Goal: Transaction & Acquisition: Purchase product/service

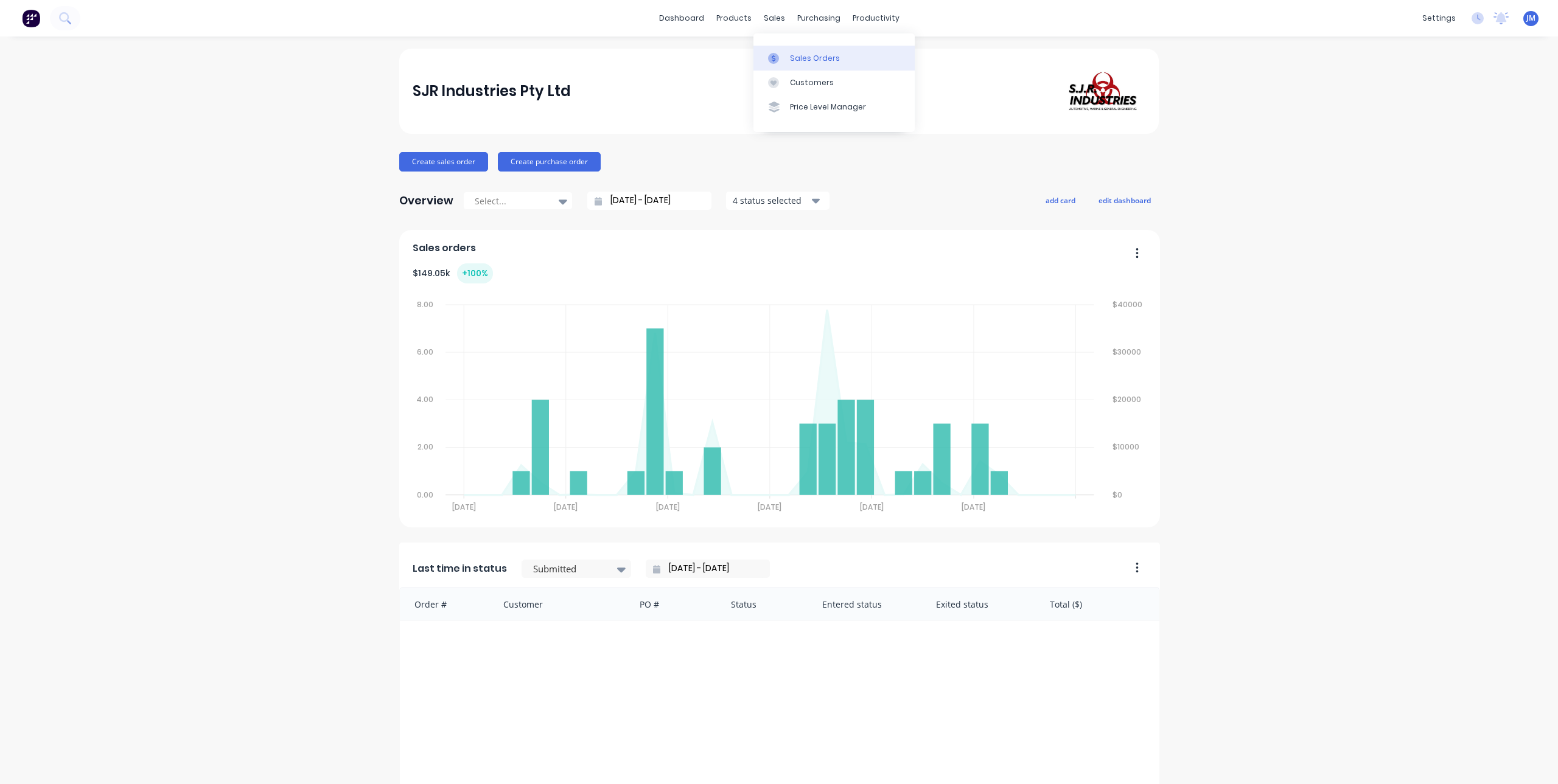
click at [790, 54] on div "Sales Orders" at bounding box center [815, 58] width 50 height 11
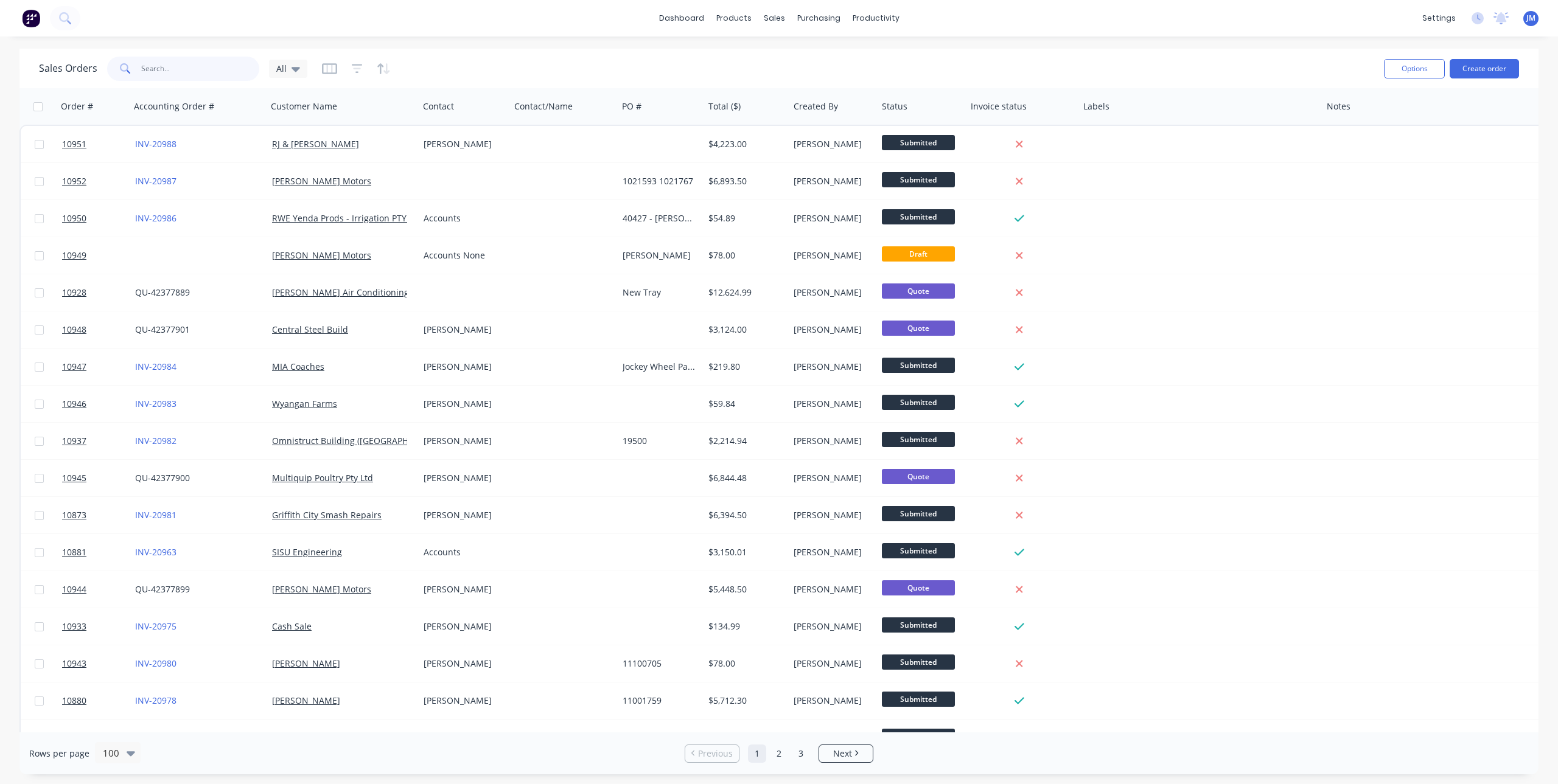
click at [200, 78] on input "text" at bounding box center [201, 68] width 119 height 24
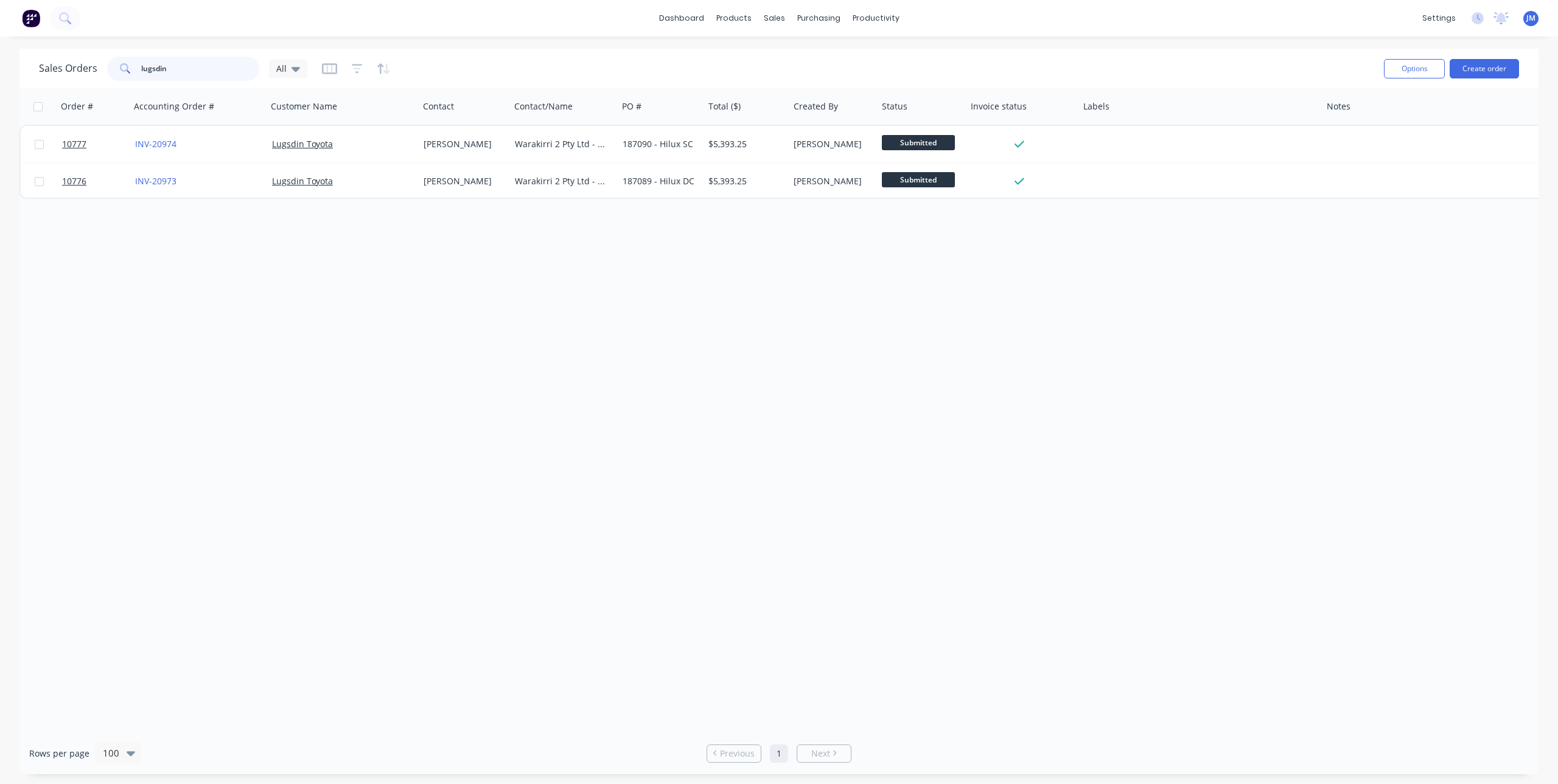
type input "lugsdin"
click at [1474, 70] on button "Create order" at bounding box center [1484, 69] width 70 height 20
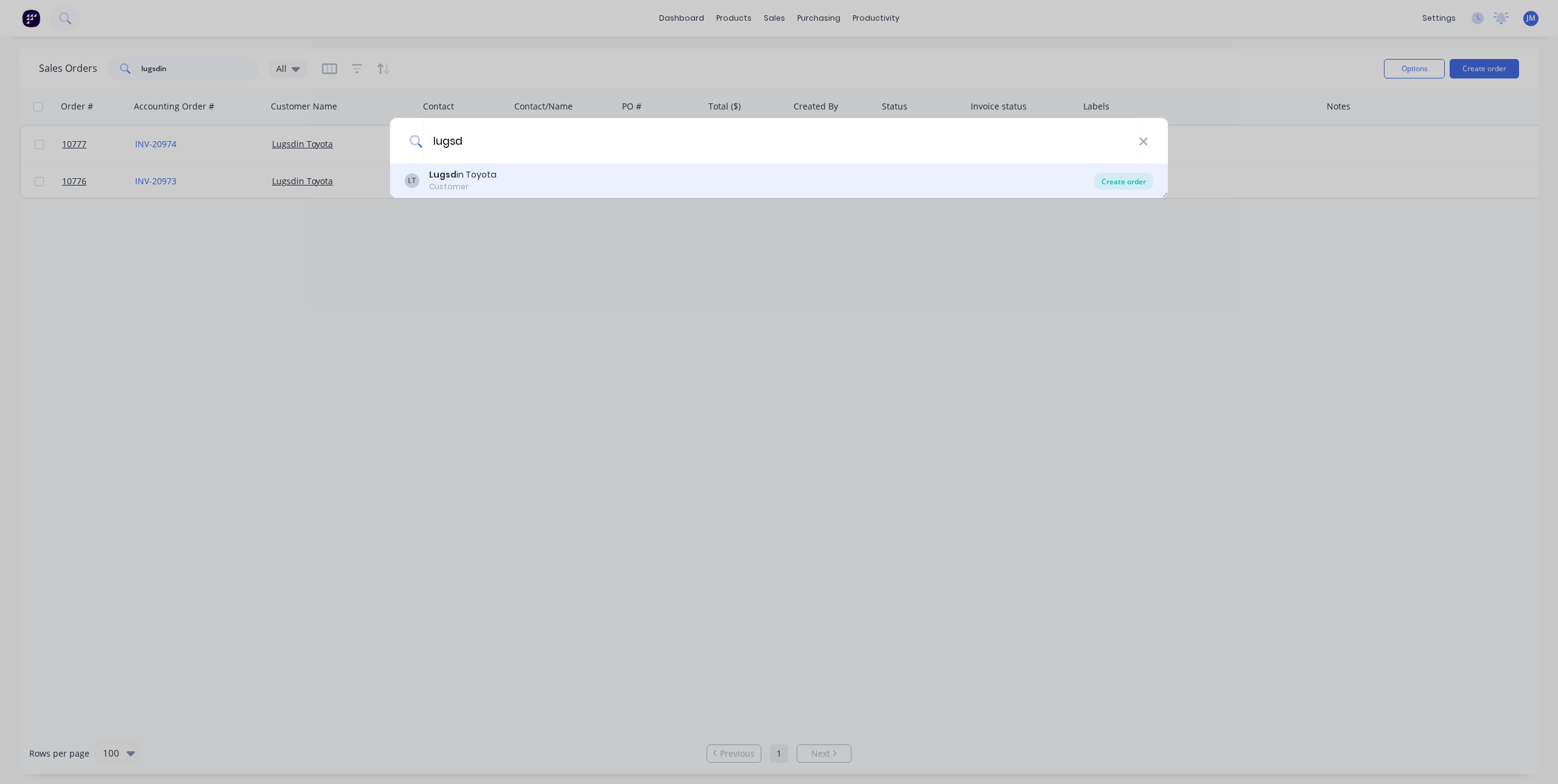
type input "lugsd"
click at [1126, 173] on div "Create order" at bounding box center [1123, 181] width 59 height 17
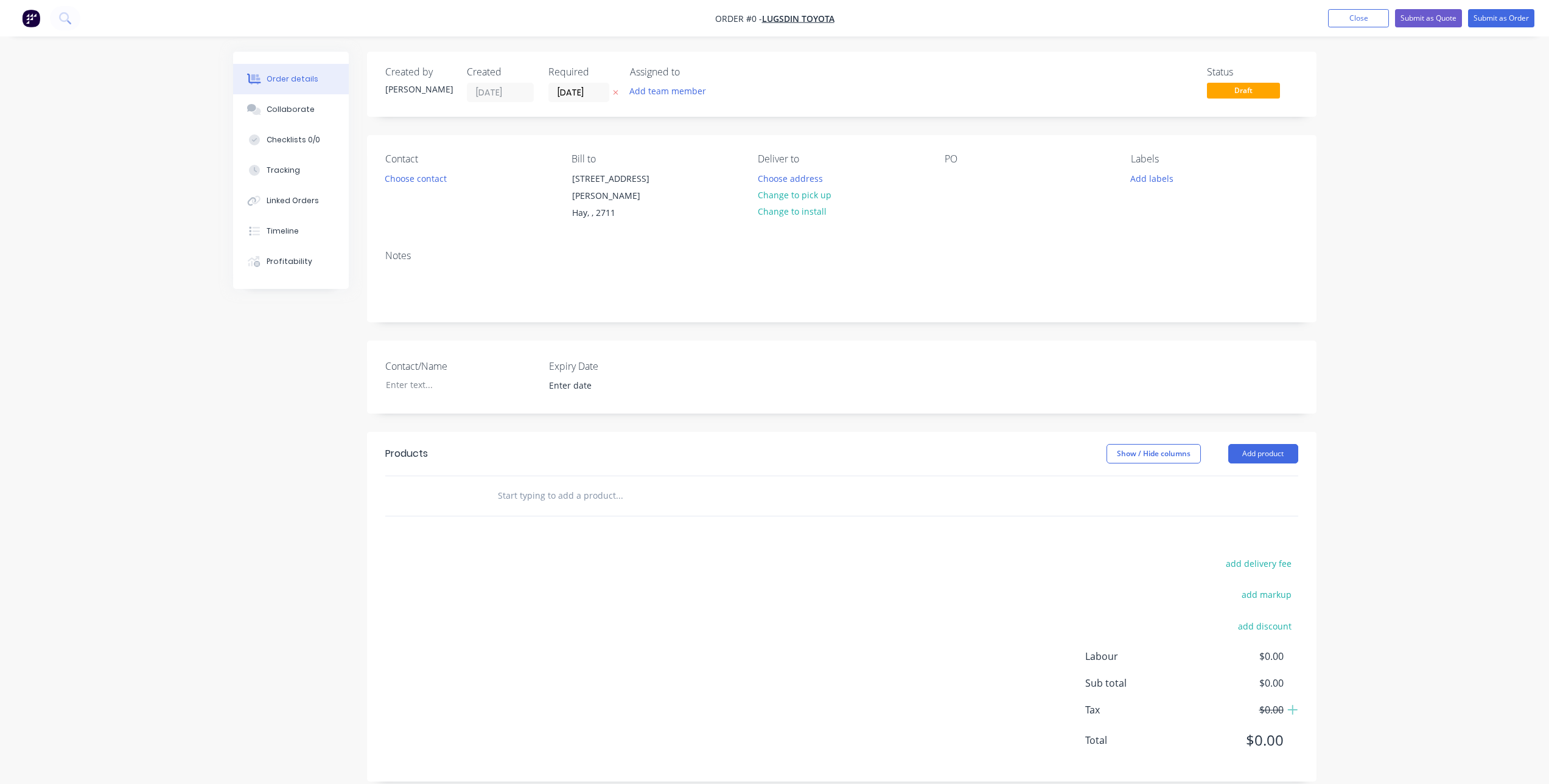
click at [565, 491] on input "text" at bounding box center [619, 495] width 243 height 24
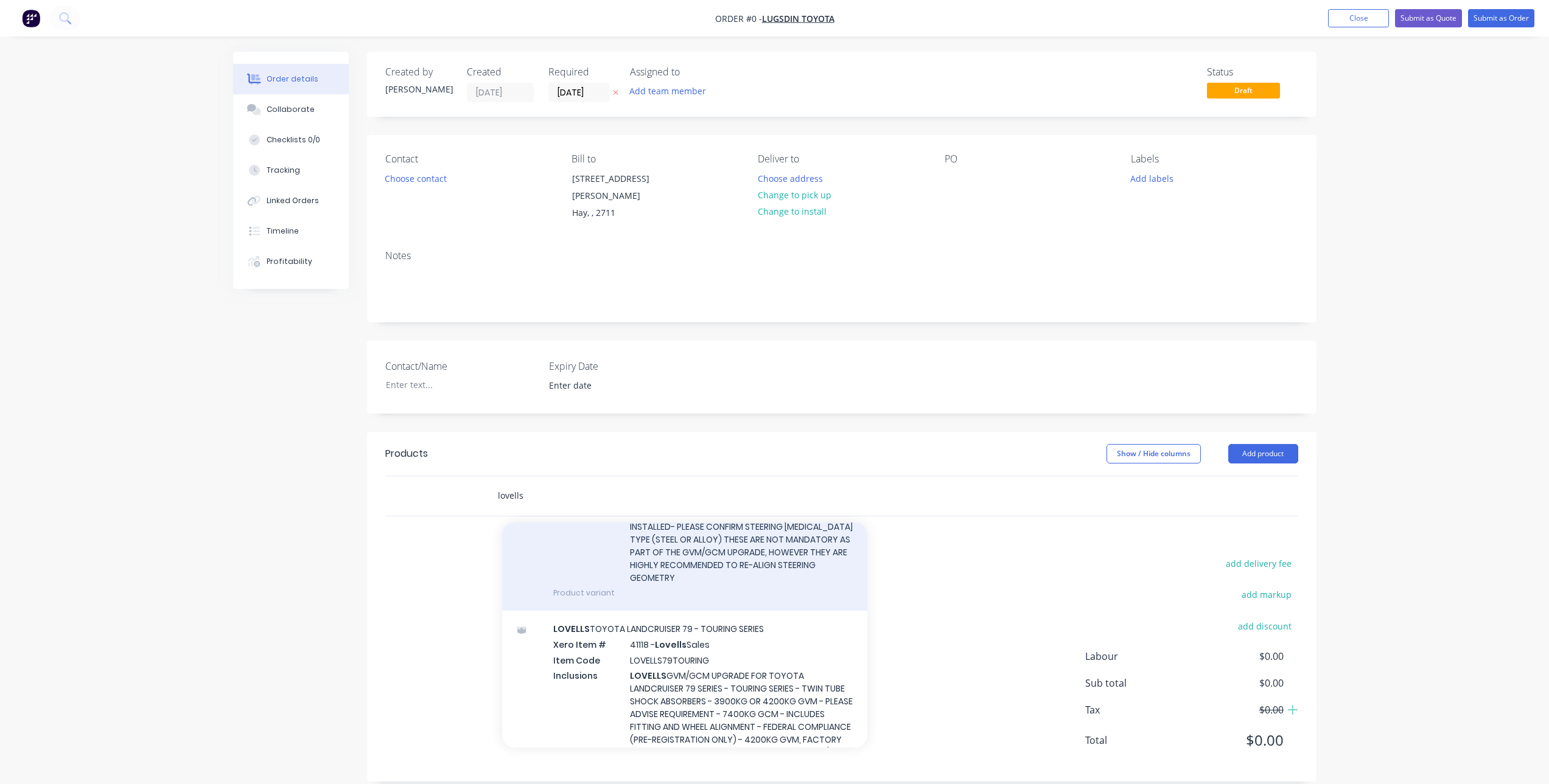
scroll to position [365, 0]
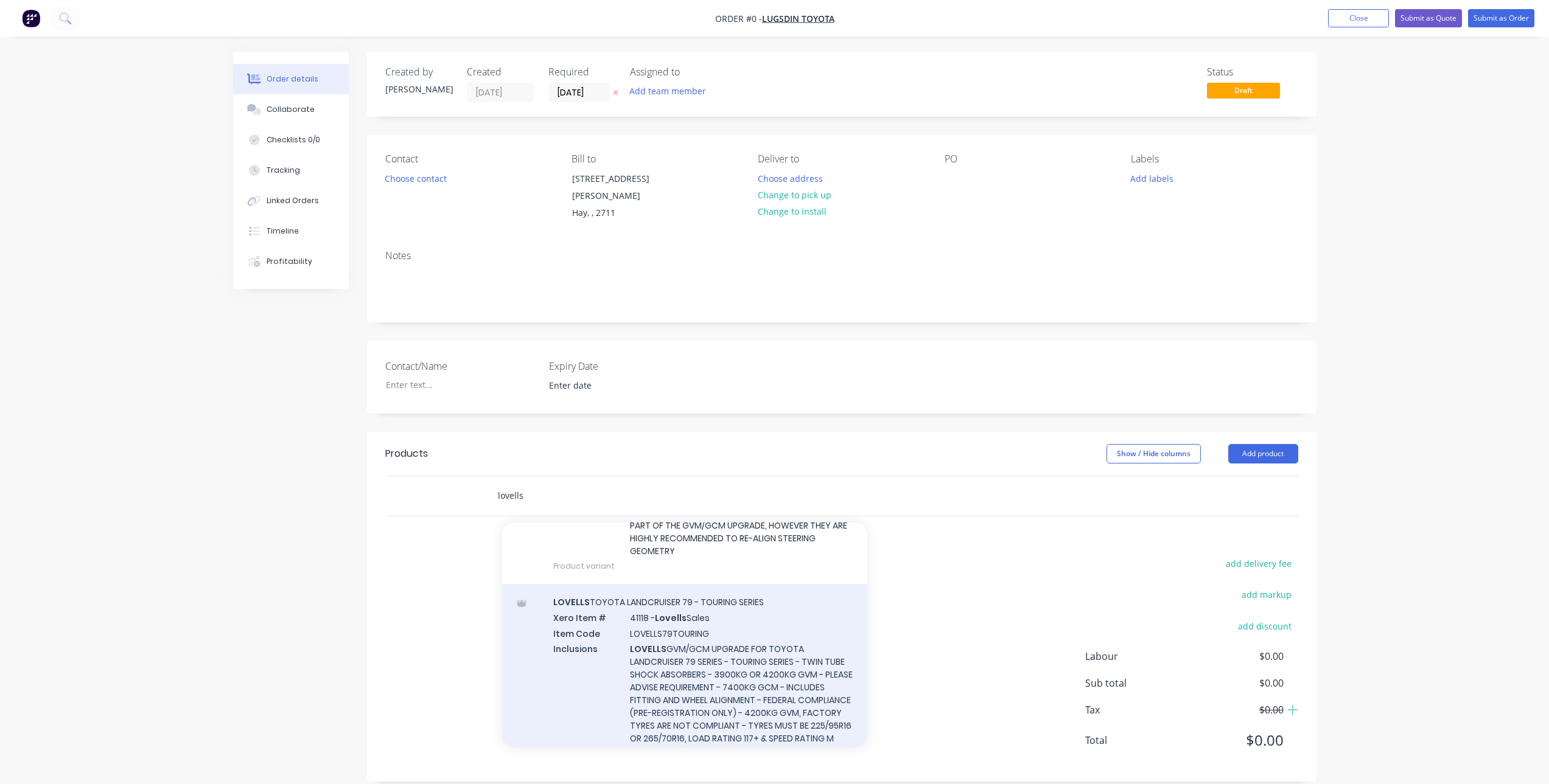
type input "lovells"
click at [744, 618] on div "LOVELLS TOYOTA LANDCRUISER 79 - TOURING SERIES Xero Item # 41118 - Lovells Sale…" at bounding box center [685, 678] width 365 height 188
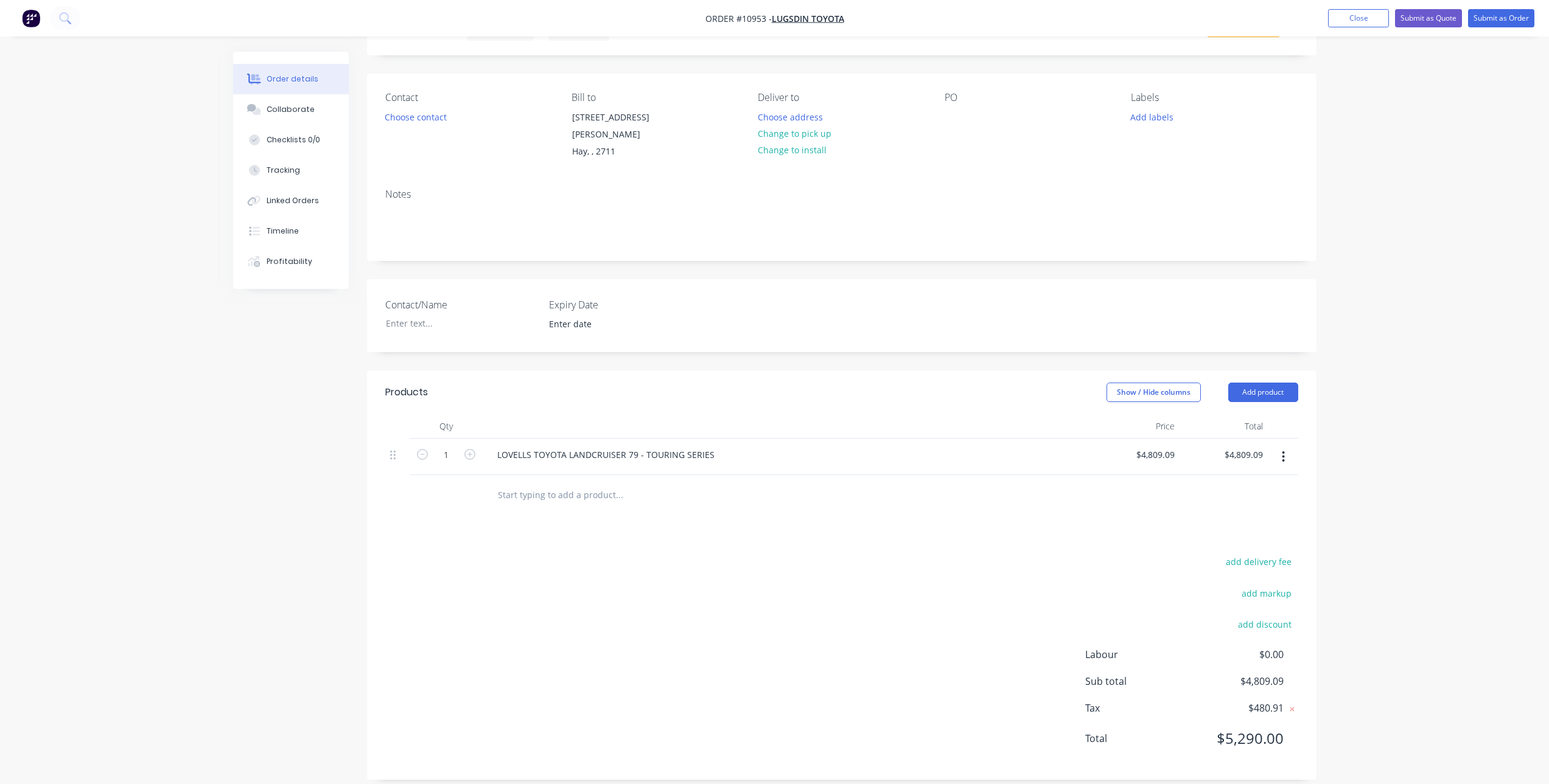
scroll to position [62, 0]
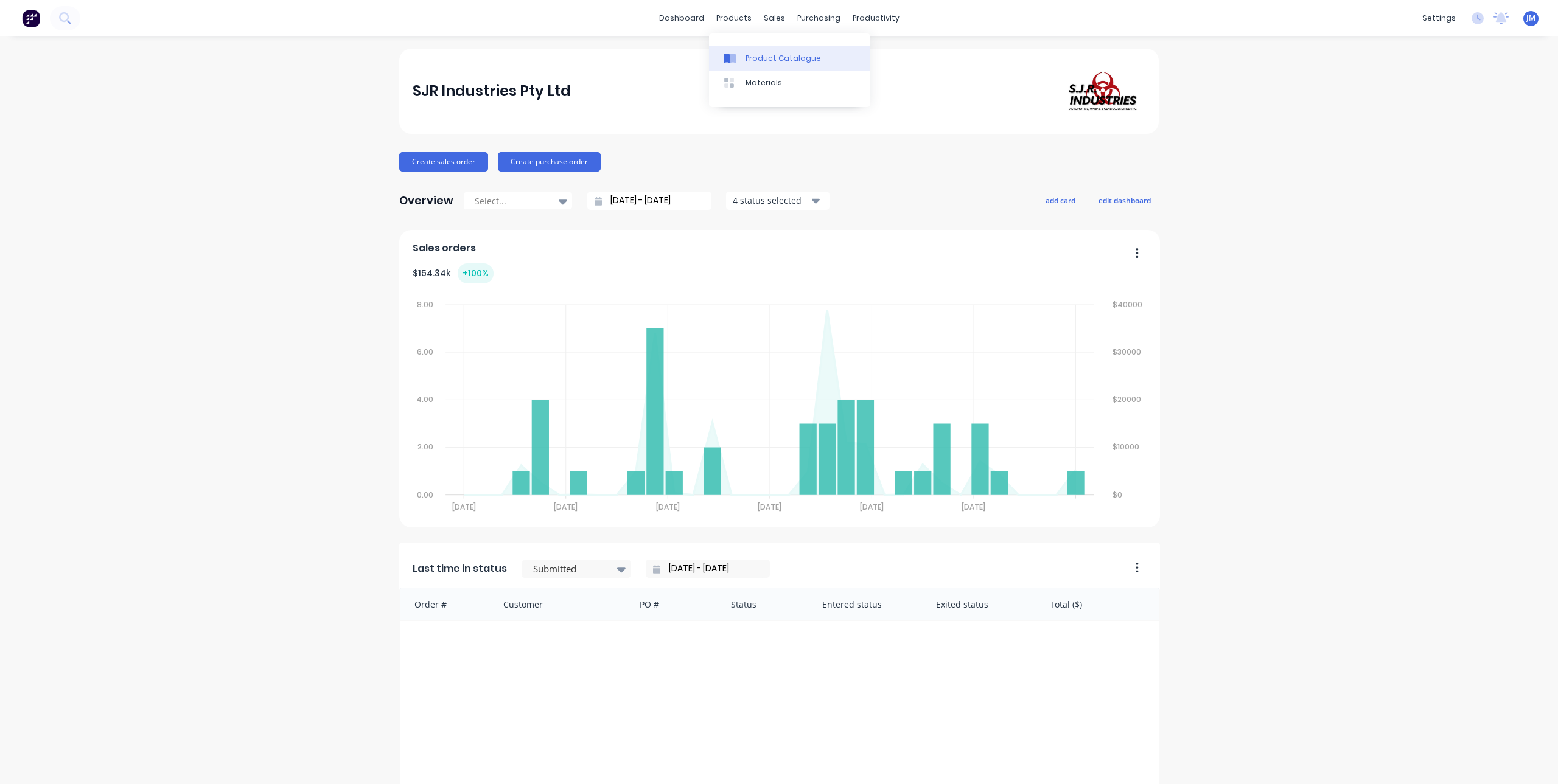
click at [747, 54] on div "Product Catalogue" at bounding box center [783, 58] width 75 height 11
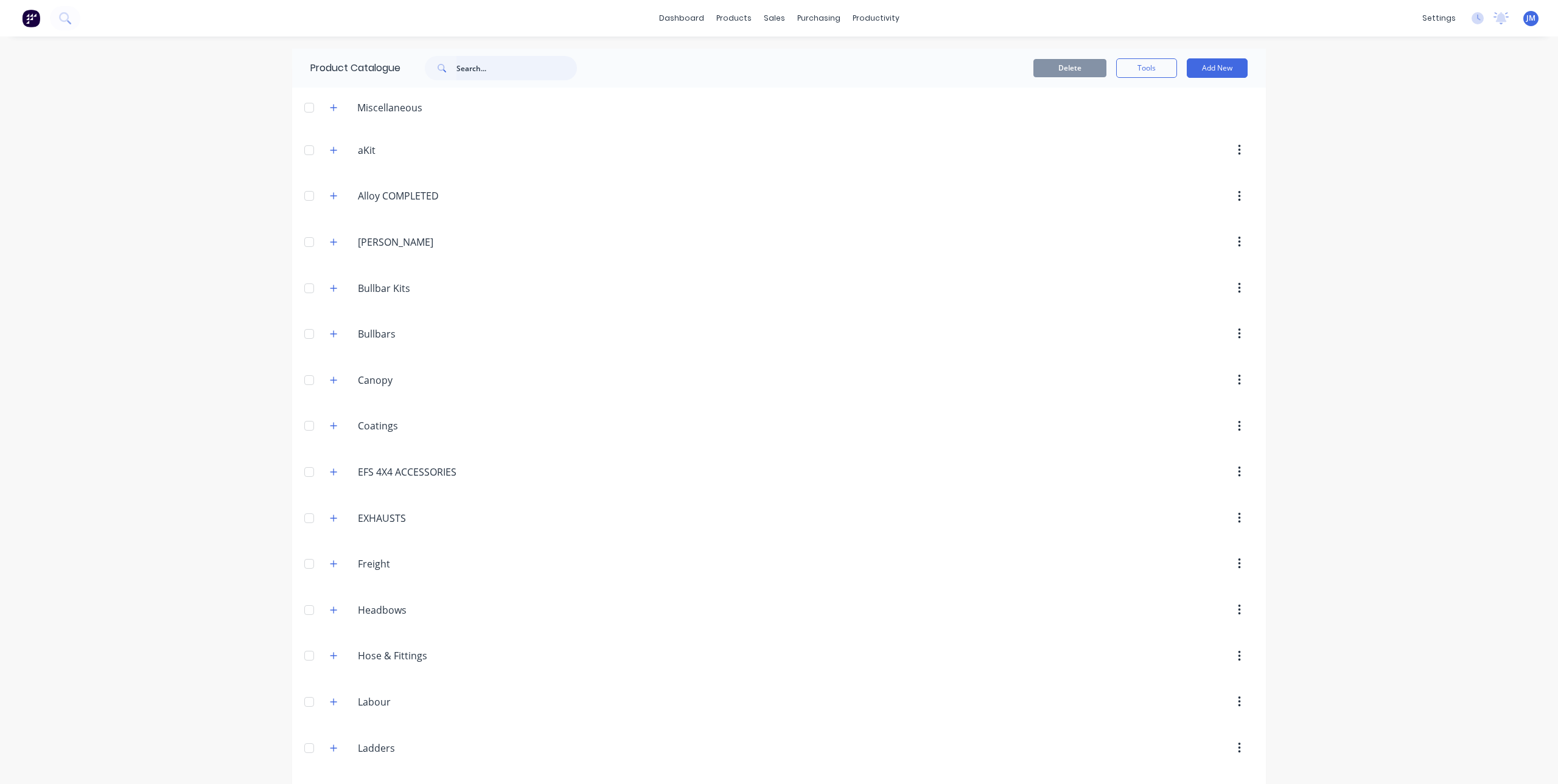
click at [495, 73] on input "text" at bounding box center [517, 67] width 120 height 24
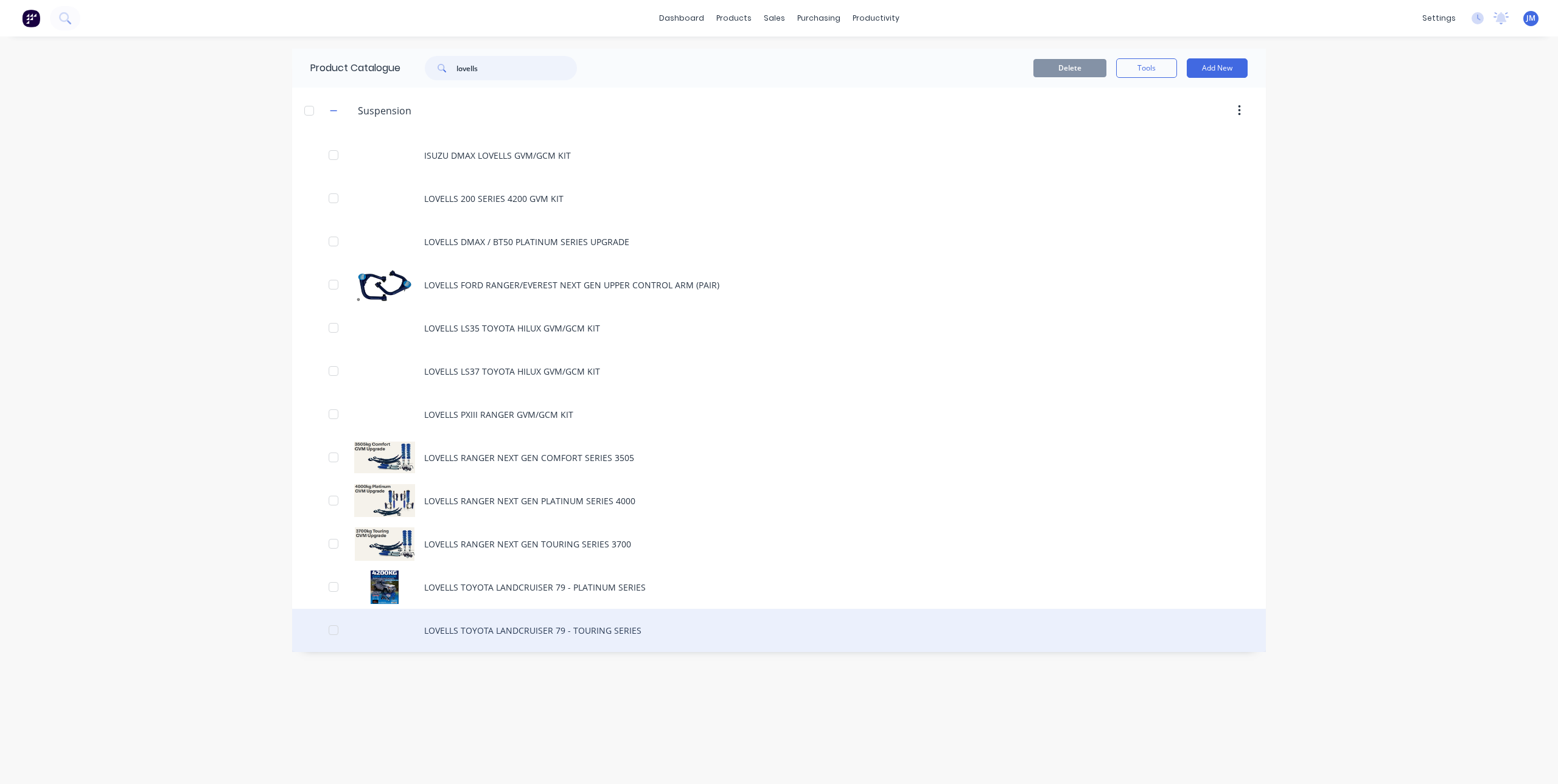
type input "lovells"
click at [566, 633] on div "LOVELLS TOYOTA LANDCRUISER 79 - TOURING SERIES" at bounding box center [779, 630] width 974 height 43
click at [493, 629] on div "LOVELLS TOYOTA LANDCRUISER 79 - TOURING SERIES" at bounding box center [779, 630] width 974 height 43
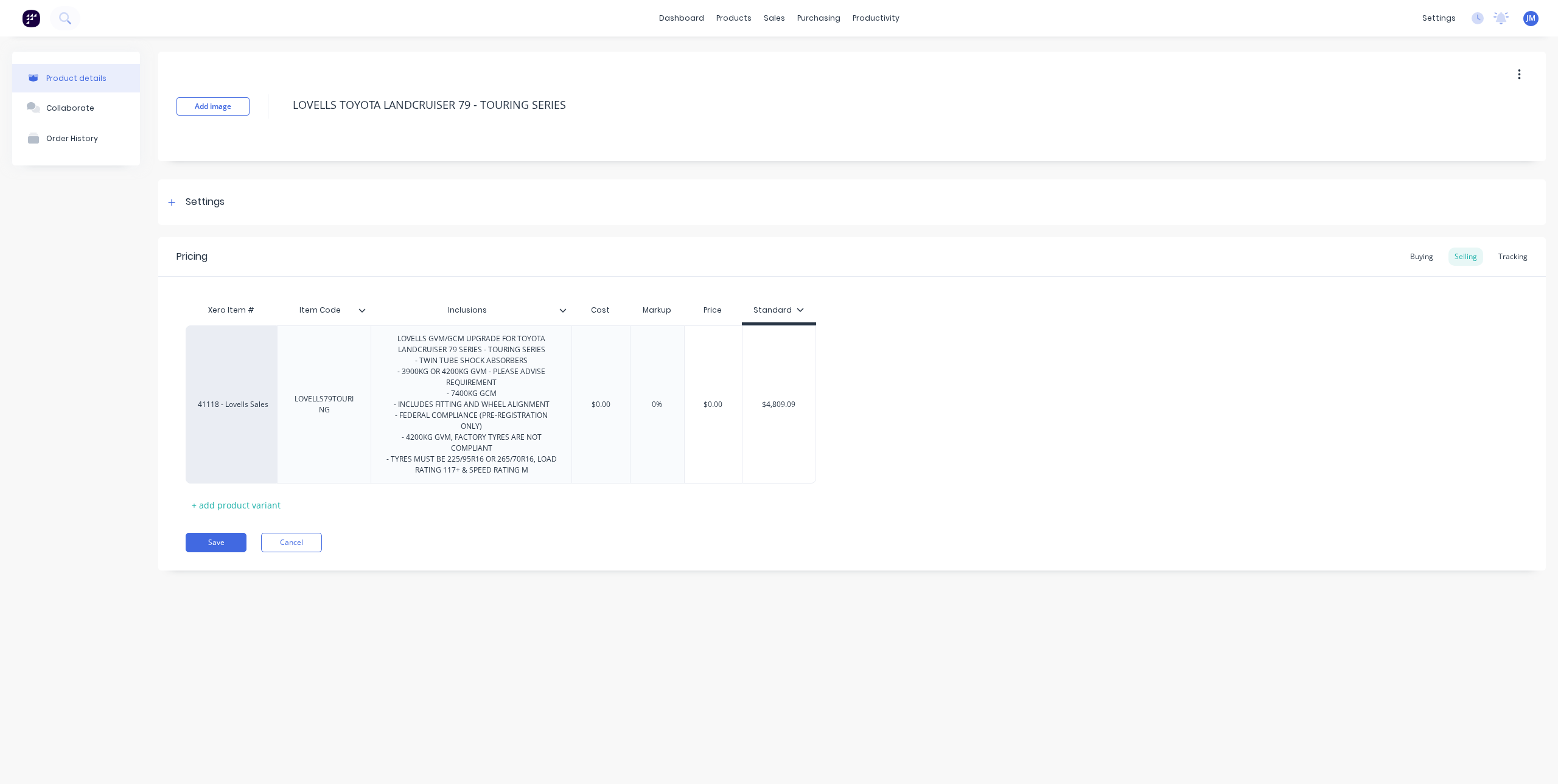
type textarea "x"
click at [564, 316] on div "Inclusions" at bounding box center [468, 311] width 193 height 31
type input "Inclusions"
click at [565, 312] on icon at bounding box center [563, 311] width 7 height 7
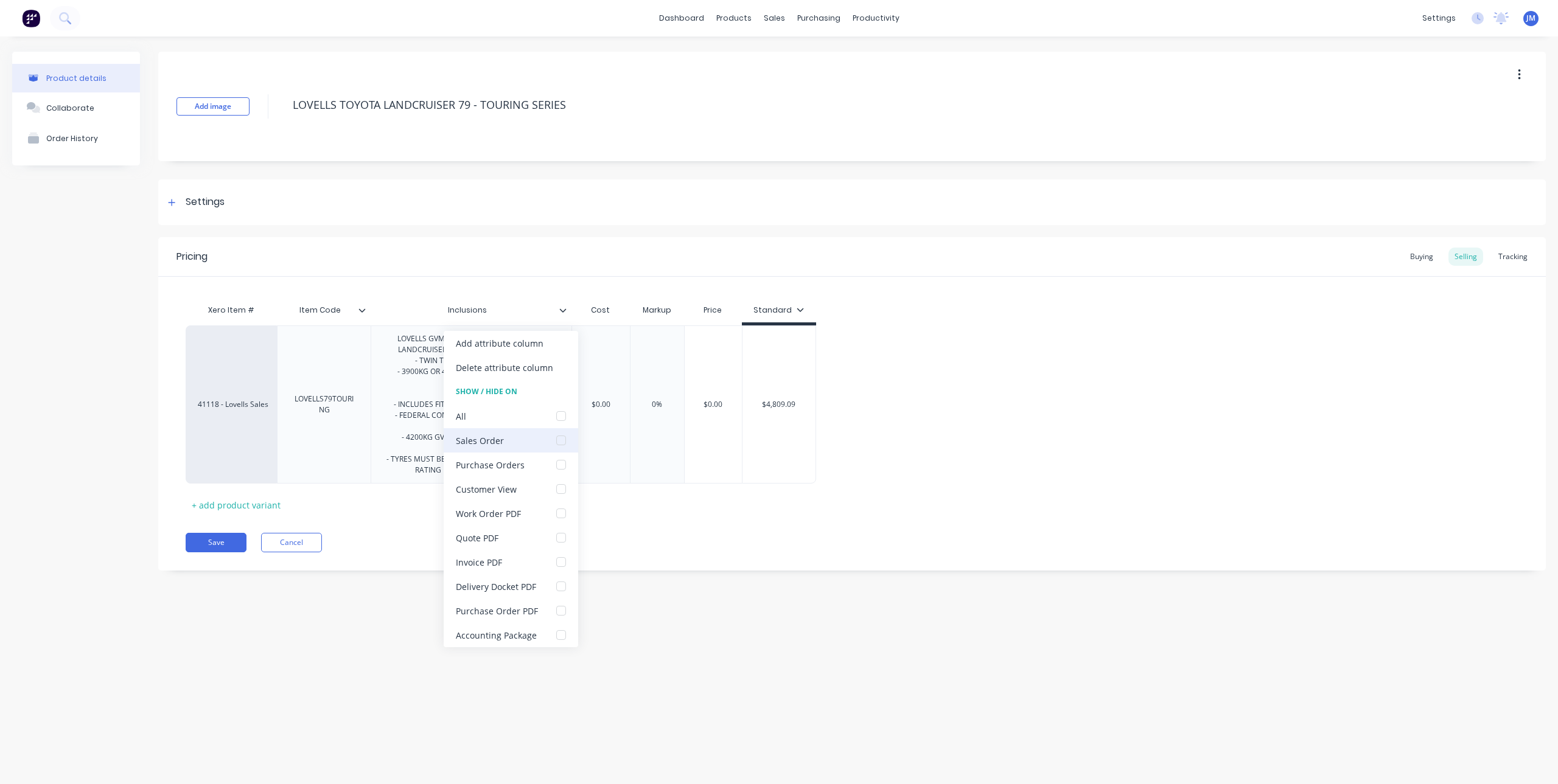
click at [561, 440] on div at bounding box center [561, 440] width 24 height 24
click at [561, 492] on div at bounding box center [561, 489] width 24 height 24
click at [561, 540] on div at bounding box center [561, 537] width 24 height 24
click at [558, 560] on div at bounding box center [561, 562] width 24 height 24
click at [566, 583] on div at bounding box center [561, 586] width 24 height 24
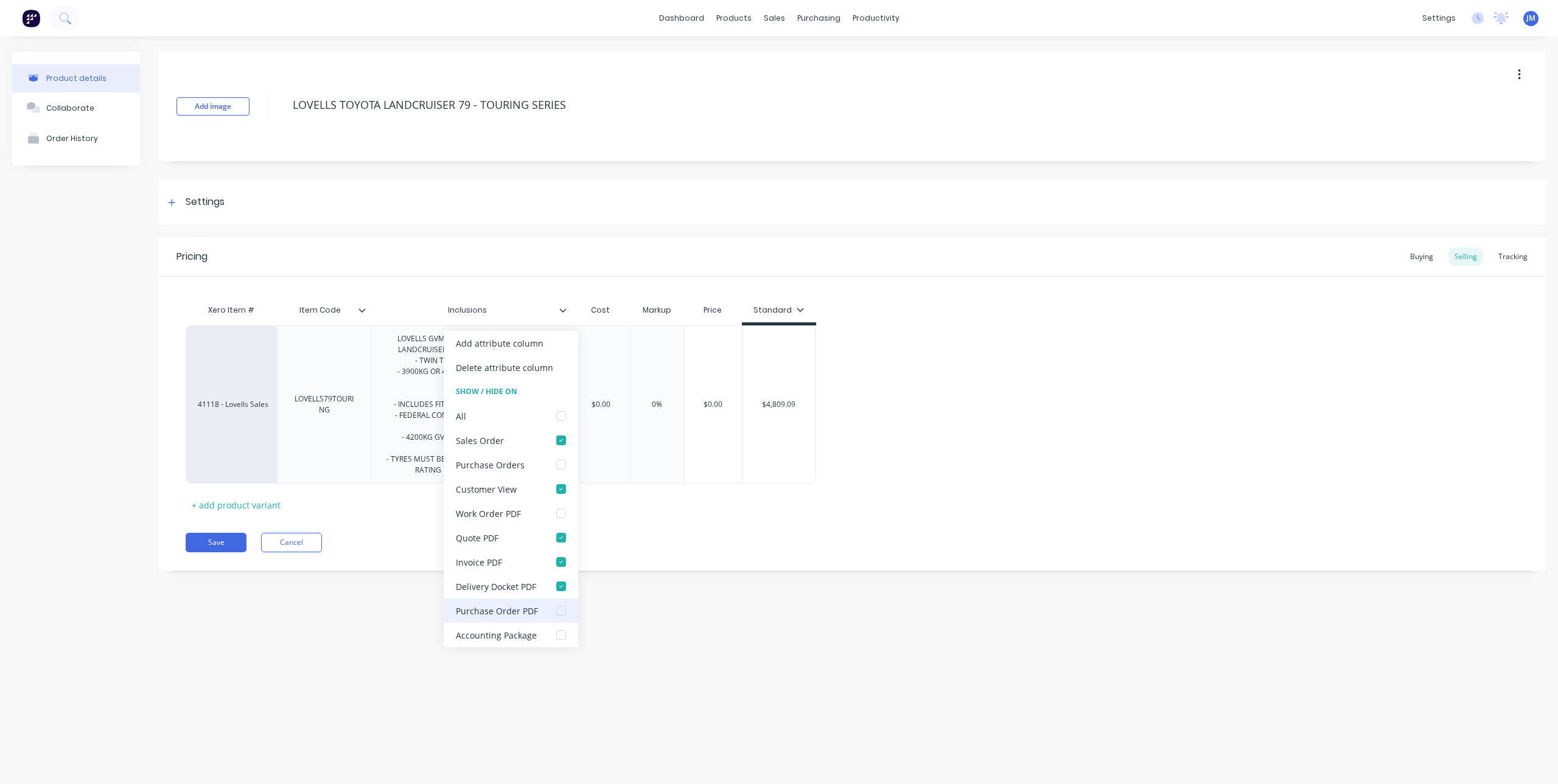
click at [559, 612] on div at bounding box center [561, 610] width 24 height 24
click at [557, 606] on div at bounding box center [561, 610] width 24 height 24
click at [562, 629] on div at bounding box center [561, 635] width 24 height 24
type textarea "x"
click at [449, 663] on div "Product details Collaborate Order History Add image LOVELLS TOYOTA LANDCRUISER …" at bounding box center [779, 398] width 1558 height 723
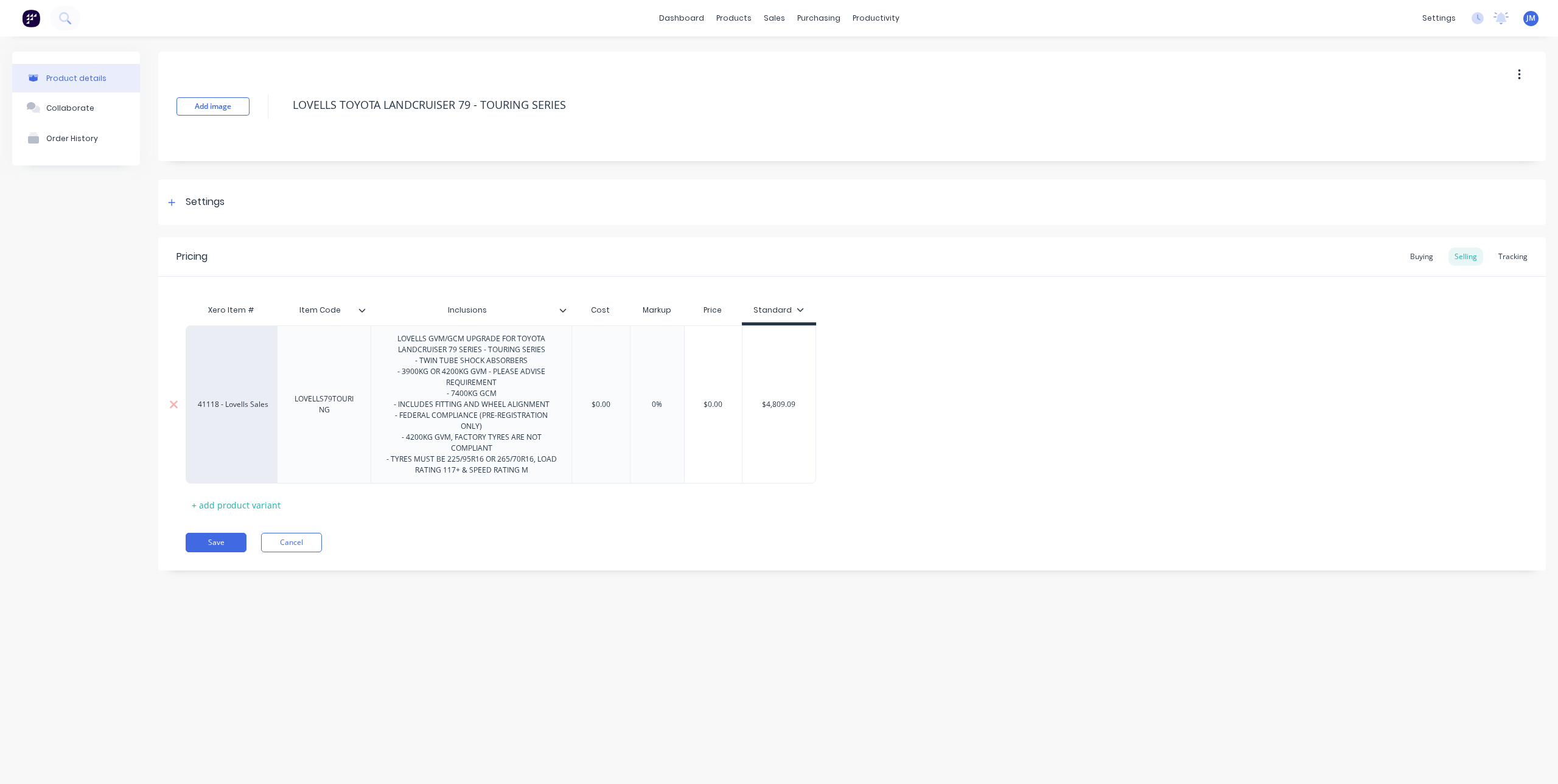
click at [480, 347] on div "LOVELLS GVM/GCM UPGRADE FOR TOYOTA LANDCRUISER 79 SERIES - TOURING SERIES - TWI…" at bounding box center [471, 404] width 191 height 147
click at [449, 375] on div "LOVELLS GVM/GCM UPGRADE FOR TOYOTA LANDCRUISER 79 SERIES - TOURING SERIES - TWI…" at bounding box center [471, 404] width 191 height 147
drag, startPoint x: 427, startPoint y: 375, endPoint x: 531, endPoint y: 382, distance: 104.2
click at [531, 382] on div "LOVELLS GVM/GCM UPGRADE FOR TOYOTA LANDCRUISER 79 SERIES - TOURING SERIES - TWI…" at bounding box center [471, 404] width 191 height 147
drag, startPoint x: 395, startPoint y: 426, endPoint x: 536, endPoint y: 437, distance: 141.4
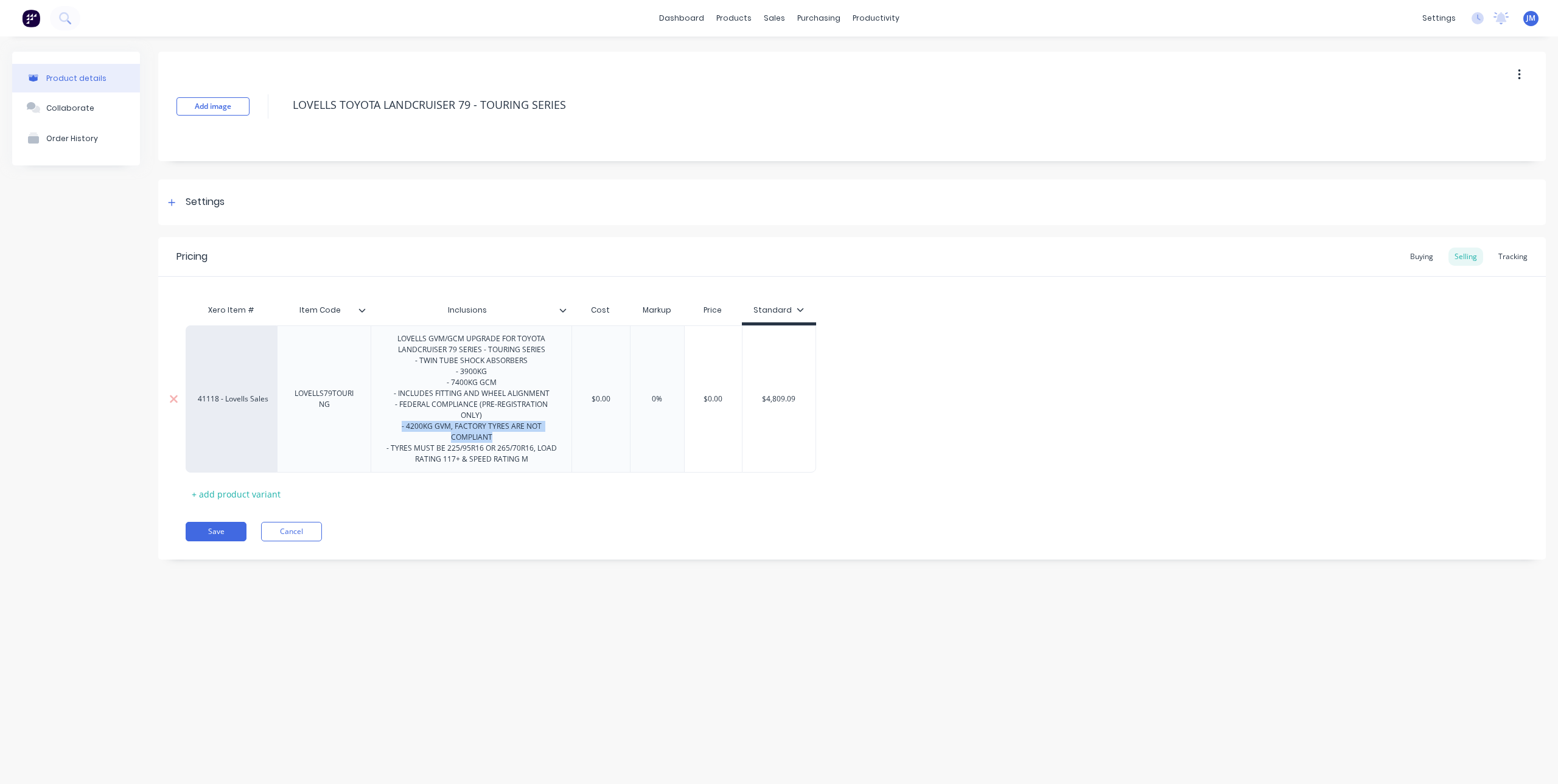
click at [536, 437] on div "LOVELLS GVM/GCM UPGRADE FOR TOYOTA LANDCRUISER 79 SERIES - TOURING SERIES - TWI…" at bounding box center [471, 399] width 191 height 136
drag, startPoint x: 410, startPoint y: 442, endPoint x: 539, endPoint y: 458, distance: 130.0
click at [539, 458] on div "LOVELLS GVM/GCM UPGRADE FOR TOYOTA LANDCRUISER 79 SERIES - TOURING SERIES - TWI…" at bounding box center [471, 393] width 201 height 136
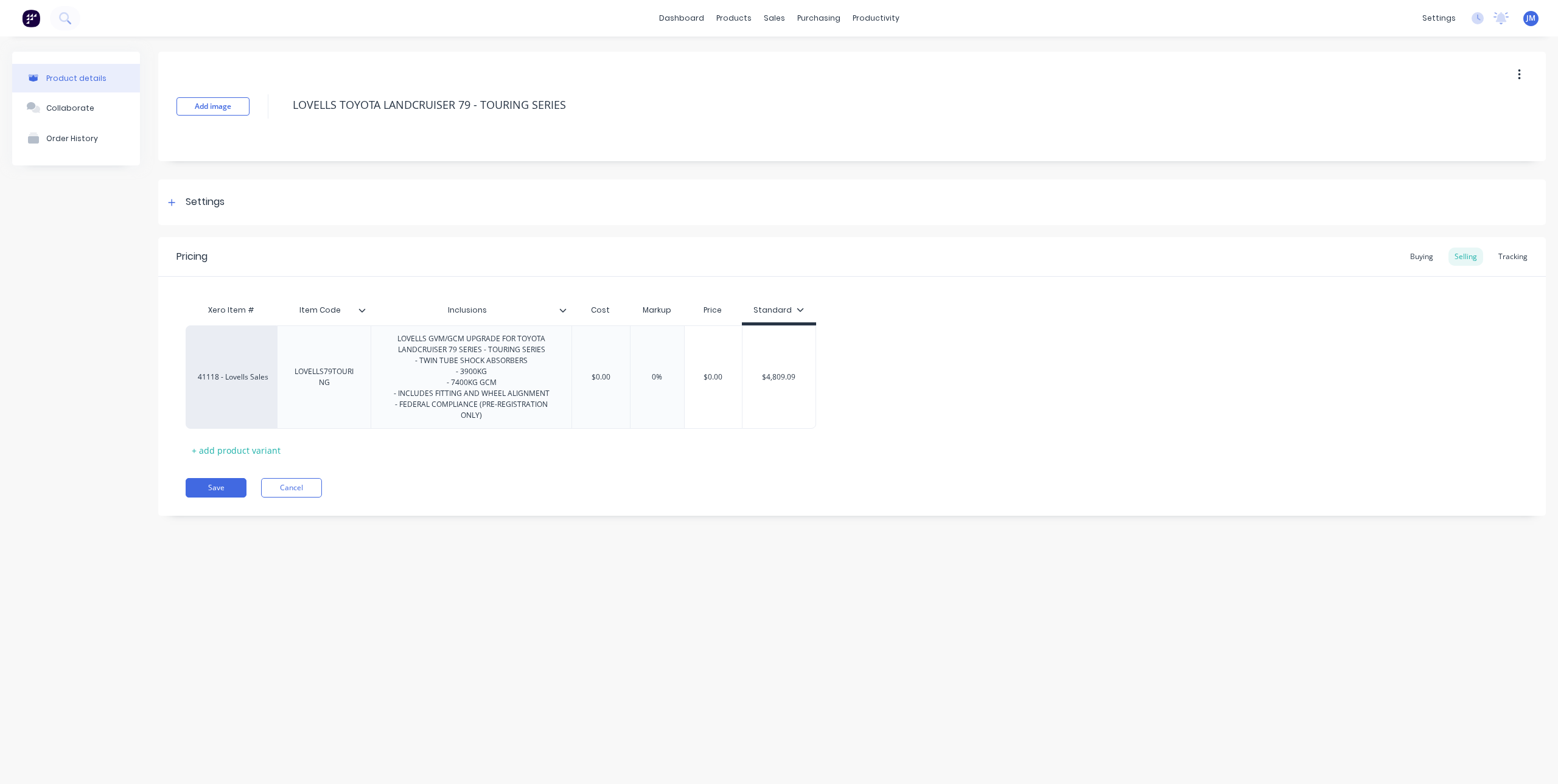
click at [509, 322] on div "Inclusions" at bounding box center [468, 311] width 193 height 31
type textarea "x"
click at [494, 311] on input "Inclusions" at bounding box center [468, 310] width 193 height 11
drag, startPoint x: 494, startPoint y: 311, endPoint x: 444, endPoint y: 315, distance: 50.2
click at [444, 315] on input "Inclusions" at bounding box center [468, 310] width 193 height 11
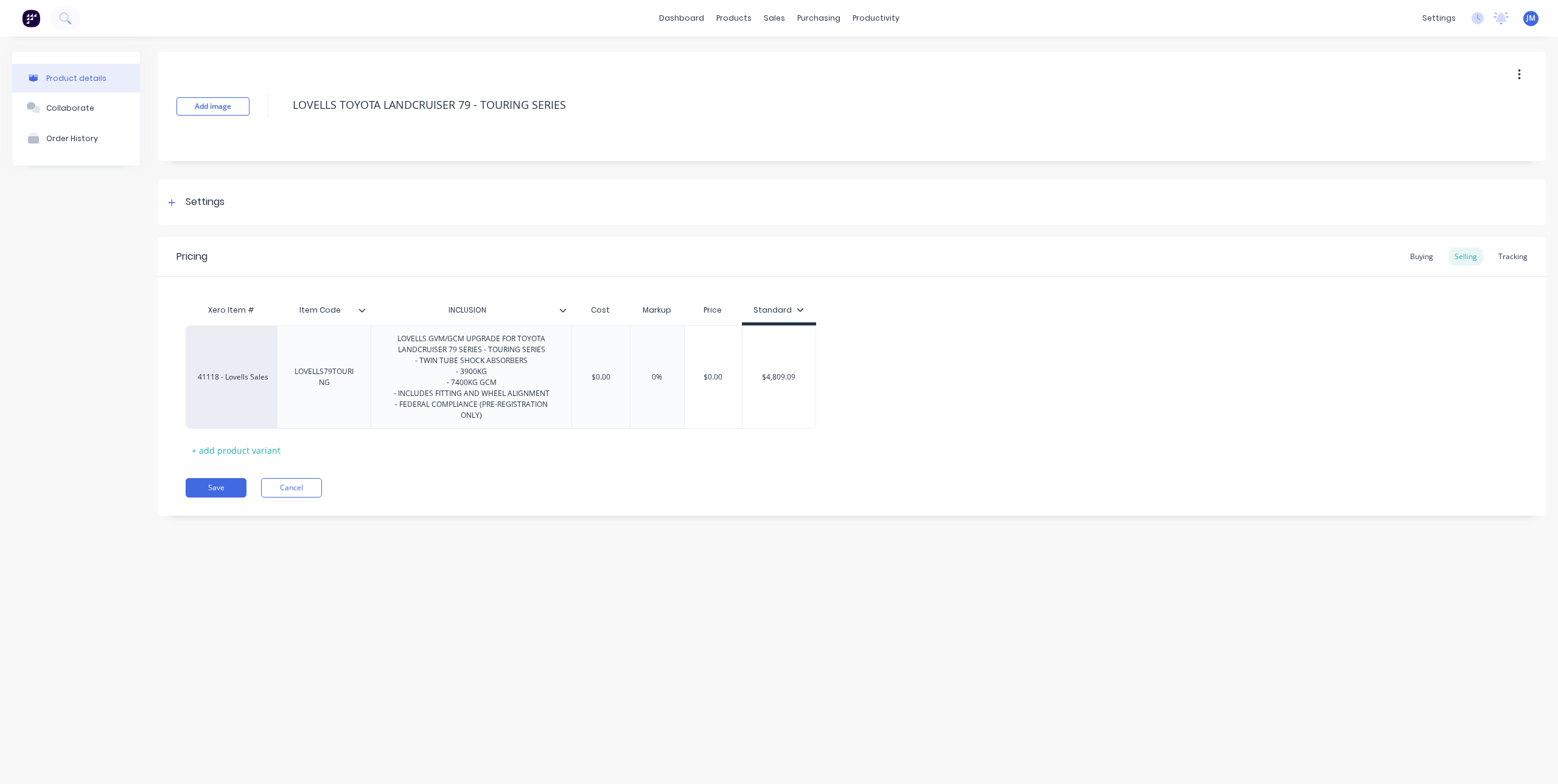
type input "INCLUSIONS"
click at [555, 470] on div "Pricing Buying Selling Tracking Xero Item # Item Code Inclusions INCLUSIONS Cos…" at bounding box center [852, 377] width 1387 height 278
click at [231, 480] on button "Save" at bounding box center [215, 488] width 61 height 20
type textarea "x"
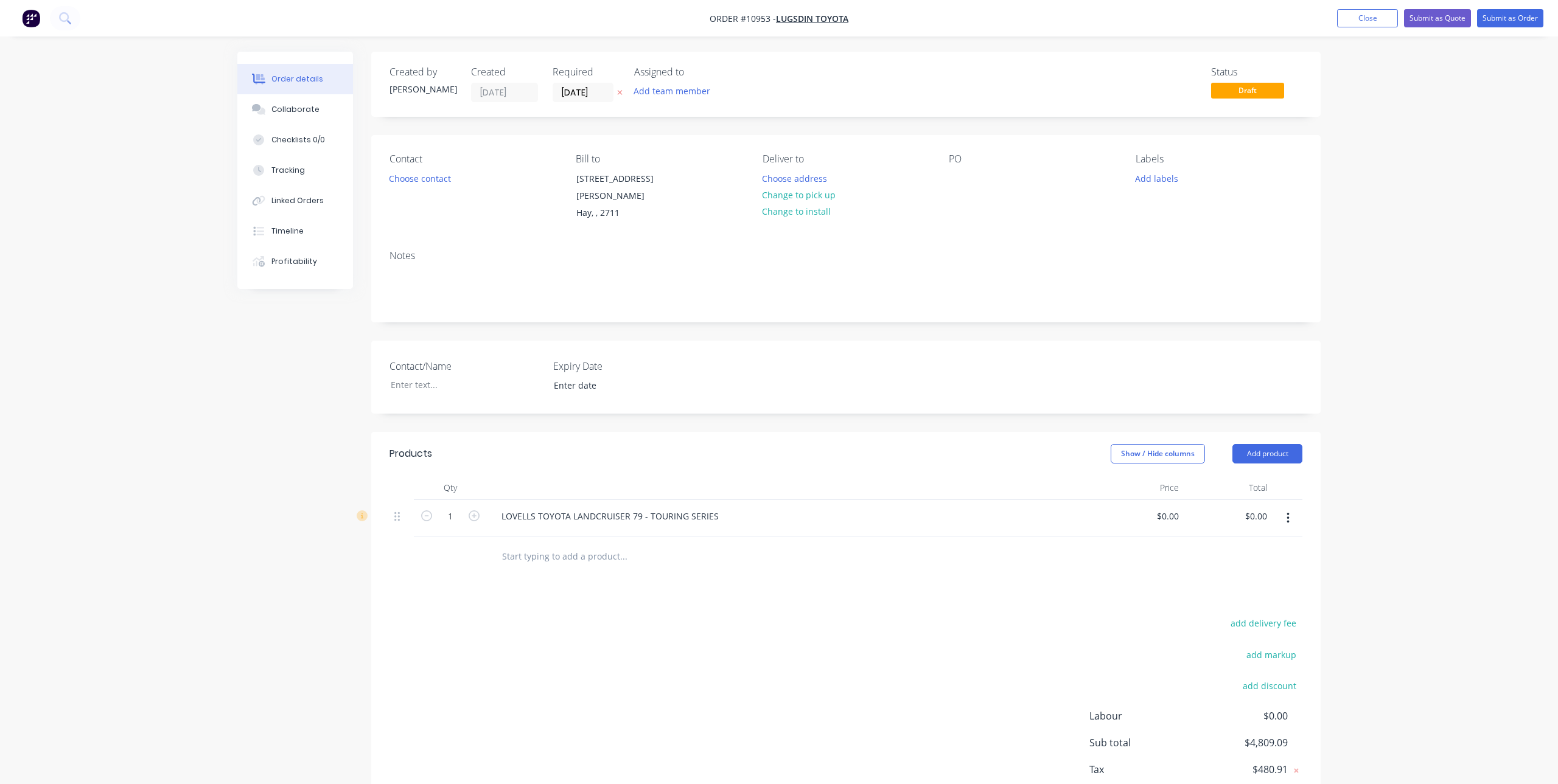
type input "$4,809.09"
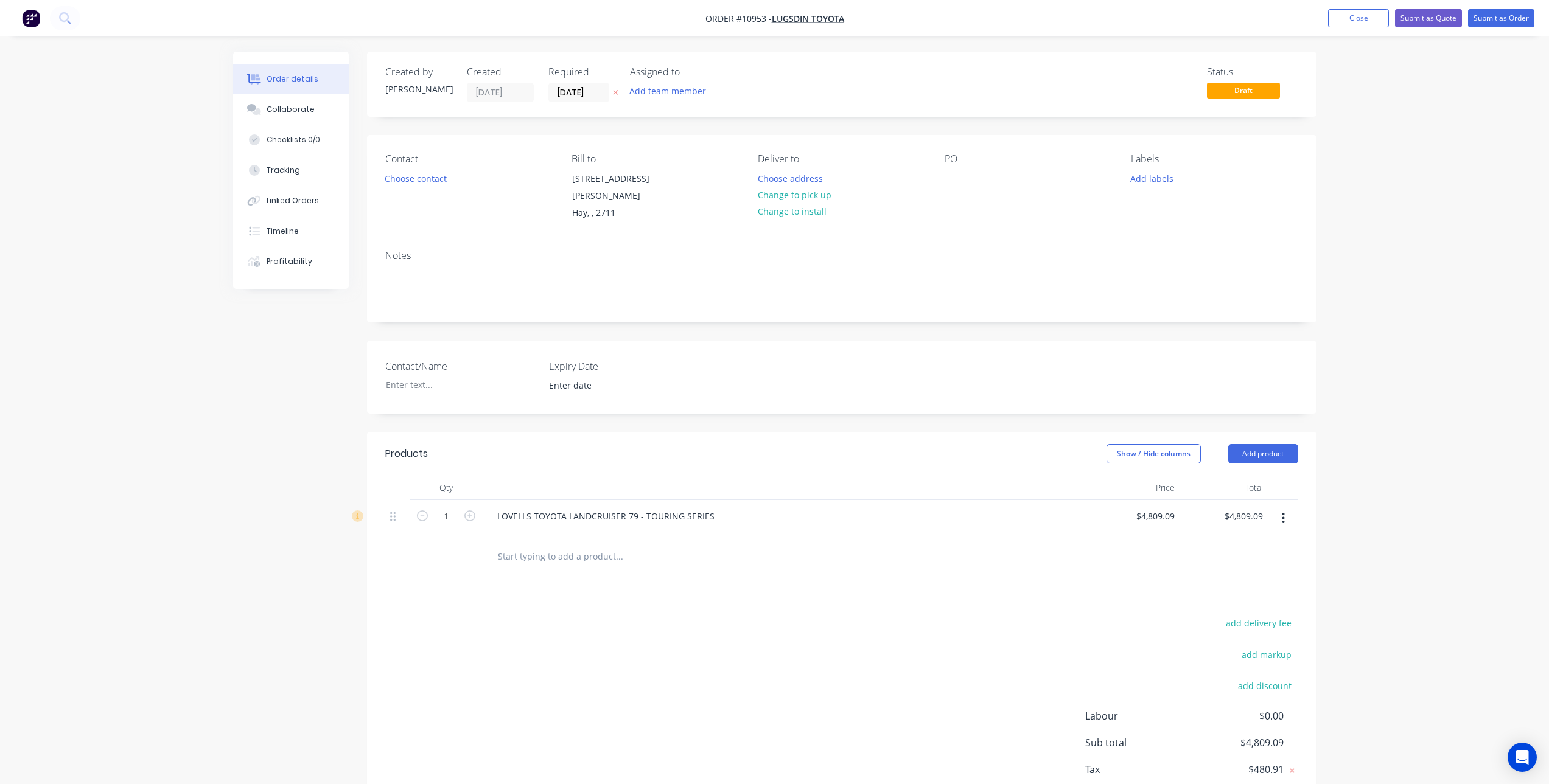
click at [1285, 511] on icon "button" at bounding box center [1284, 518] width 3 height 13
click at [1218, 615] on div "Delete" at bounding box center [1240, 624] width 94 height 18
click at [565, 484] on input "text" at bounding box center [619, 495] width 243 height 24
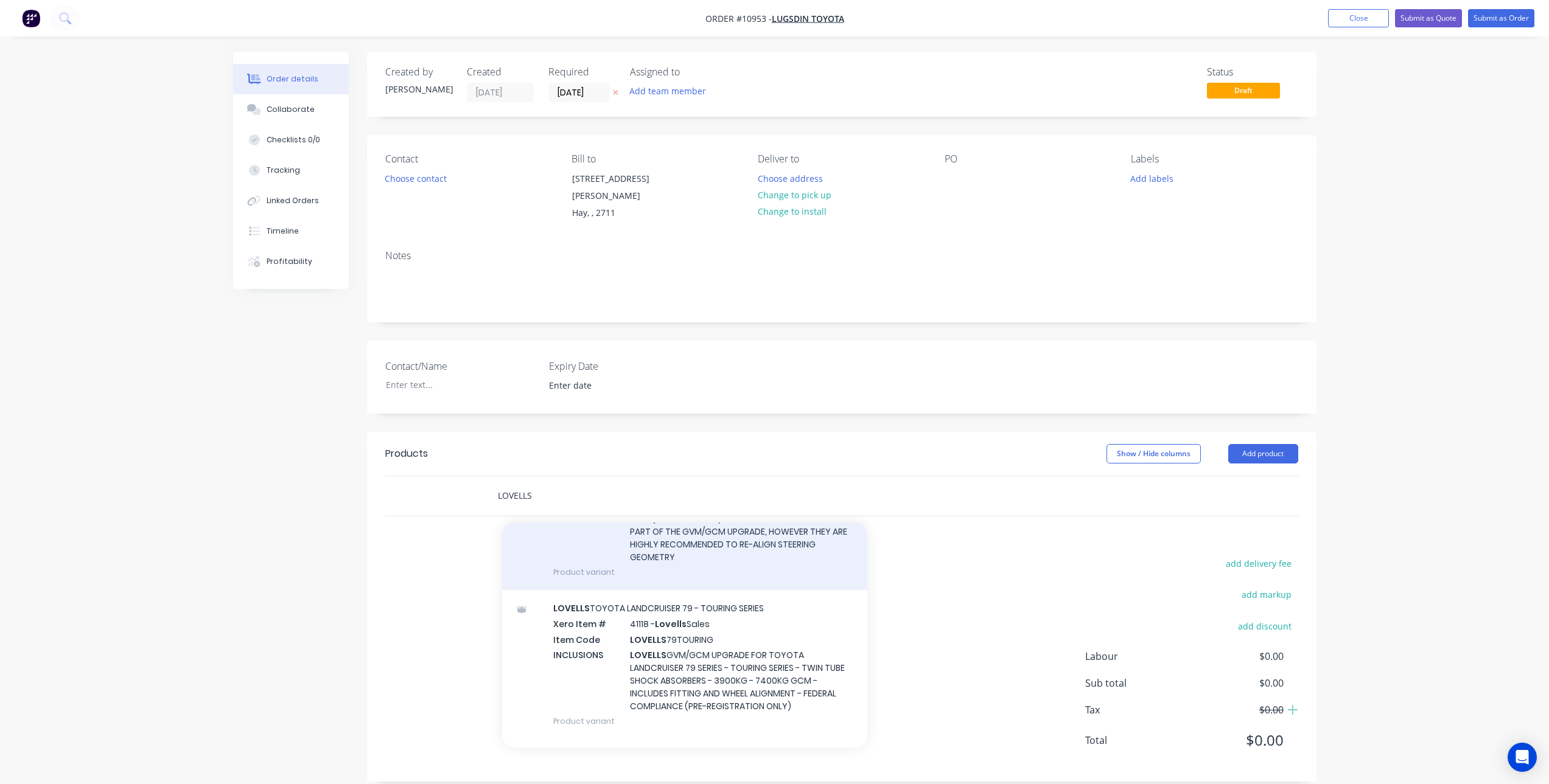
scroll to position [426, 0]
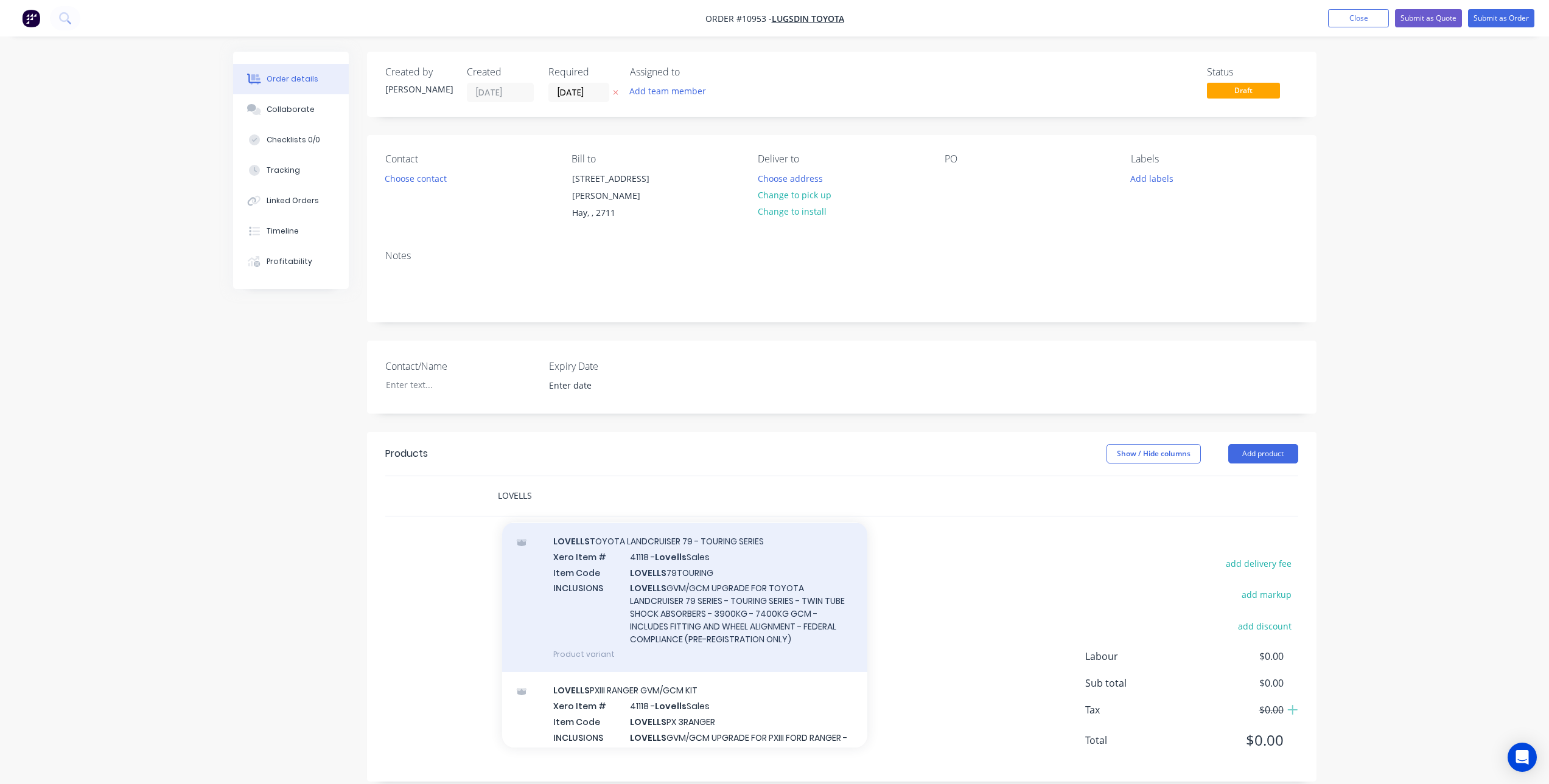
type input "LOVELLS"
click at [674, 541] on div "LOVELLS TOYOTA LANDCRUISER 79 - TOURING SERIES Xero Item # 41118 - Lovells Sale…" at bounding box center [685, 597] width 365 height 149
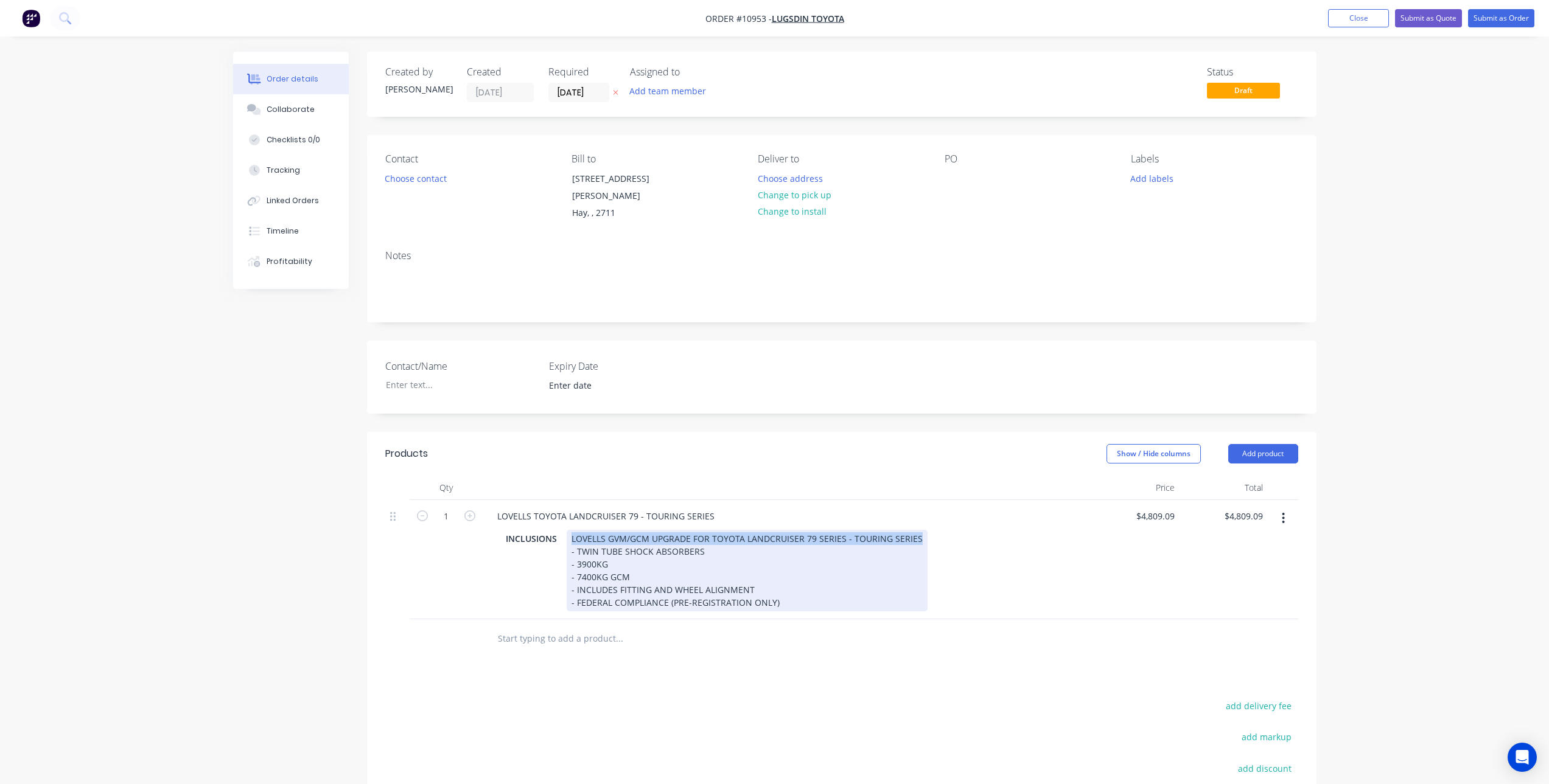
drag, startPoint x: 569, startPoint y: 524, endPoint x: 932, endPoint y: 523, distance: 363.0
click at [932, 530] on div "INCLUSIONS LOVELLS GVM/GCM UPGRADE FOR TOYOTA LANDCRUISER 79 SERIES - TOURING S…" at bounding box center [784, 570] width 567 height 81
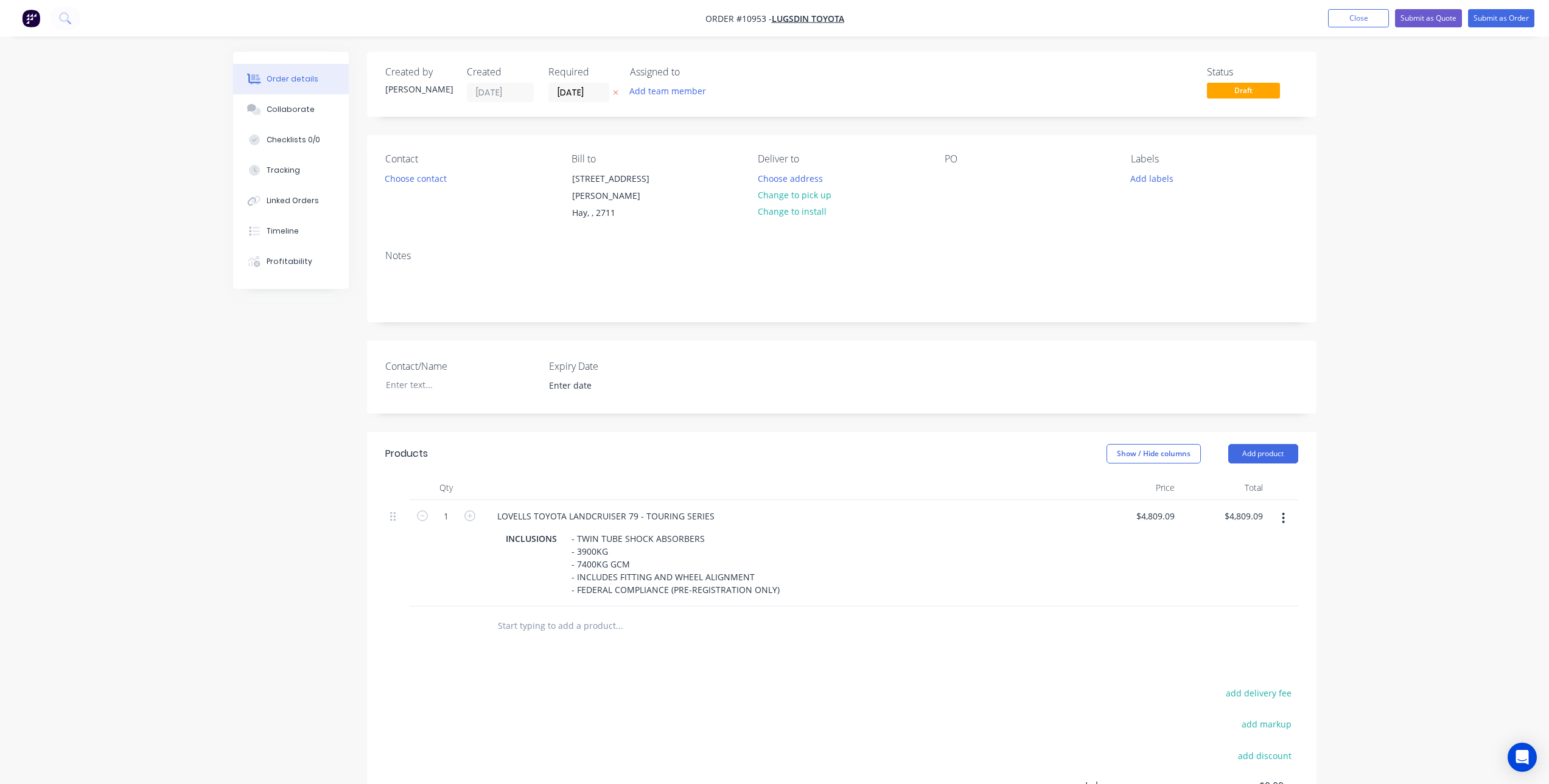
click at [764, 659] on div "Products Show / Hide columns Add product Qty Price Total 1 LOVELLS TOYOTA LANDC…" at bounding box center [842, 672] width 949 height 479
click at [626, 532] on div "- TWIN TUBE SHOCK ABSORBERS - 3900KG - 7400KG GCM - INCLUDES FITTING AND WHEEL …" at bounding box center [675, 564] width 218 height 69
click at [731, 656] on div "Products Show / Hide columns Add product Qty Price Total 1 LOVELLS TOYOTA LANDC…" at bounding box center [842, 672] width 949 height 479
click at [953, 173] on div at bounding box center [954, 179] width 20 height 18
click at [826, 668] on div "Products Show / Hide columns Add product Qty Price Total 1 LOVELLS TOYOTA LANDC…" at bounding box center [842, 672] width 949 height 479
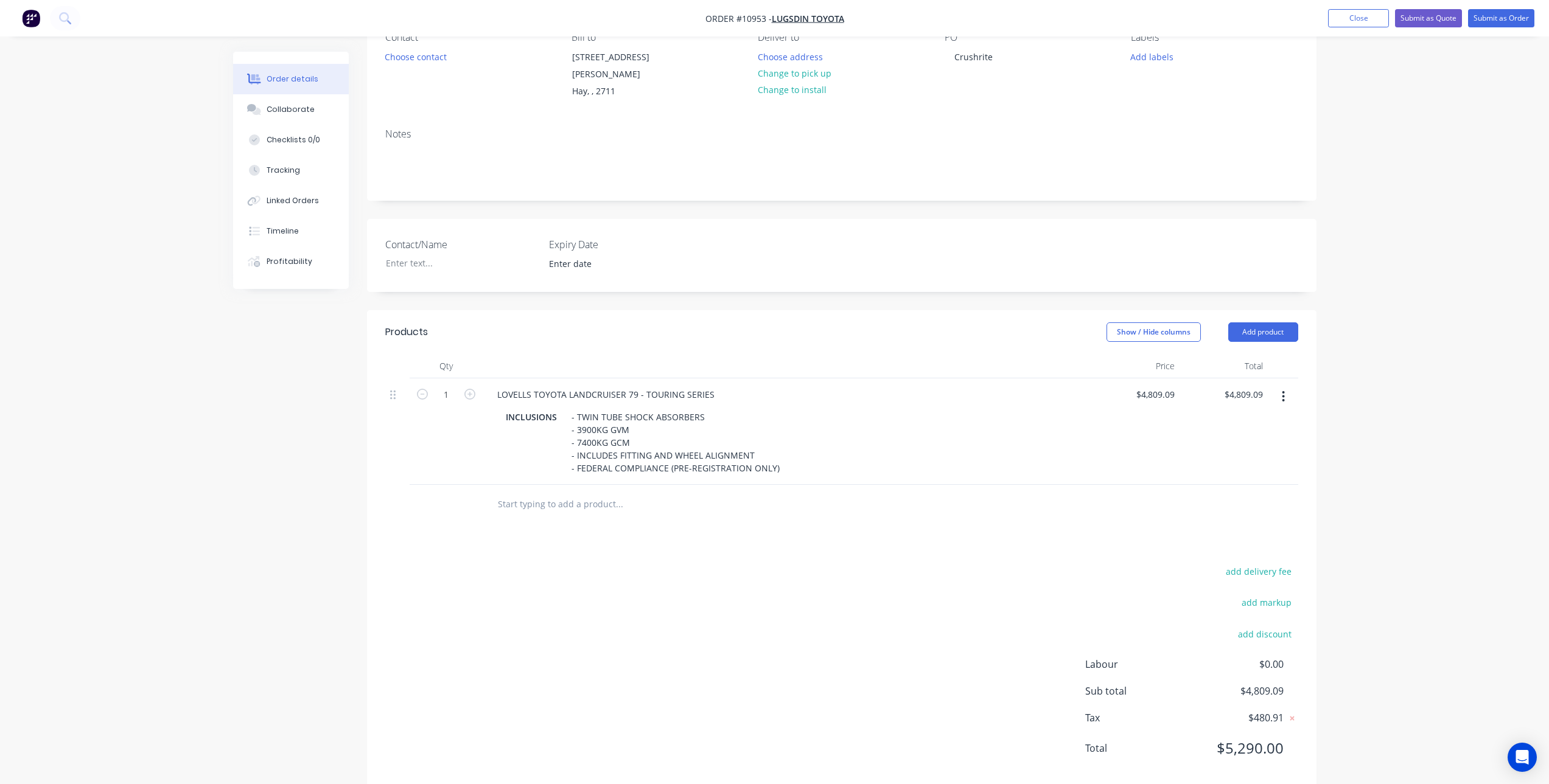
scroll to position [132, 0]
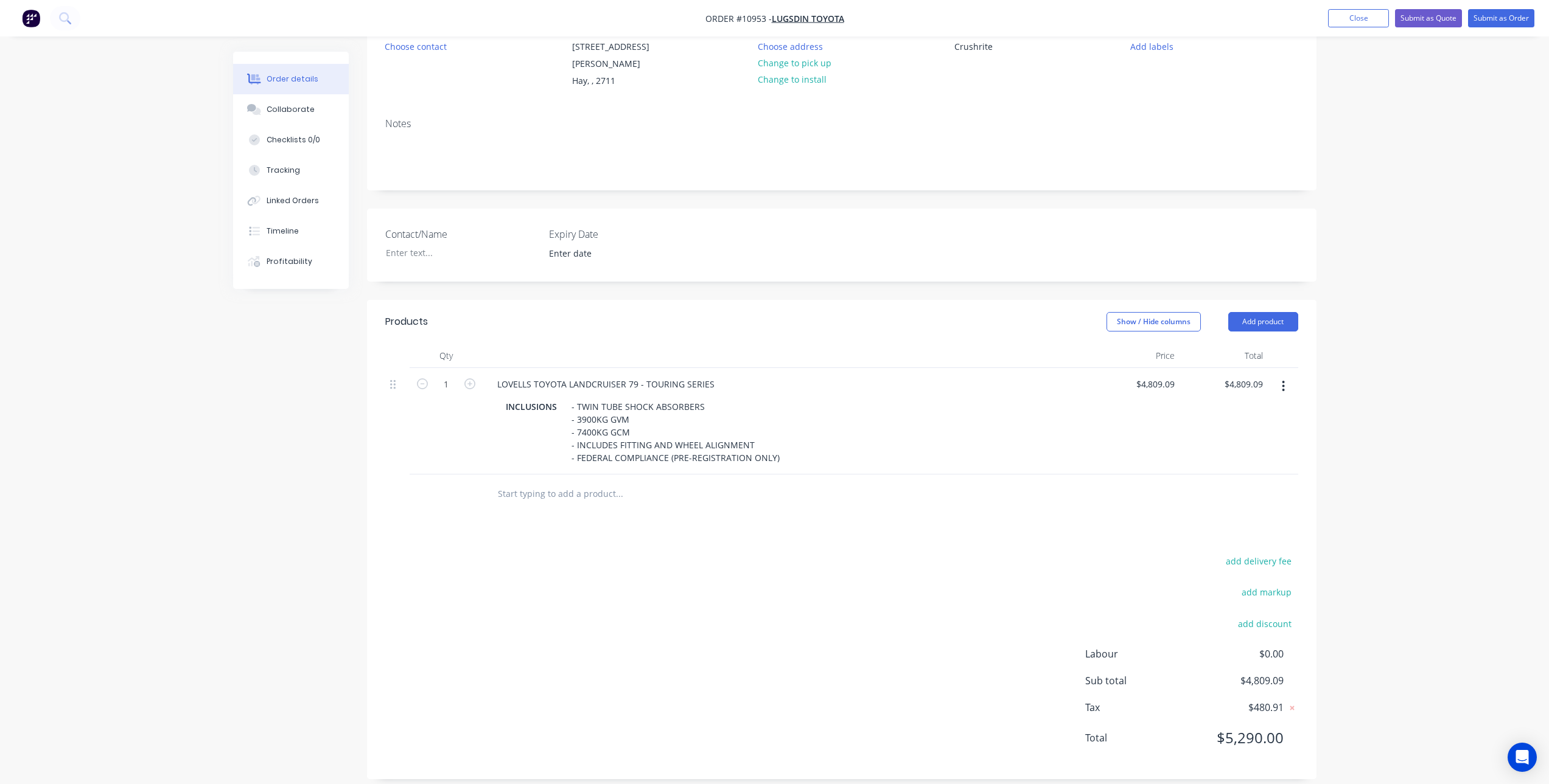
click at [588, 489] on input "text" at bounding box center [619, 494] width 243 height 24
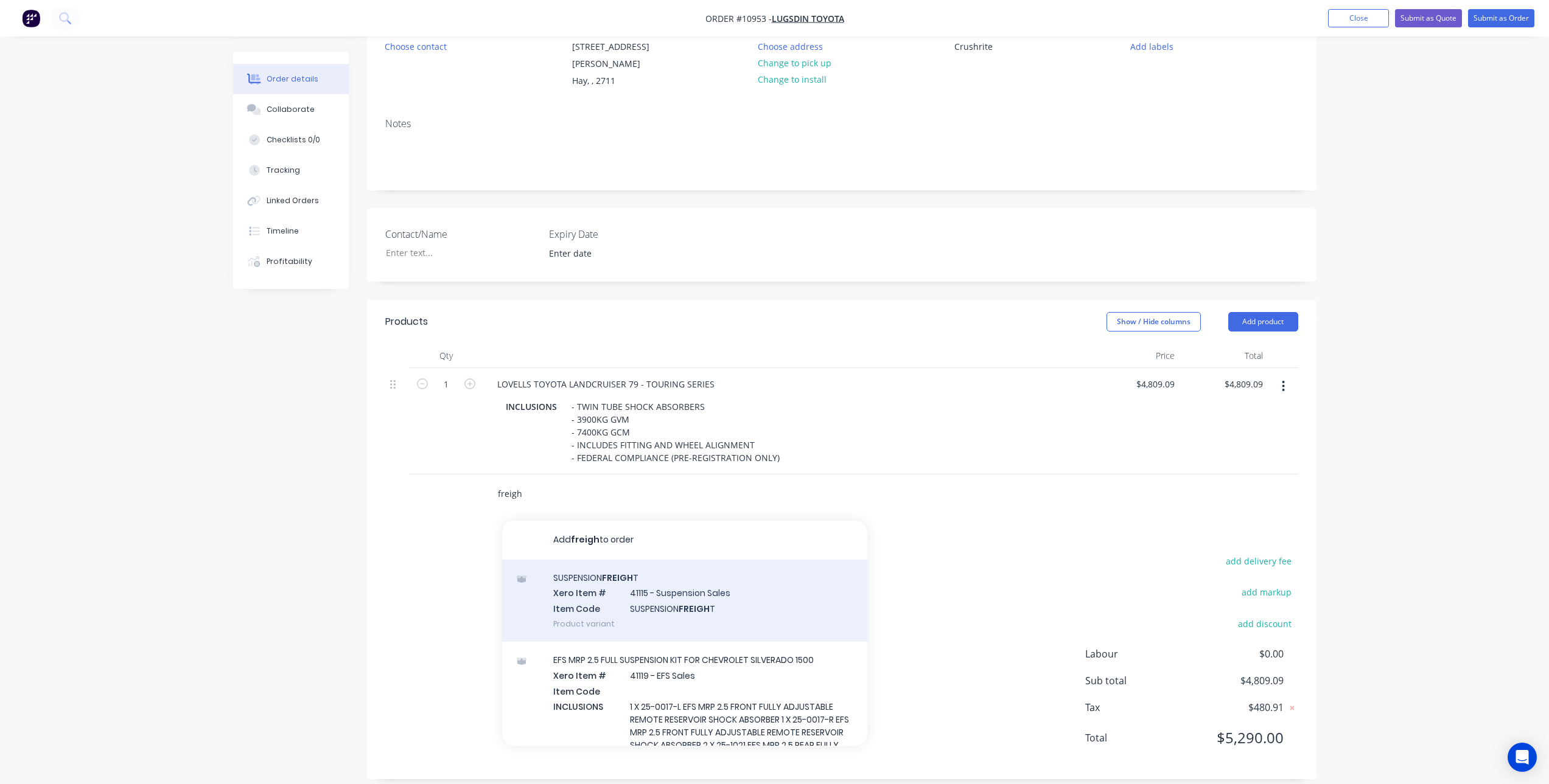
type input "freigh"
click at [618, 579] on div "SUSPENSION FREIGH T Xero Item # 41115 - Suspension Sales Item Code SUSPENSION F…" at bounding box center [685, 601] width 365 height 82
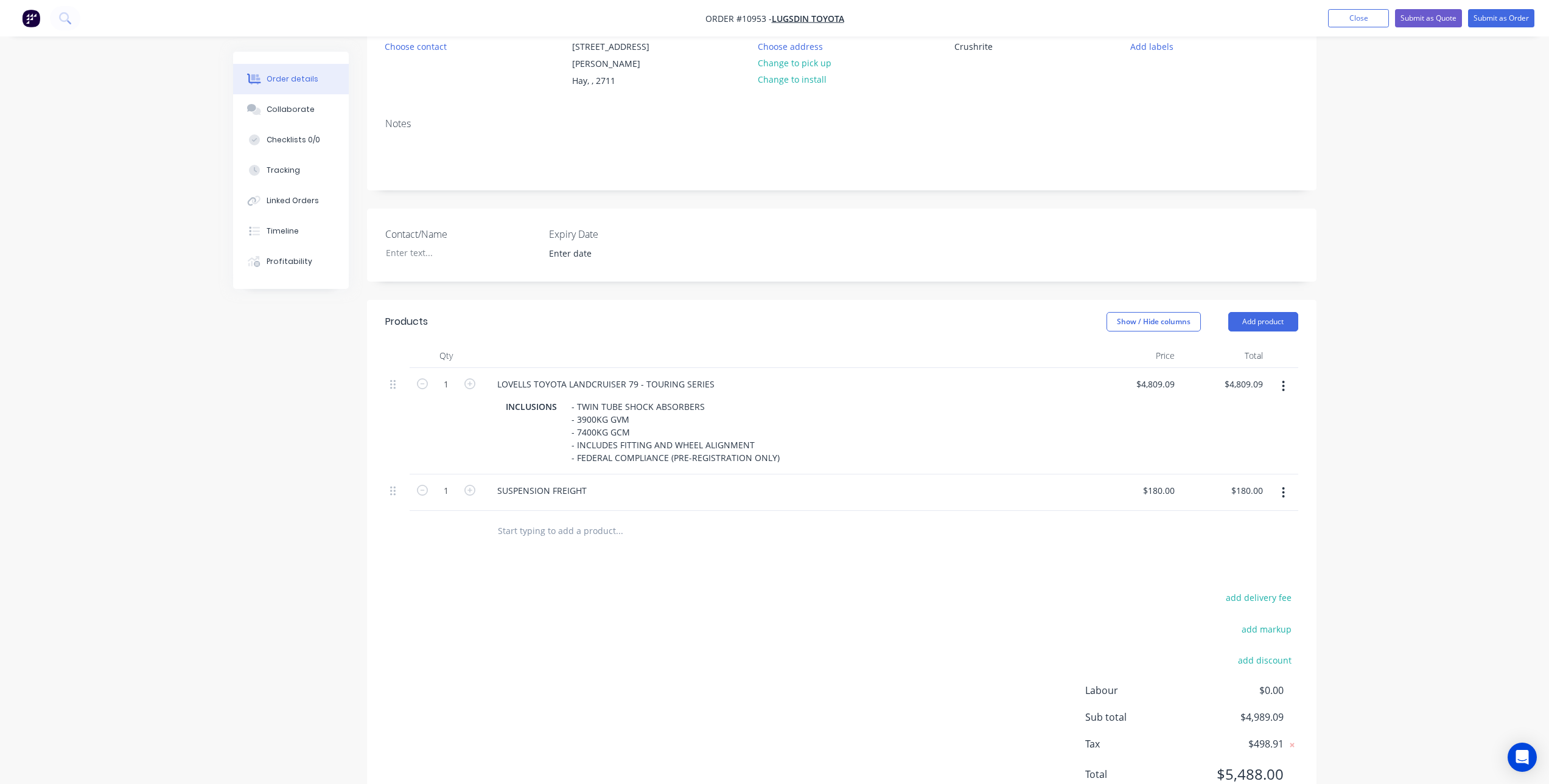
drag, startPoint x: 561, startPoint y: 529, endPoint x: 534, endPoint y: 519, distance: 28.8
click at [545, 524] on input "text" at bounding box center [619, 530] width 243 height 24
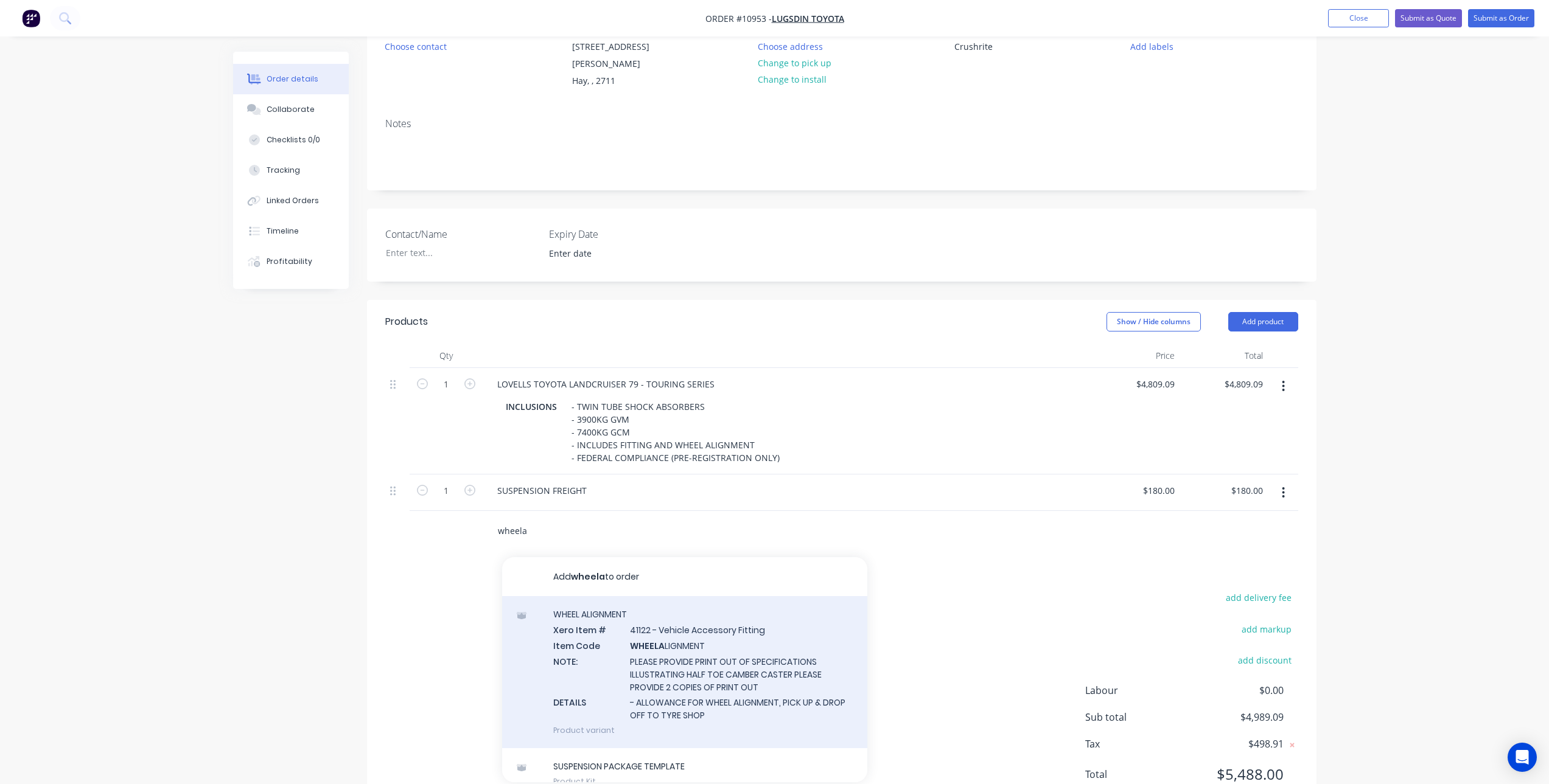
scroll to position [61, 0]
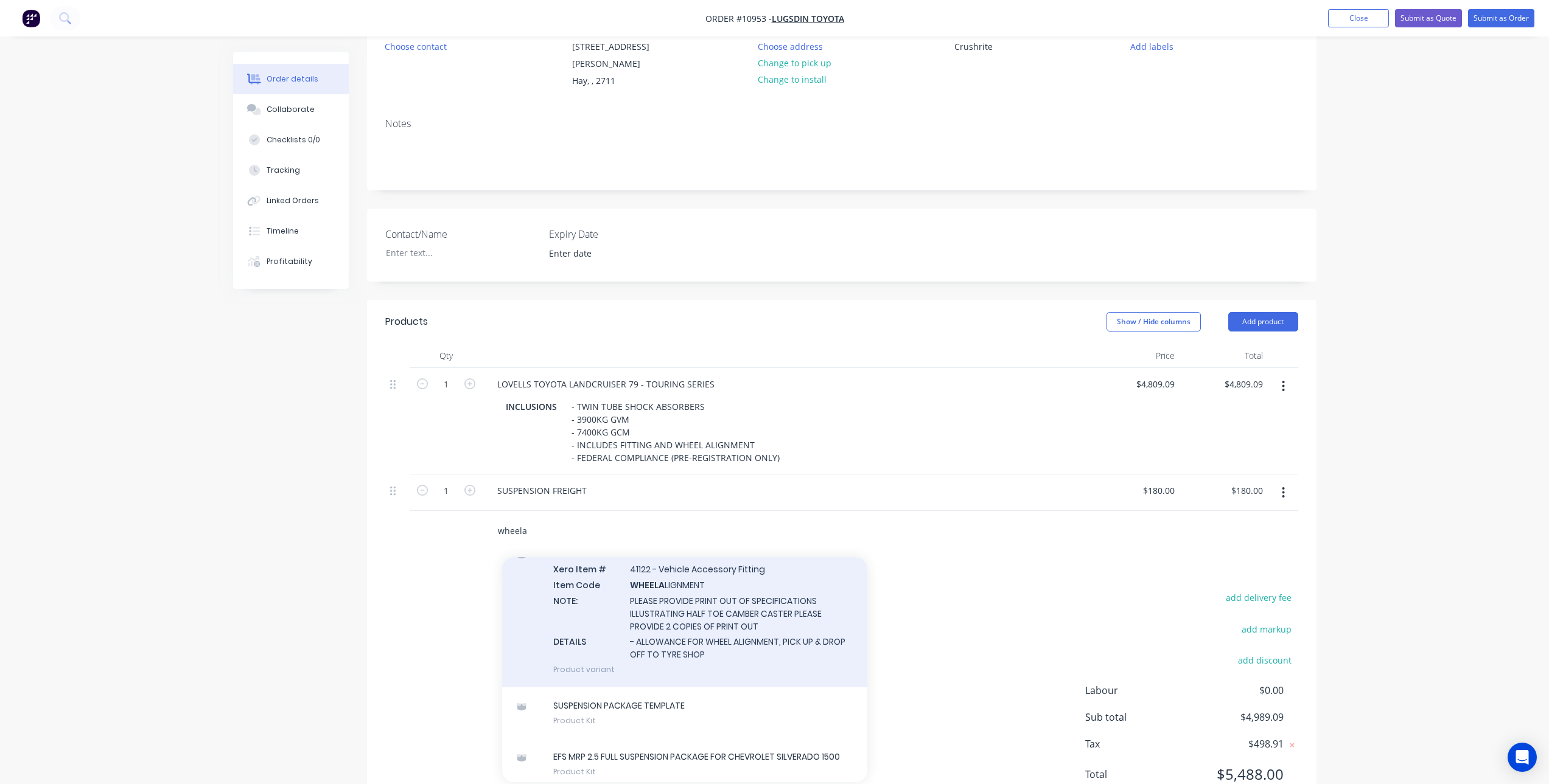
type input "wheela"
click at [658, 613] on div "WHEEL ALIGNMENT Xero Item # 41122 - Vehicle Accessory Fitting Item Code WHEELA …" at bounding box center [685, 612] width 365 height 152
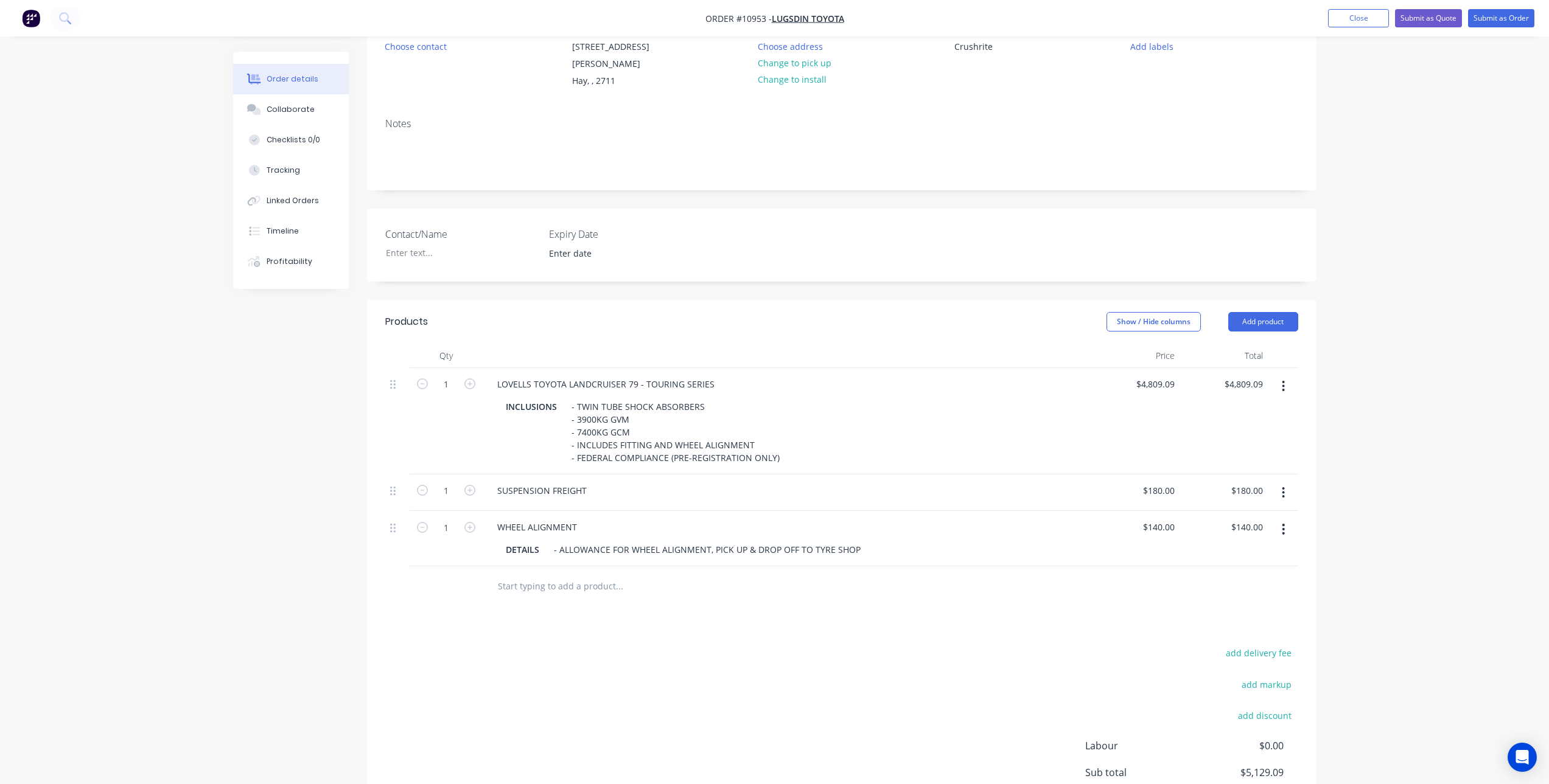
click at [567, 613] on div "Products Show / Hide columns Add product Qty Price Total 1 LOVELLS TOYOTA LANDC…" at bounding box center [842, 585] width 949 height 572
click at [726, 605] on div "Products Show / Hide columns Add product Qty Price Total 1 LOVELLS TOYOTA LANDC…" at bounding box center [842, 585] width 949 height 572
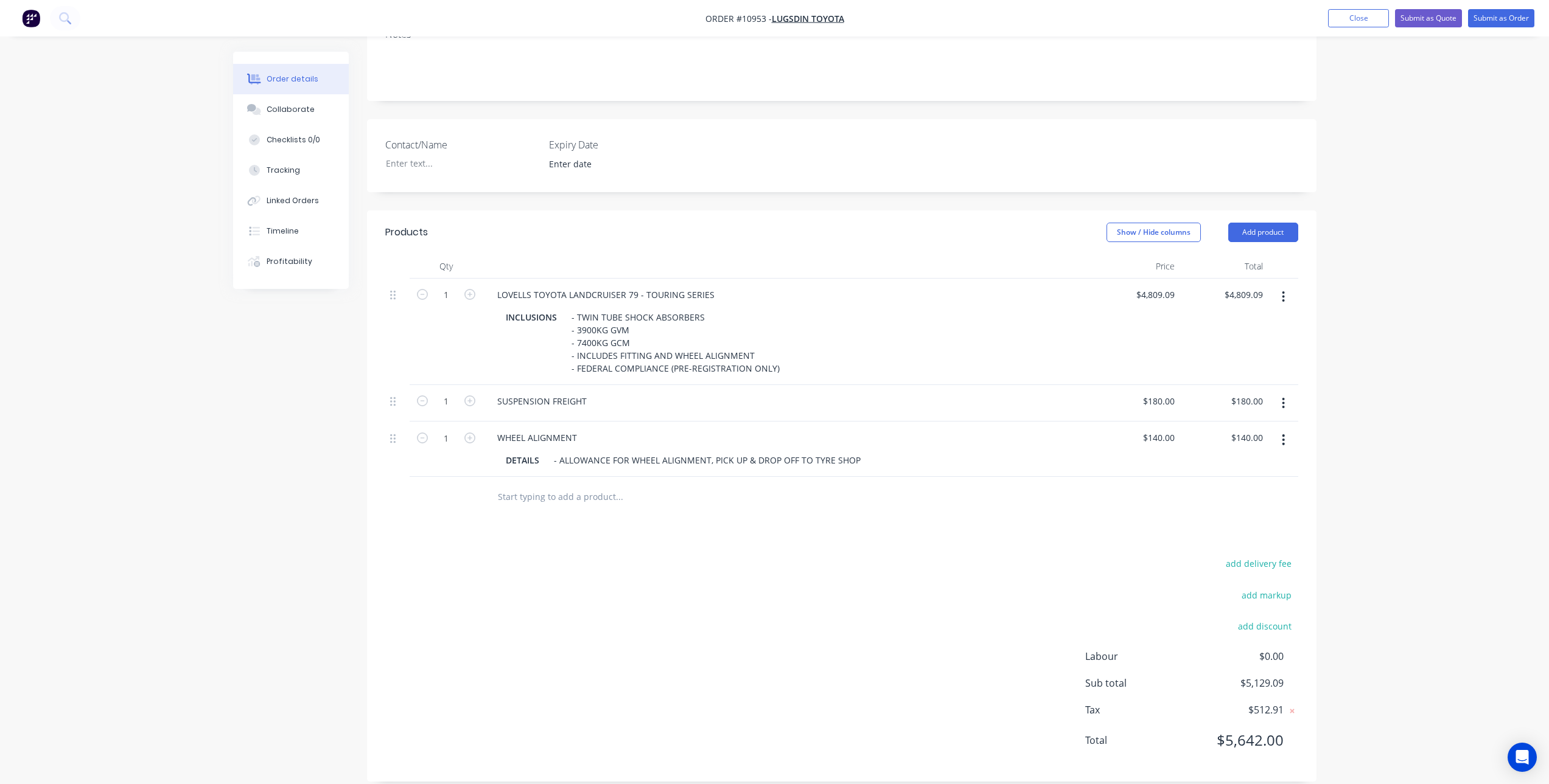
scroll to position [224, 0]
click at [1252, 615] on button "add discount" at bounding box center [1265, 624] width 67 height 16
type input "Discount"
click at [1254, 618] on input at bounding box center [1251, 627] width 55 height 18
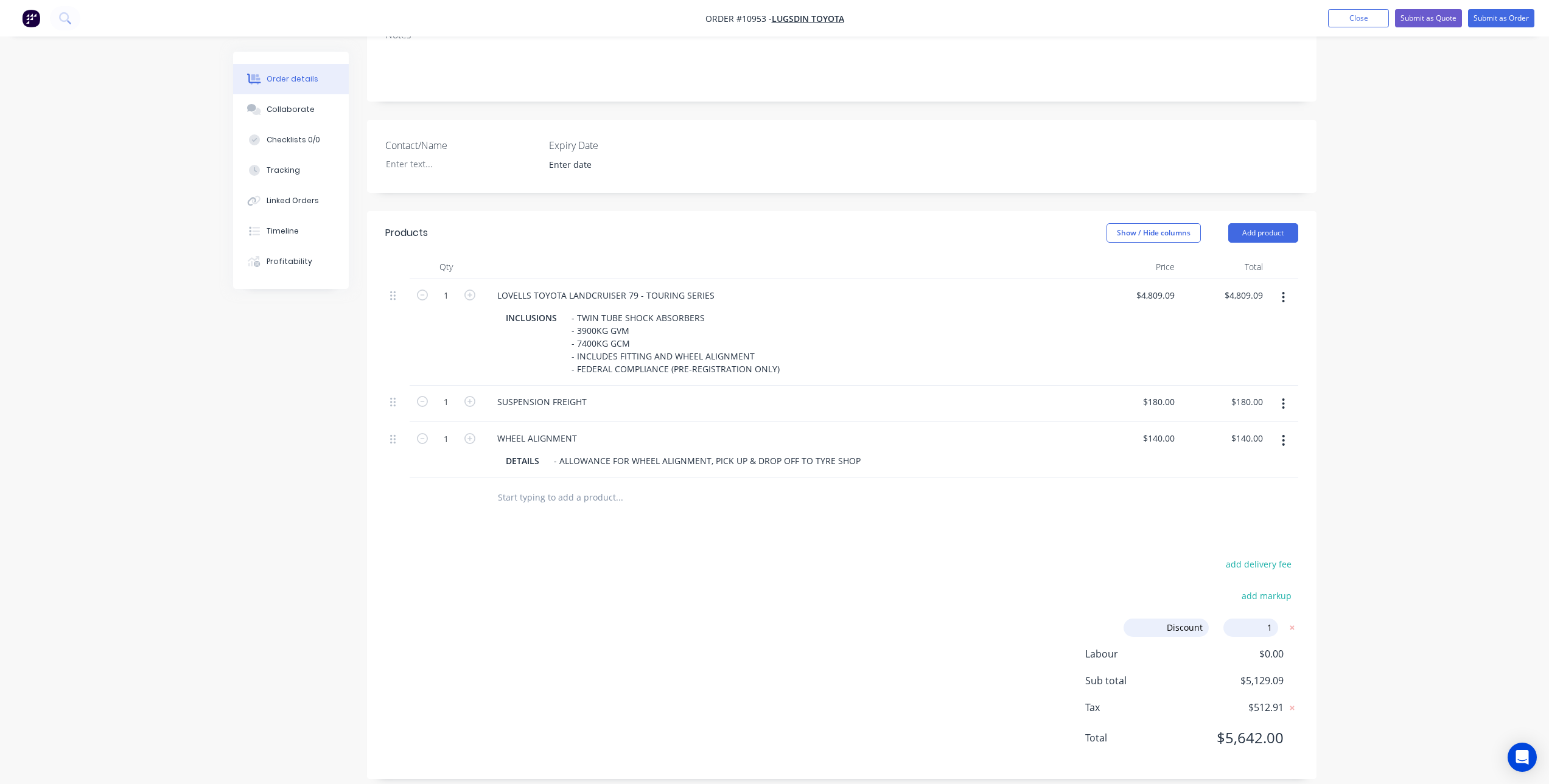
type input "10"
click at [1178, 556] on div "add delivery fee" at bounding box center [1223, 572] width 152 height 31
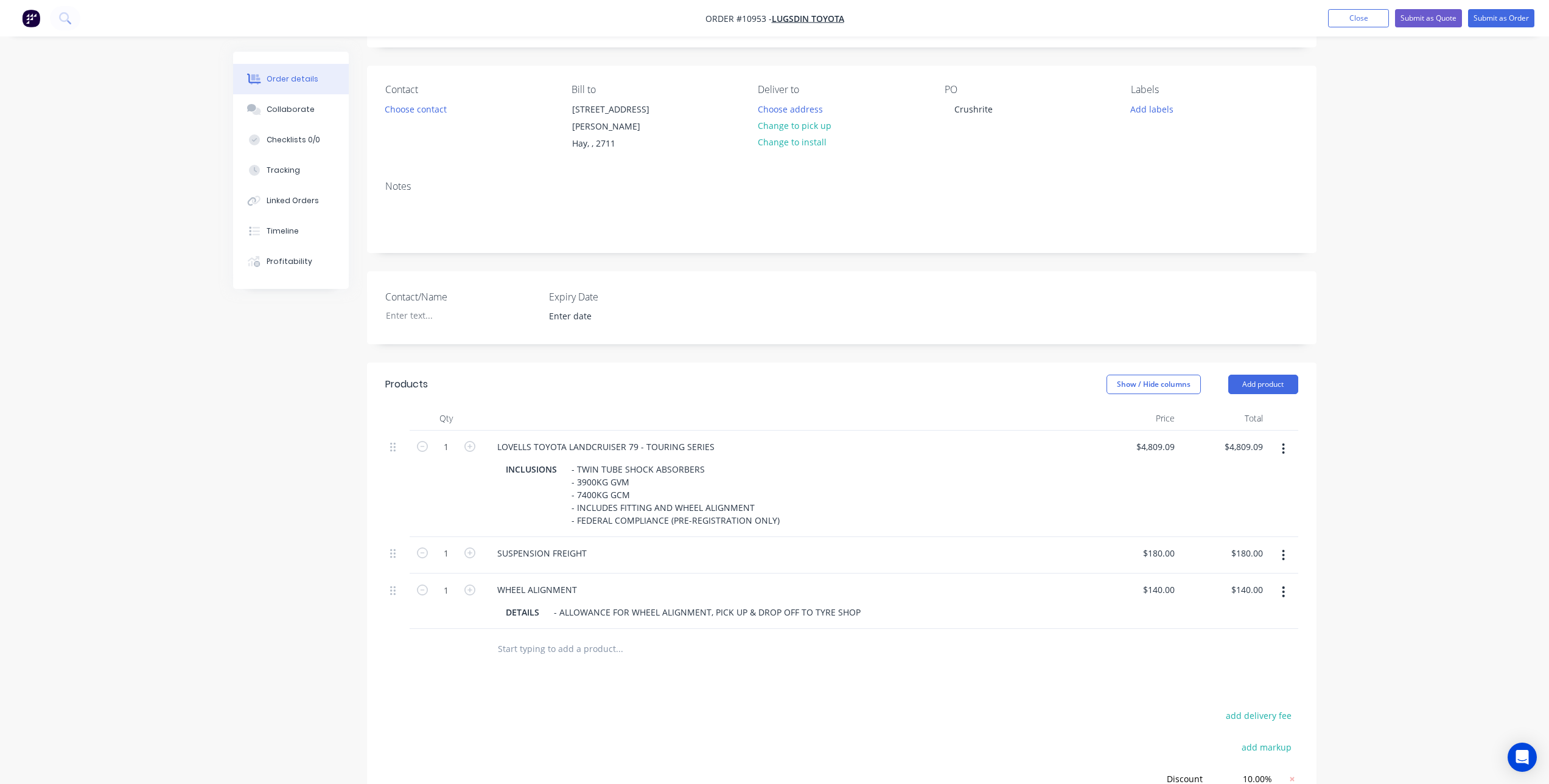
scroll to position [252, 0]
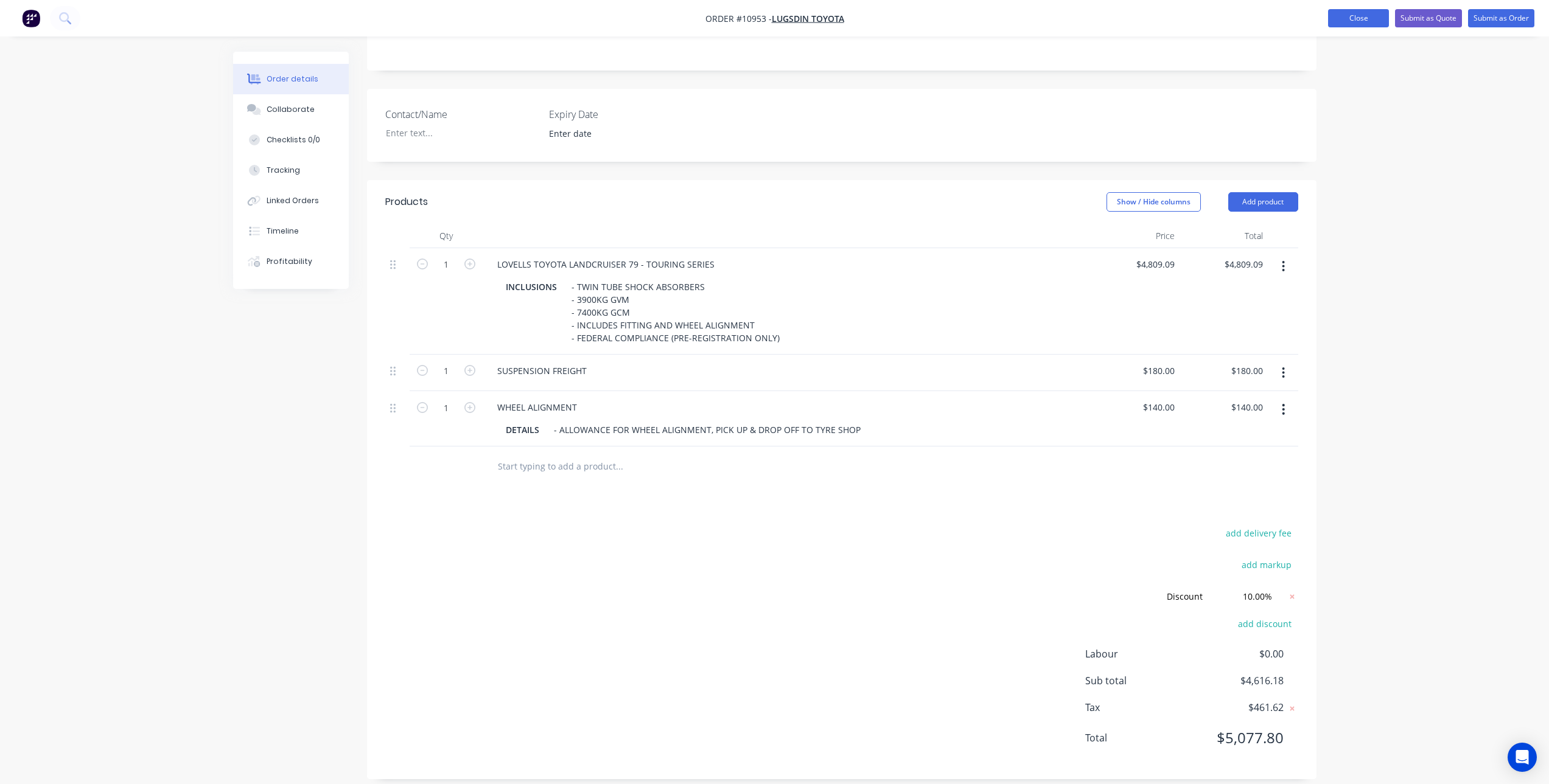
click at [1379, 20] on button "Close" at bounding box center [1358, 18] width 61 height 18
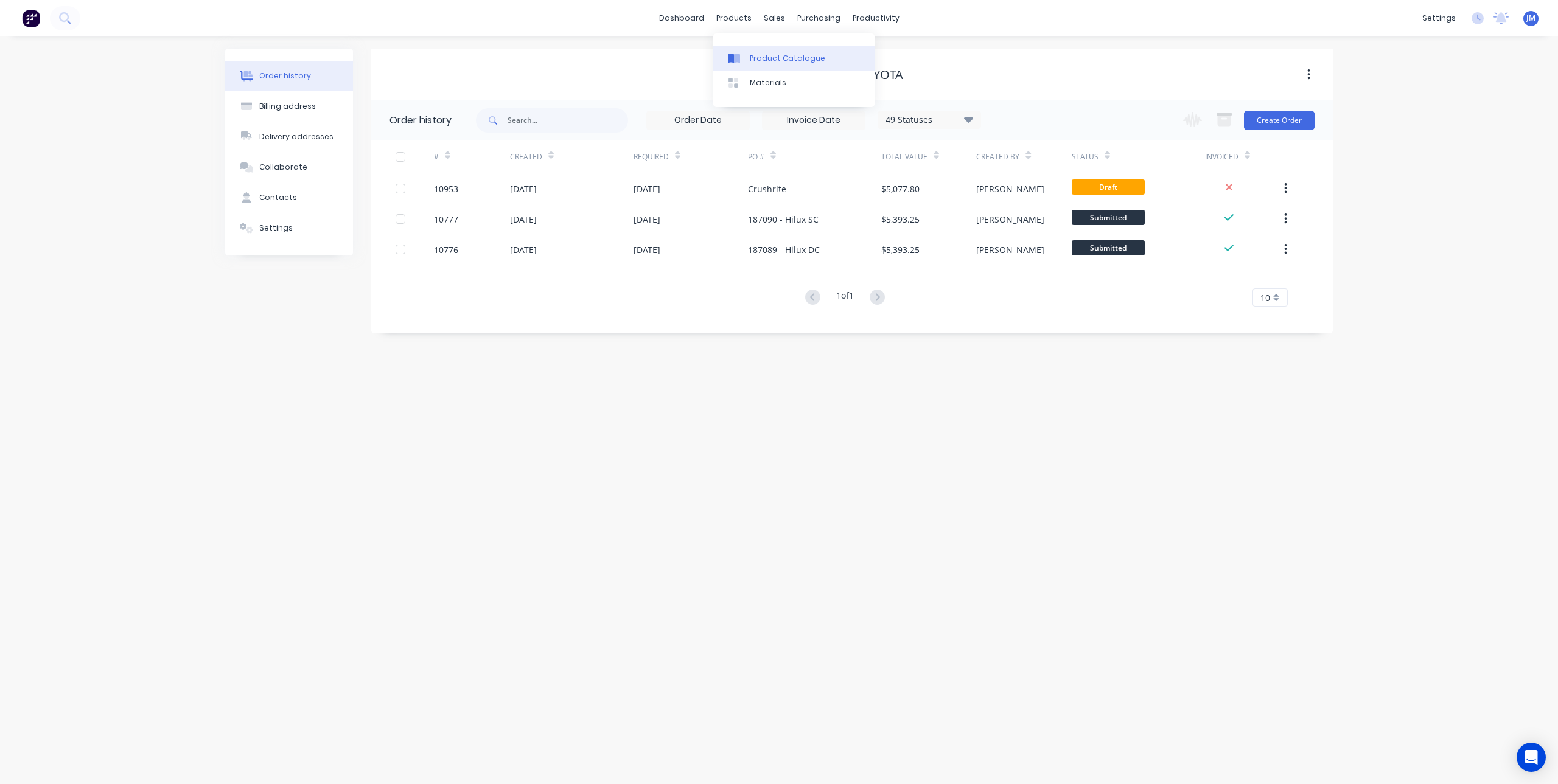
click at [739, 59] on icon at bounding box center [736, 58] width 6 height 10
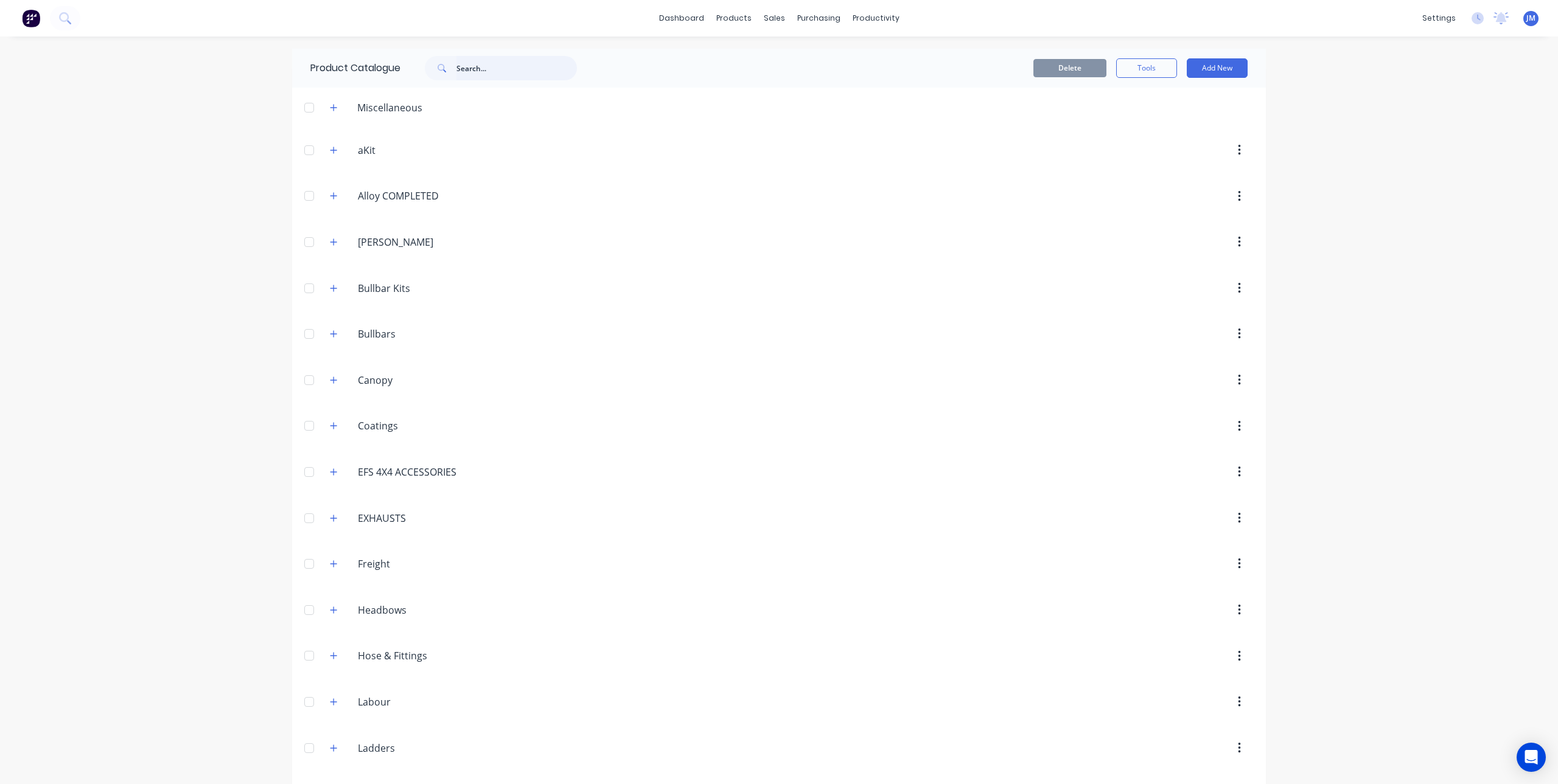
click at [491, 67] on input "text" at bounding box center [517, 67] width 120 height 24
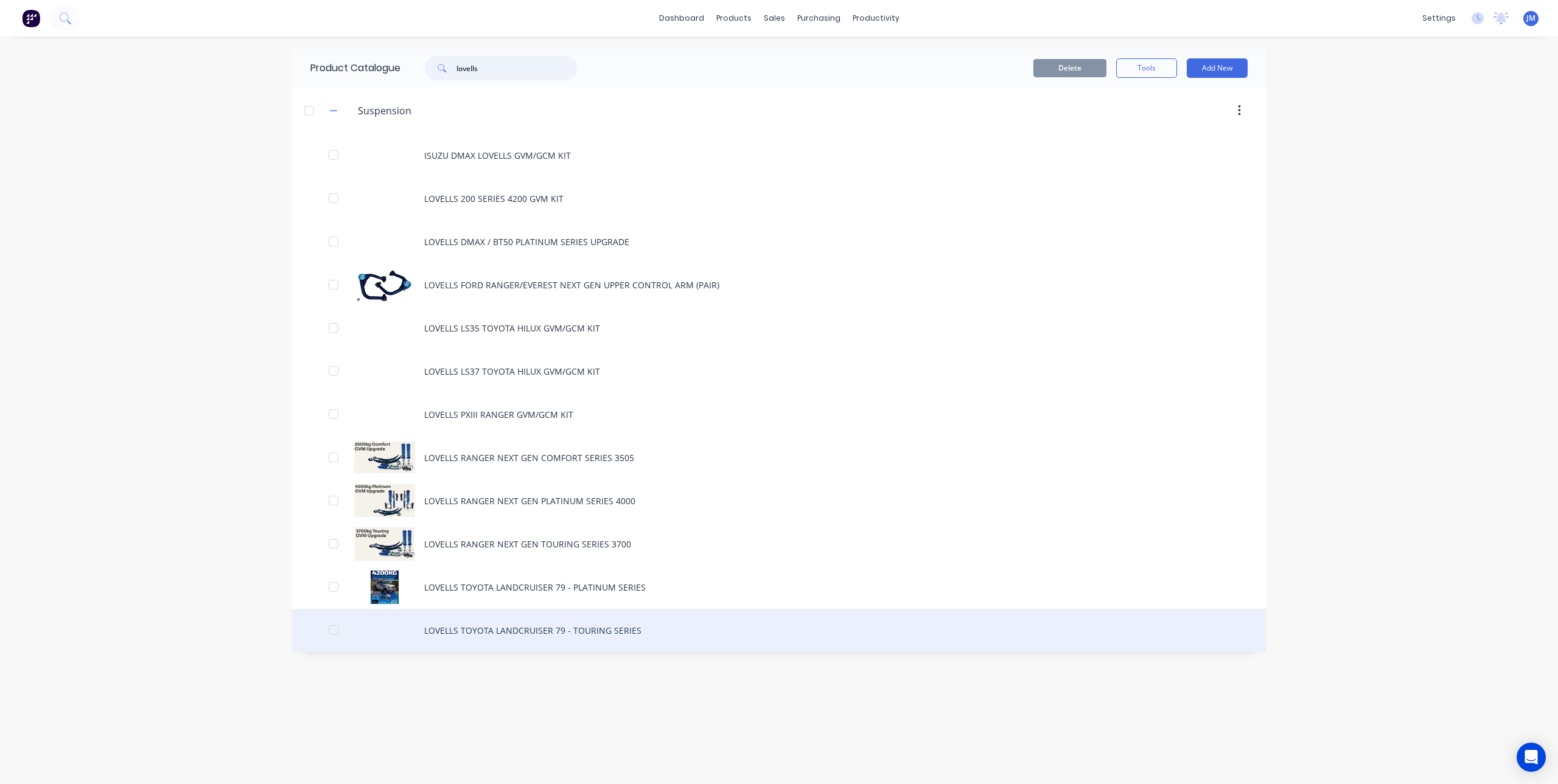
type input "lovells"
click at [538, 635] on div "LOVELLS TOYOTA LANDCRUISER 79 - TOURING SERIES" at bounding box center [779, 630] width 974 height 43
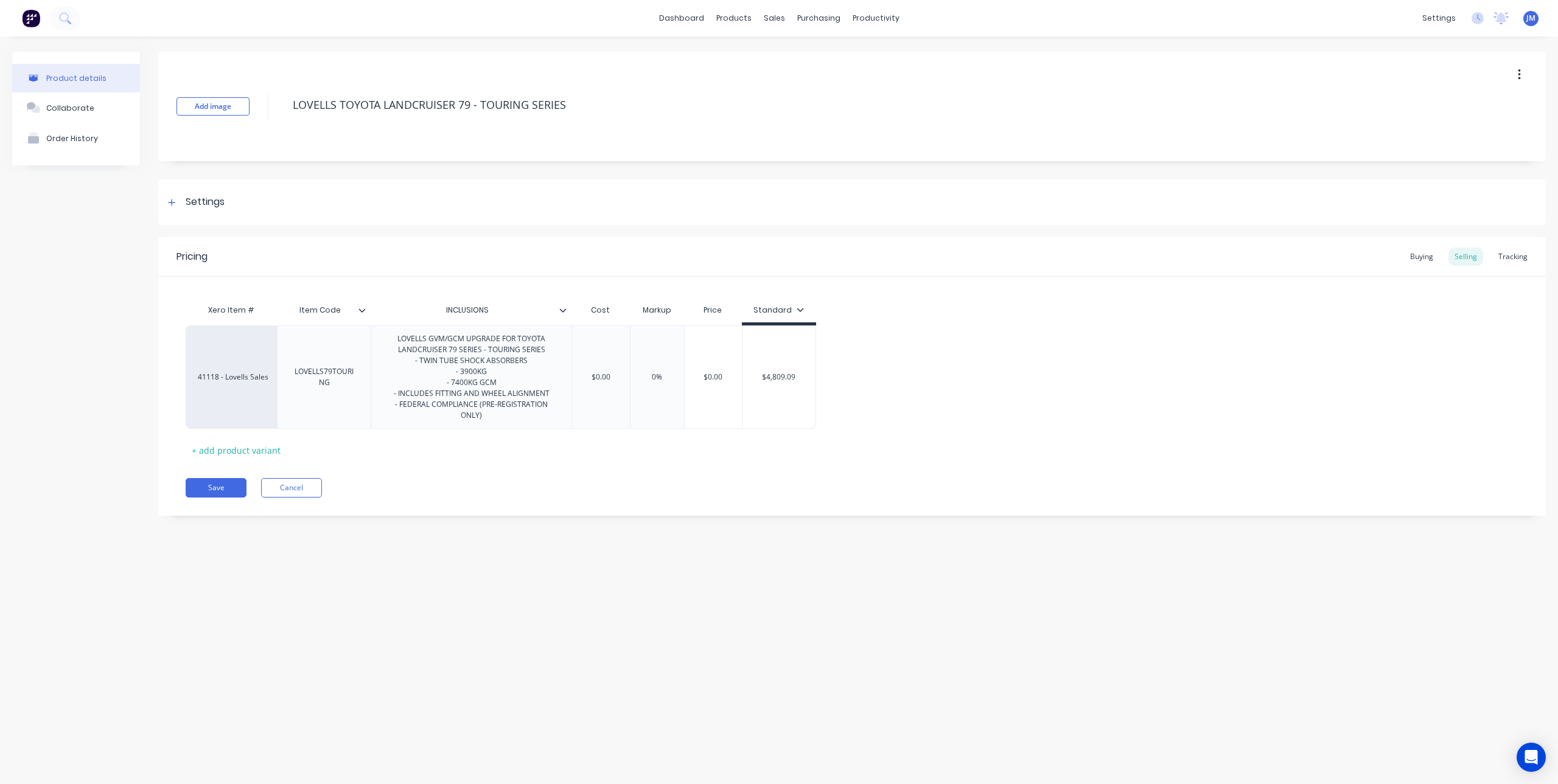
type textarea "x"
type input "$4,809.09"
click at [758, 379] on input "$4,809.09" at bounding box center [779, 377] width 73 height 11
drag, startPoint x: 758, startPoint y: 379, endPoint x: 858, endPoint y: 389, distance: 100.5
click at [858, 389] on div "41118 - Lovells Sales LOVELLS79TOURING LOVELLS GVM/GCM UPGRADE FOR TOYOTA LANDC…" at bounding box center [852, 377] width 1332 height 103
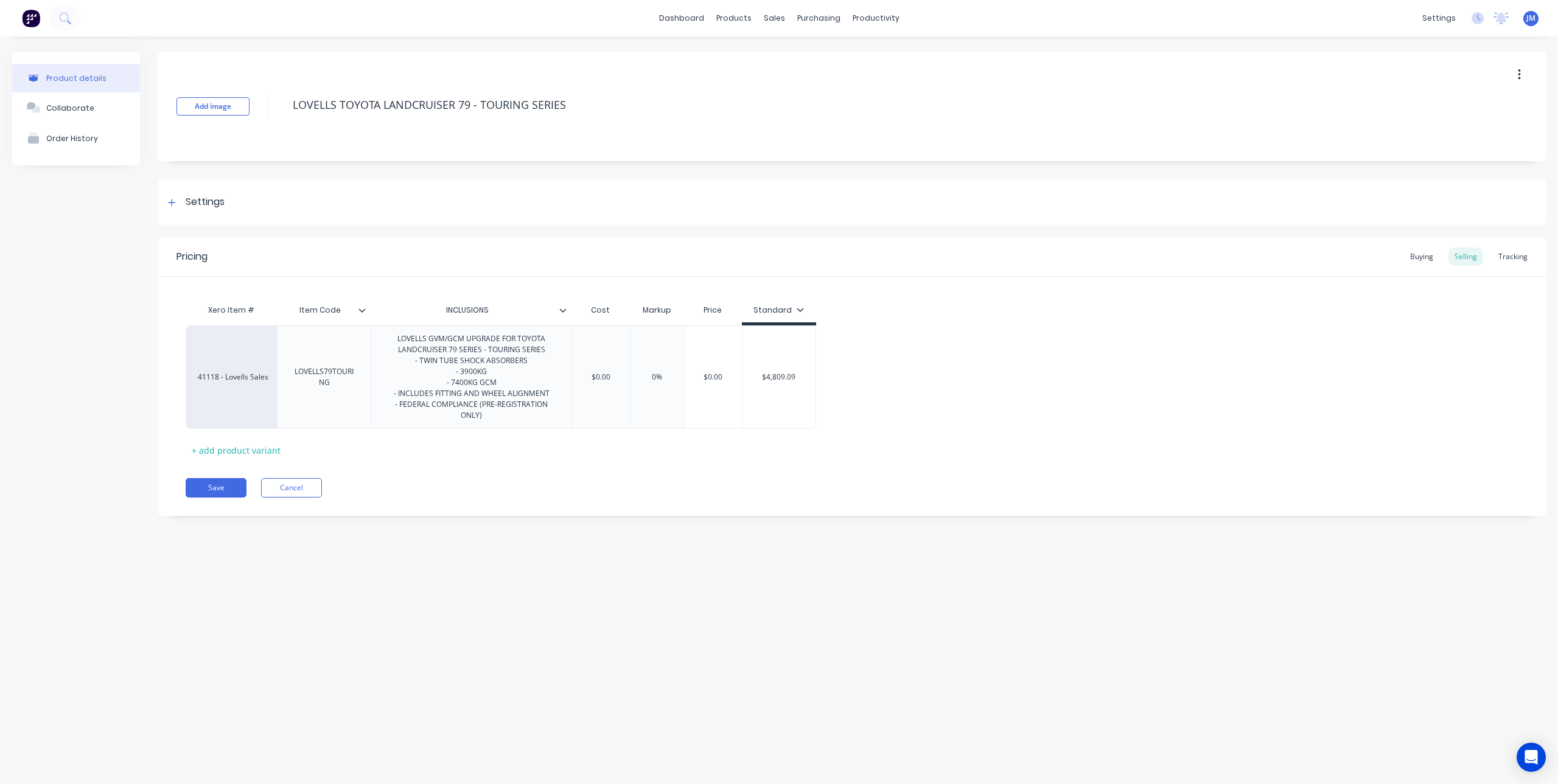
type textarea "x"
type input "5"
type textarea "x"
type input "50"
type textarea "x"
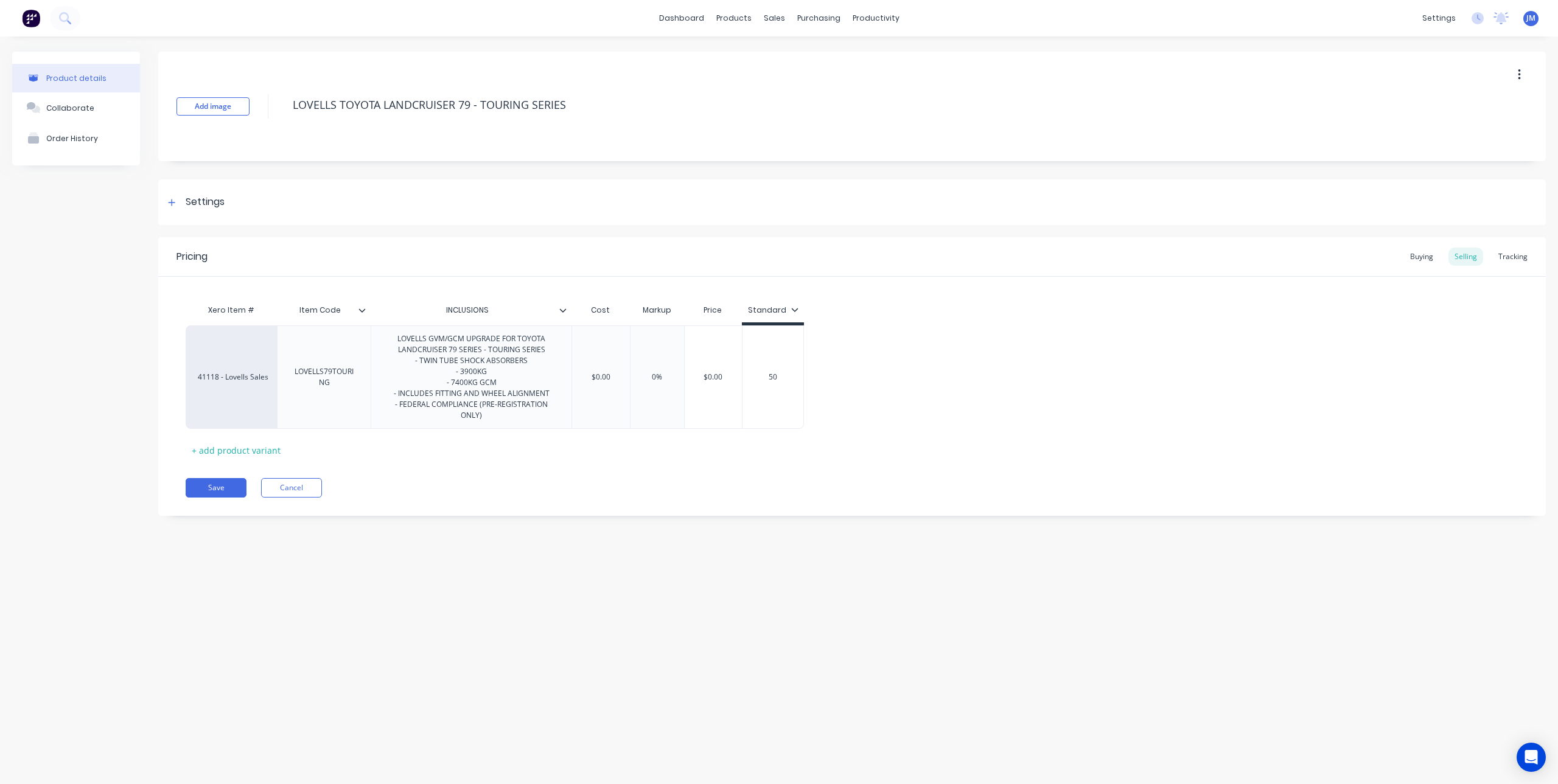
type input "505"
type textarea "x"
type input "5059"
click at [843, 439] on div "Xero Item # Item Code INCLUSIONS Cost Markup Price Standard 41118 - Lovells Sal…" at bounding box center [852, 379] width 1332 height 162
click at [213, 492] on button "Save" at bounding box center [215, 488] width 61 height 20
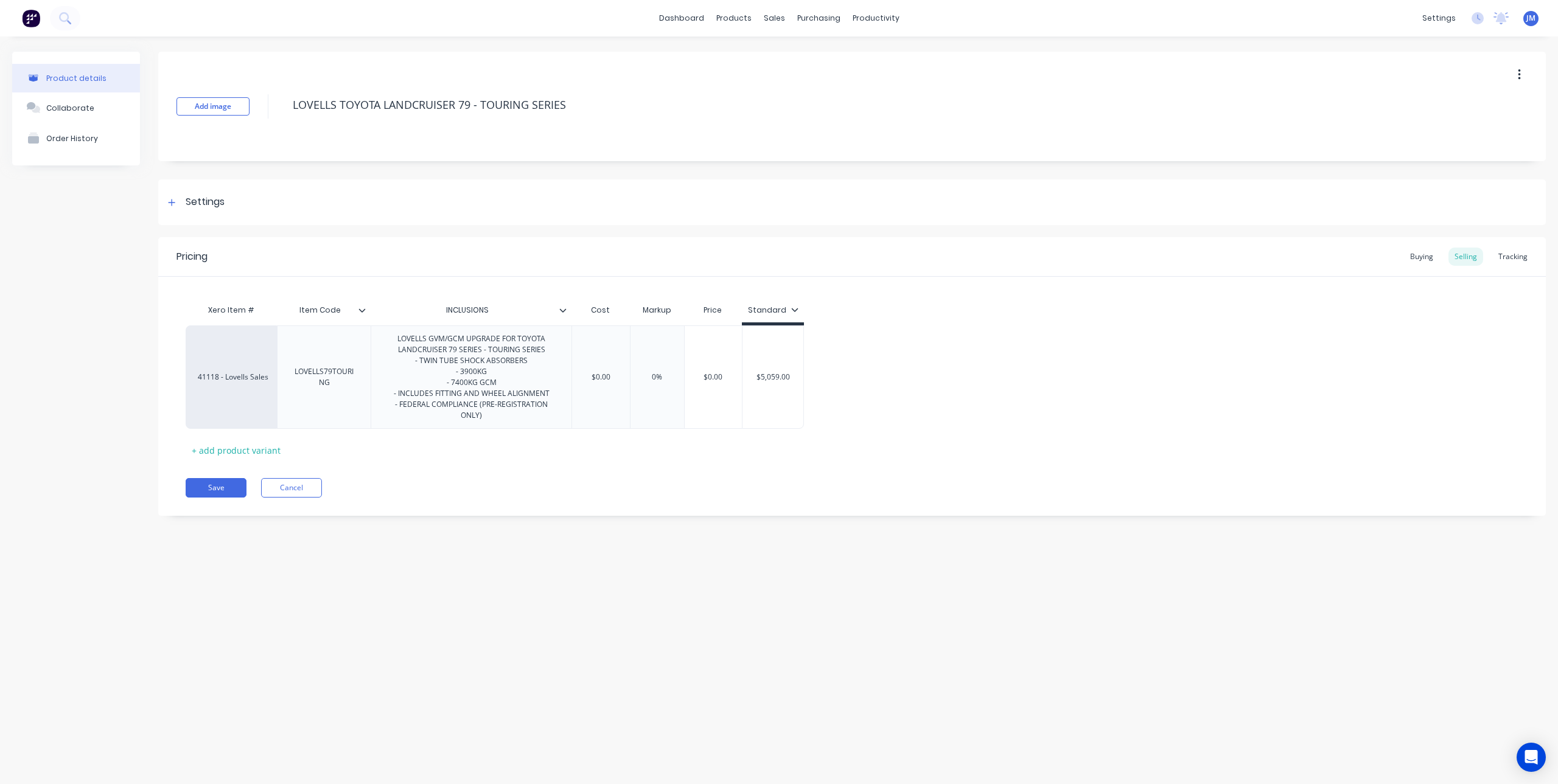
type textarea "x"
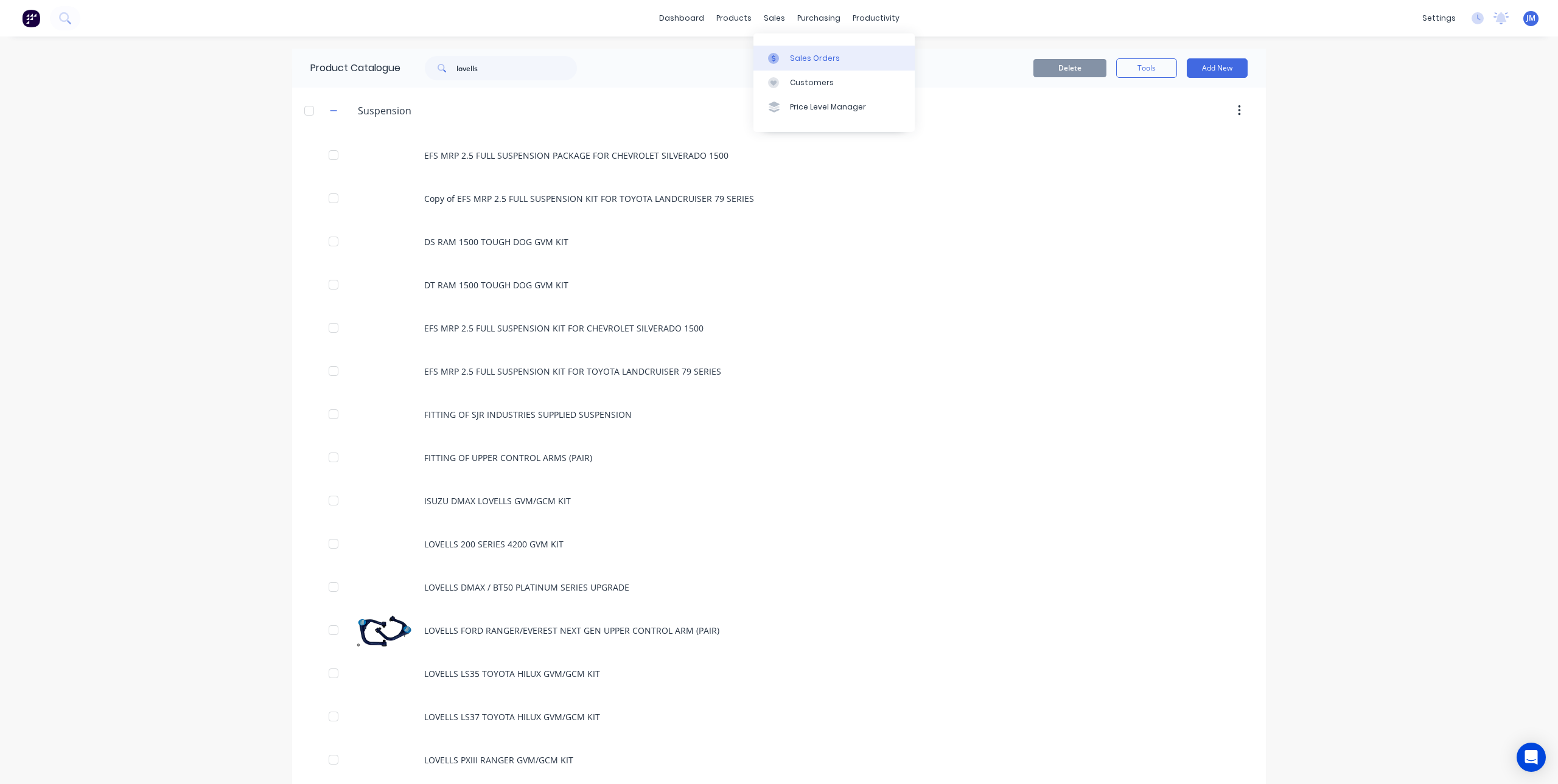
click at [786, 59] on div at bounding box center [777, 58] width 18 height 11
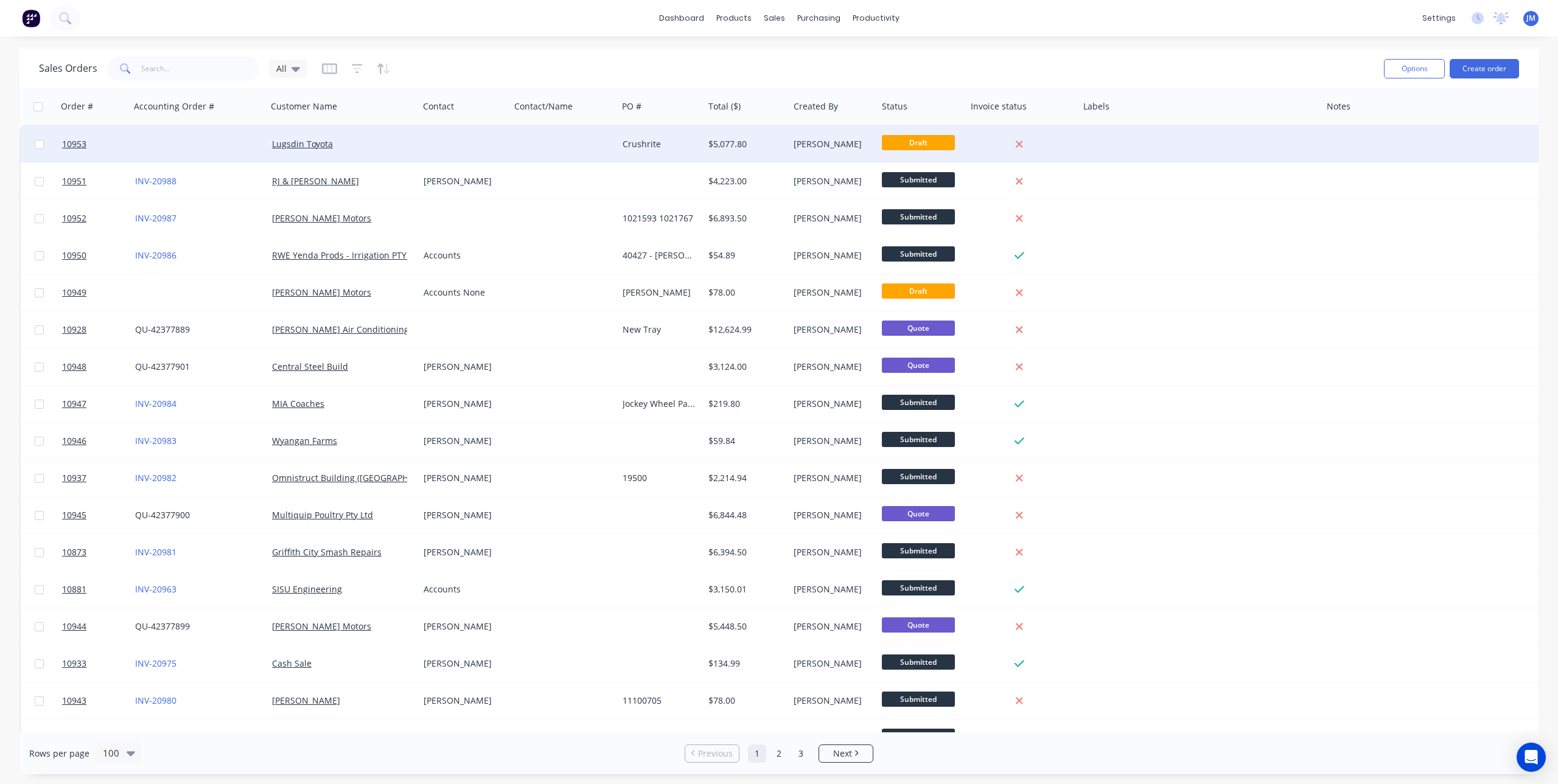
click at [349, 142] on div "Lugsdin Toyota" at bounding box center [339, 144] width 135 height 12
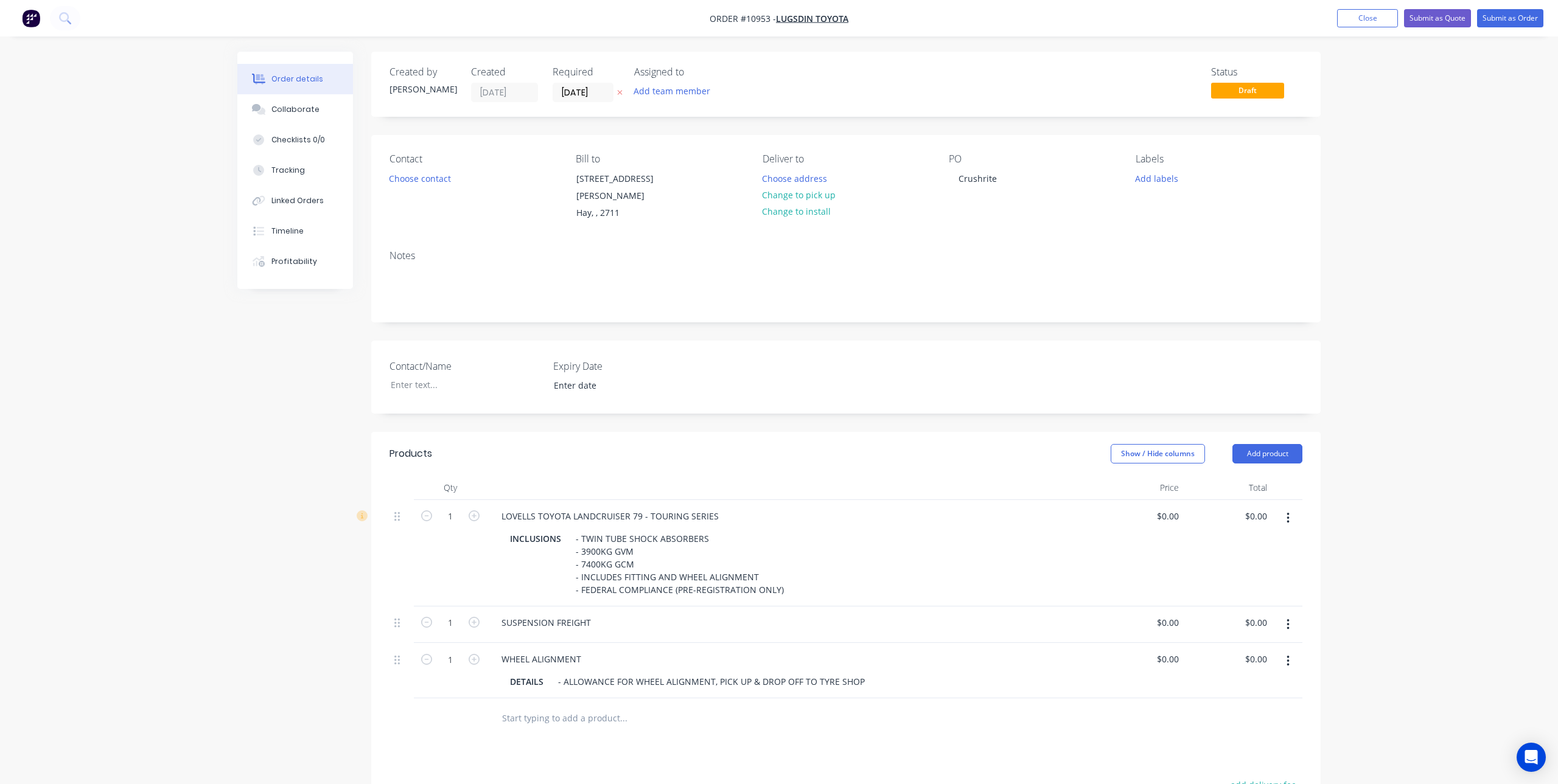
type input "$4,809.09"
type input "$180.00"
type input "$140.00"
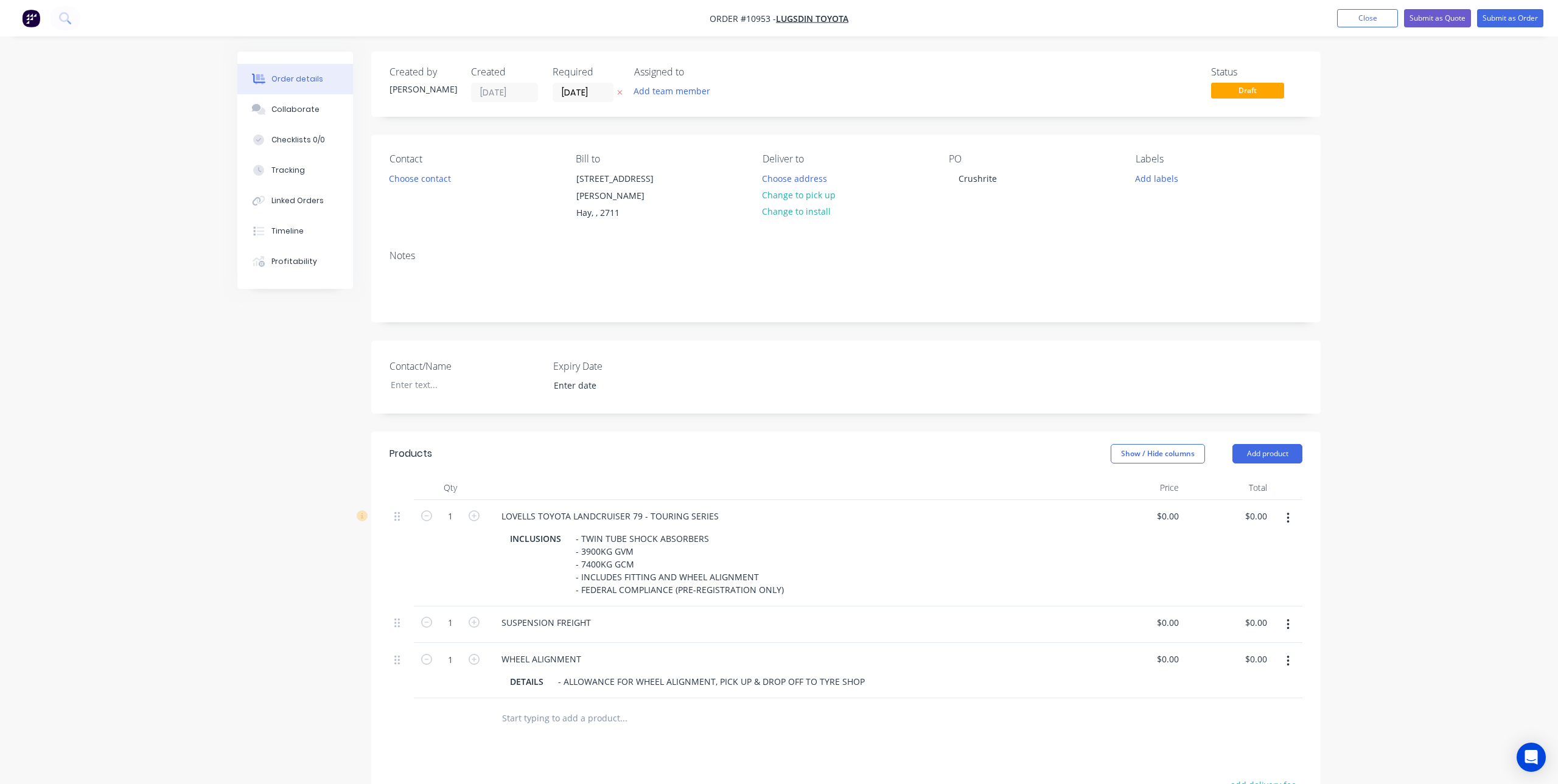
type input "$140.00"
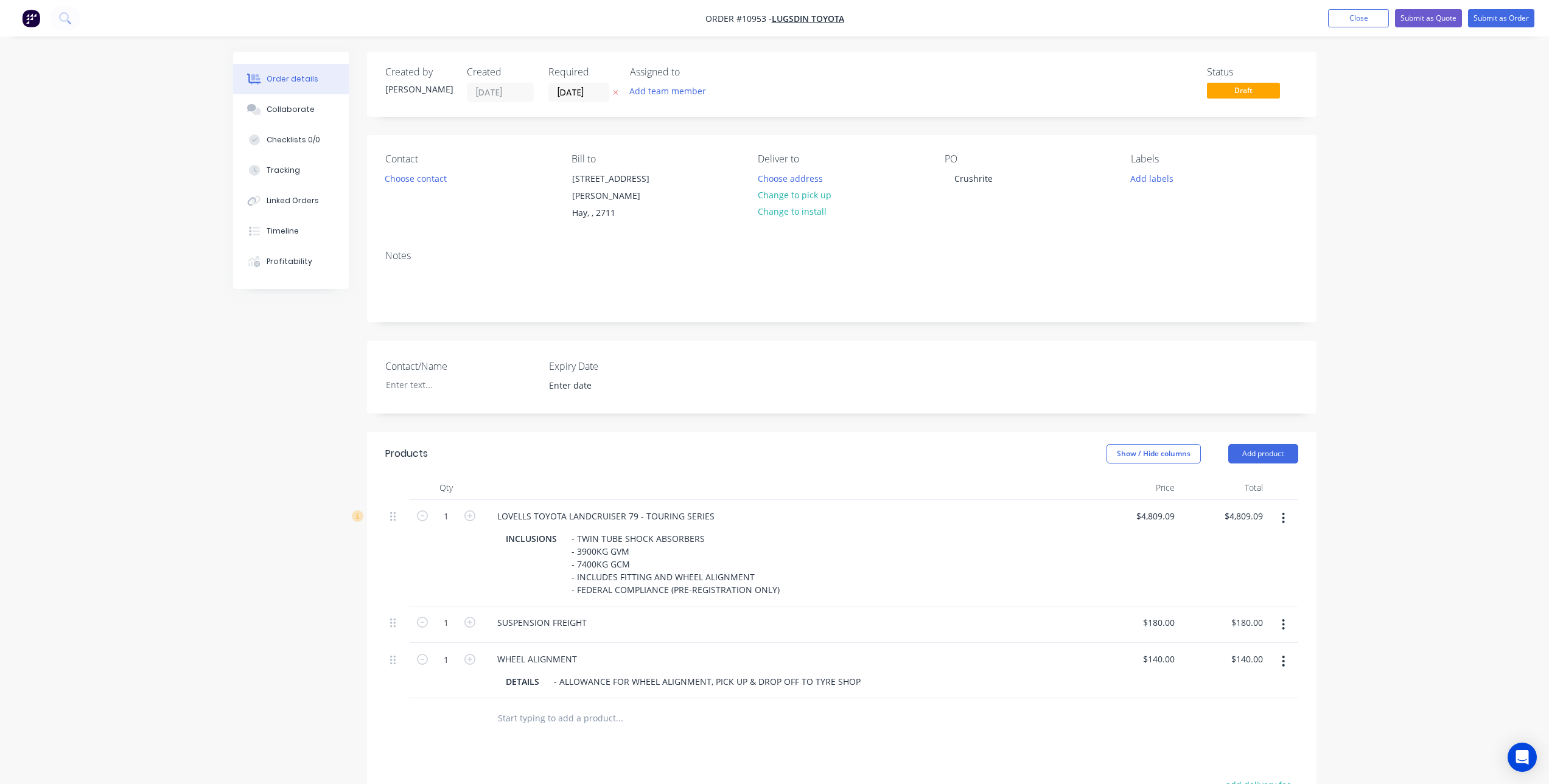
click at [1284, 512] on button "button" at bounding box center [1283, 519] width 29 height 22
click at [1235, 615] on div "Delete" at bounding box center [1240, 624] width 94 height 18
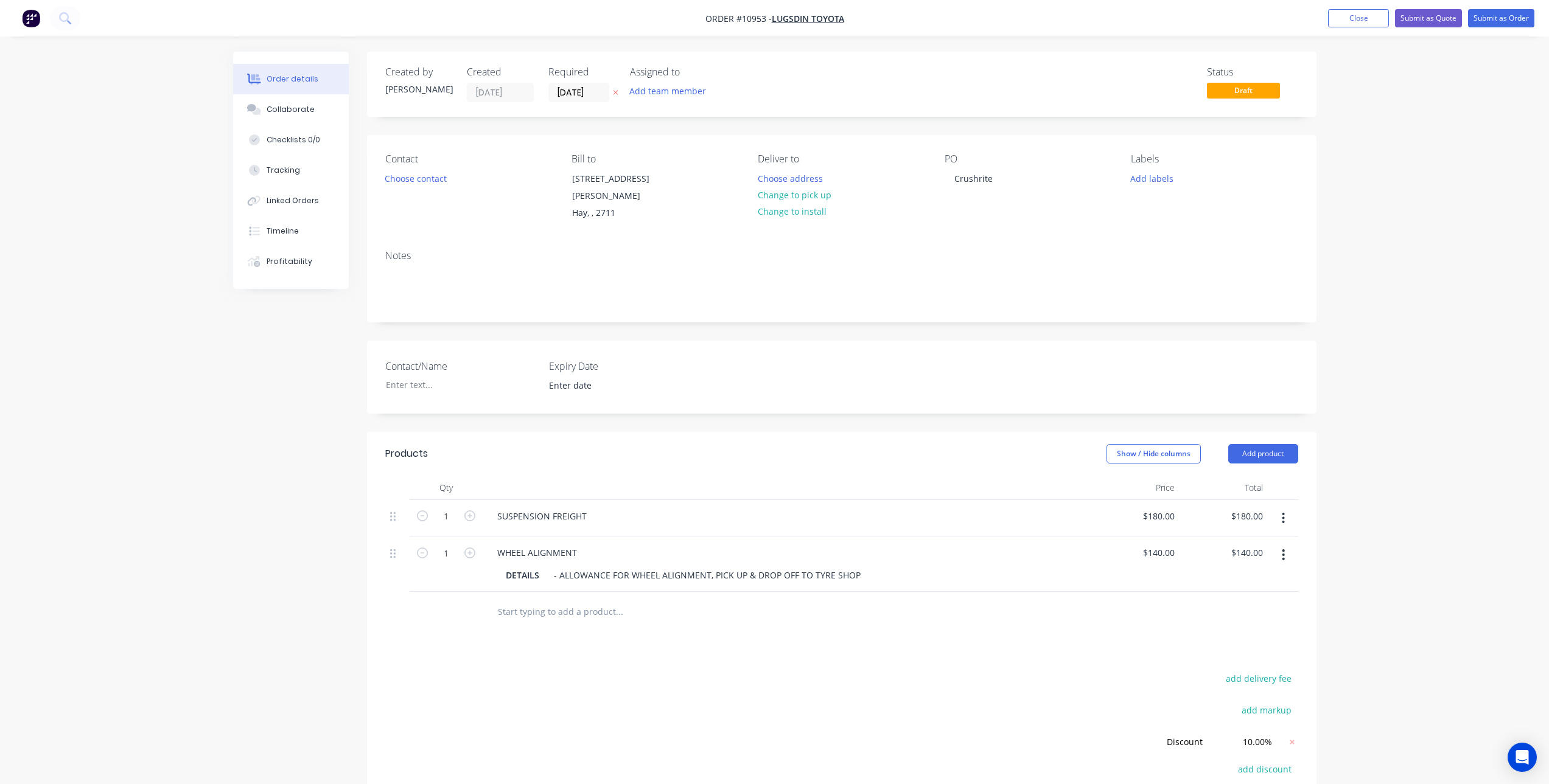
click at [593, 604] on input "text" at bounding box center [619, 611] width 243 height 24
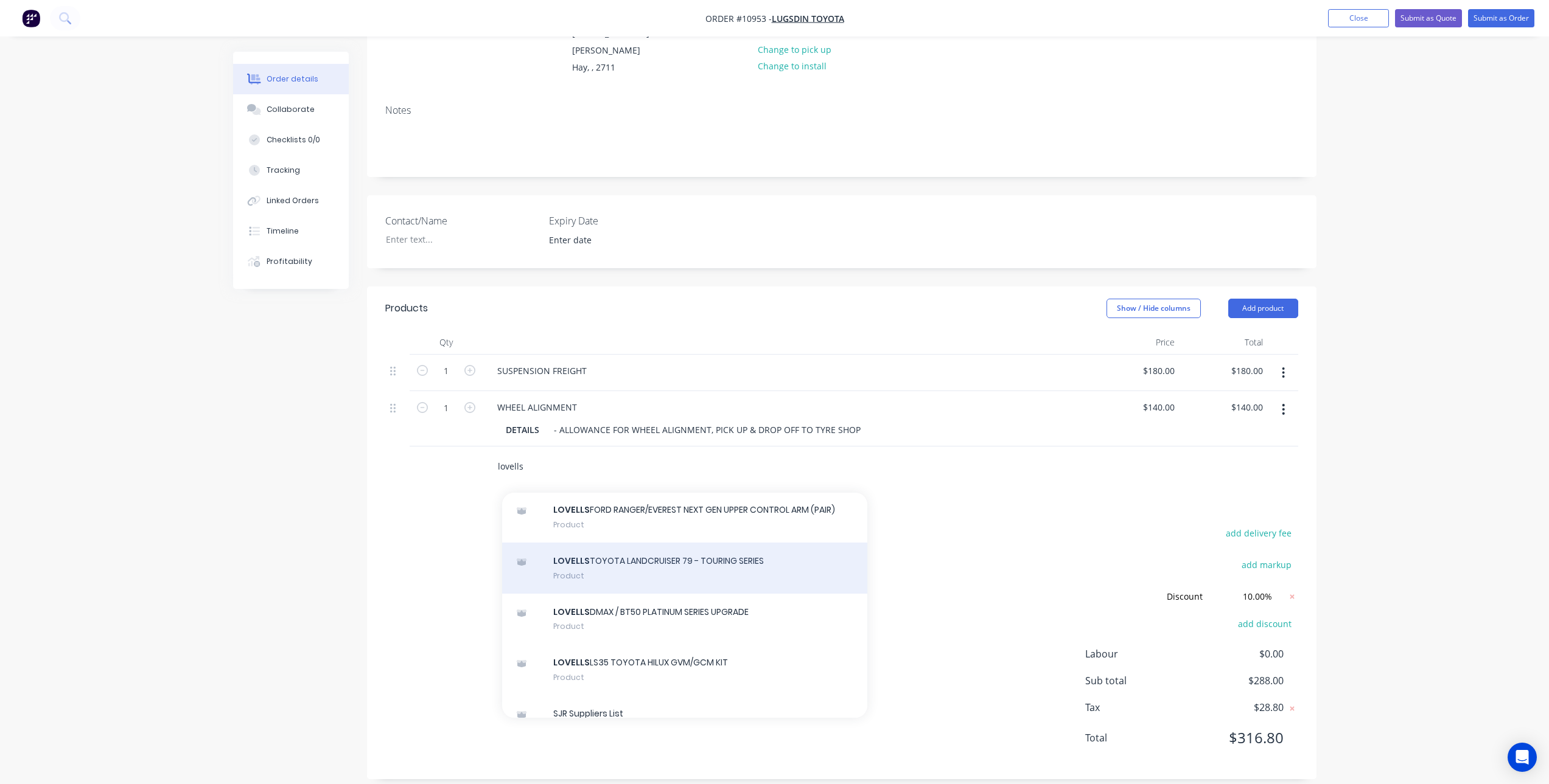
scroll to position [2799, 0]
type input "lovells"
click at [732, 593] on div "LOVELLS TOYOTA LANDCRUISER 79 - TOURING SERIES Product" at bounding box center [685, 568] width 365 height 51
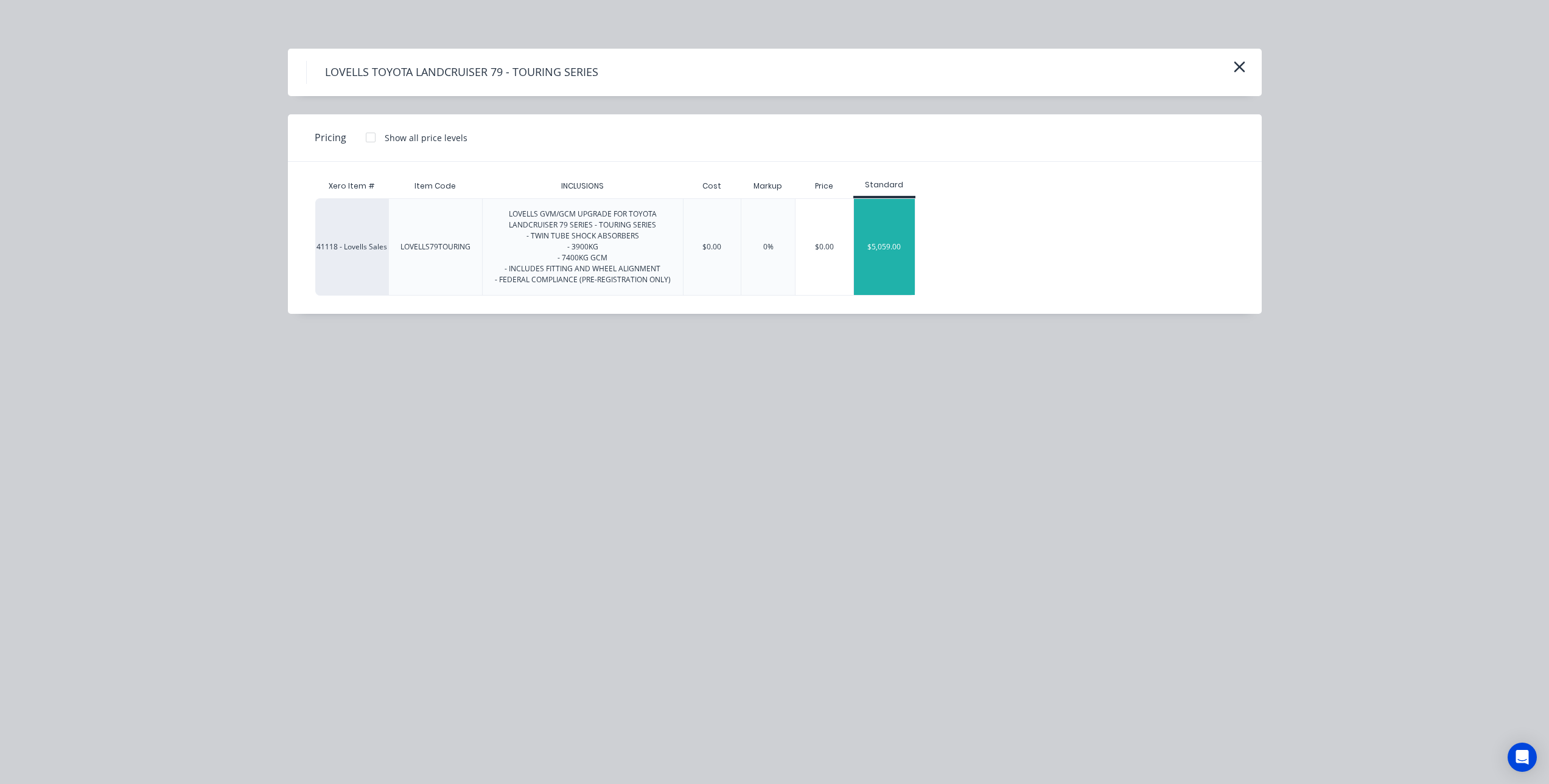
click at [894, 251] on div "$5,059.00" at bounding box center [884, 247] width 61 height 96
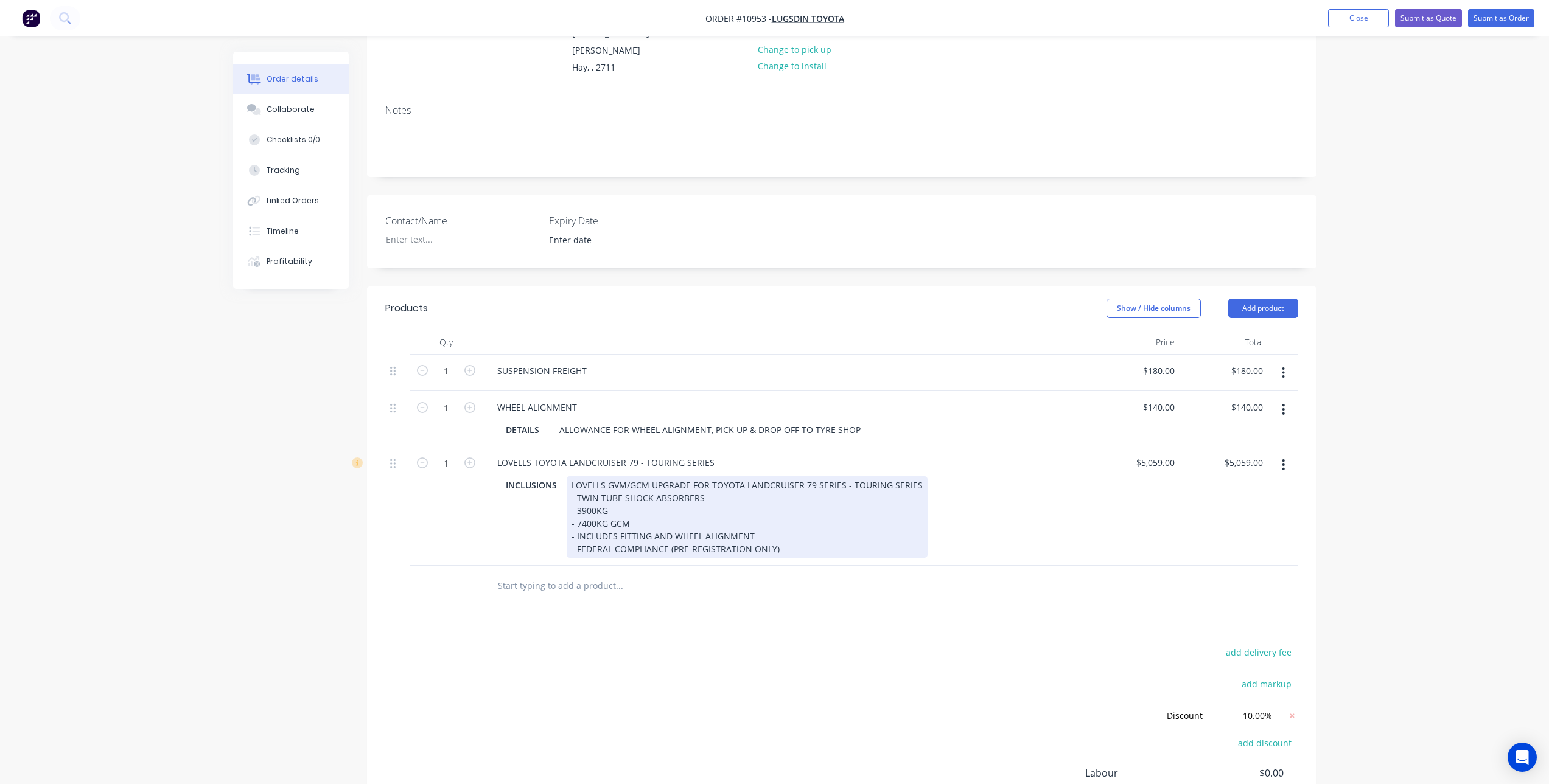
click at [625, 487] on div "LOVELLS GVM/GCM UPGRADE FOR TOYOTA LANDCRUISER 79 SERIES - TOURING SERIES - TWI…" at bounding box center [747, 517] width 361 height 81
click at [573, 476] on div "LOVELLS GVM/GCM UPGRADE FOR TOYOTA LANDCRUISER 79 SERIES - TOURING SERIES - TWI…" at bounding box center [747, 517] width 361 height 81
drag, startPoint x: 570, startPoint y: 472, endPoint x: 946, endPoint y: 476, distance: 376.0
click at [946, 476] on div "INCLUSIONS LOVELLS GVM/GCM UPGRADE FOR TOYOTA LANDCRUISER 79 SERIES - TOURING S…" at bounding box center [784, 517] width 567 height 81
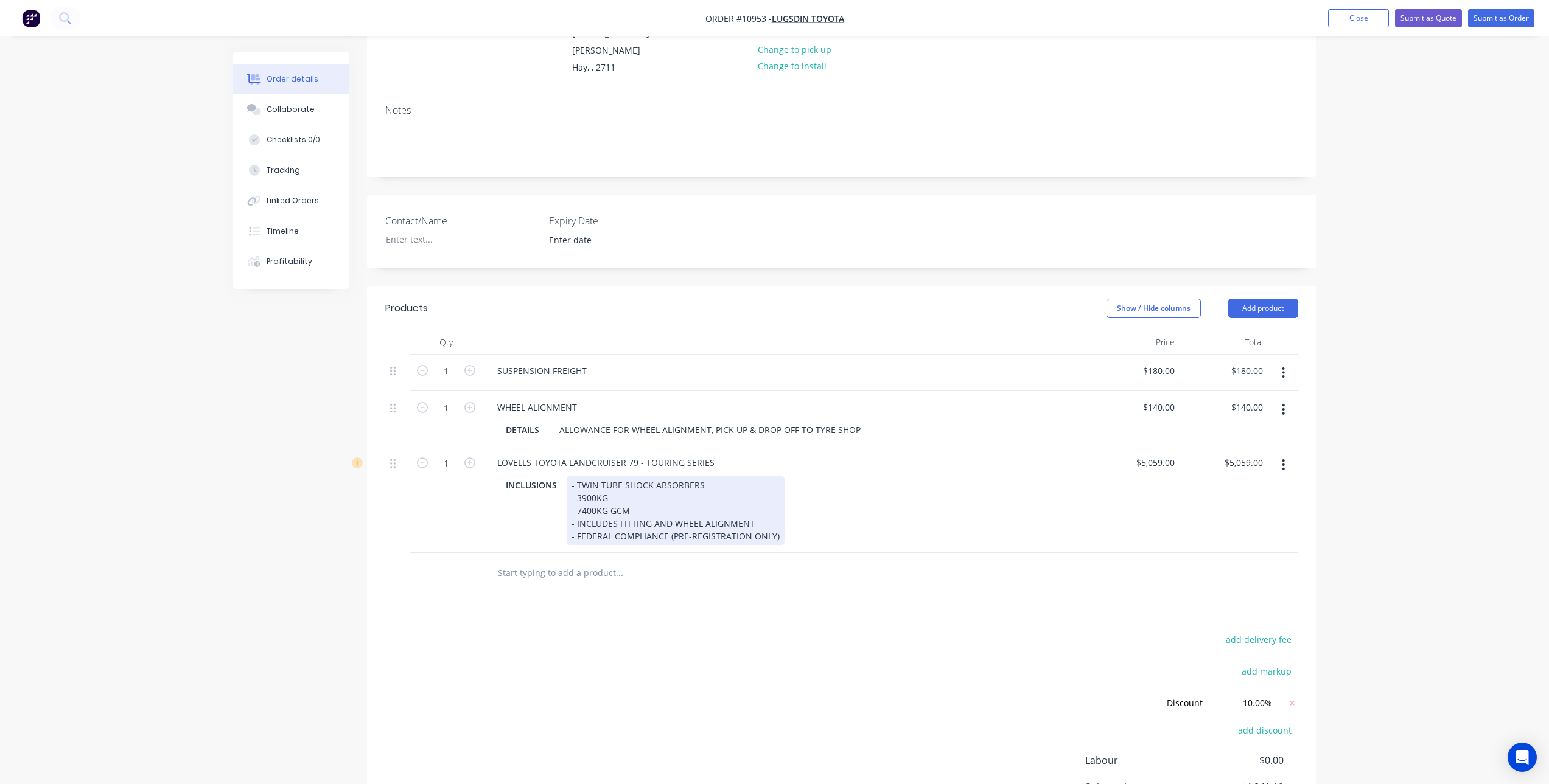
click at [633, 486] on div "- TWIN TUBE SHOCK ABSORBERS - 3900KG - 7400KG GCM - INCLUDES FITTING AND WHEEL …" at bounding box center [675, 511] width 218 height 69
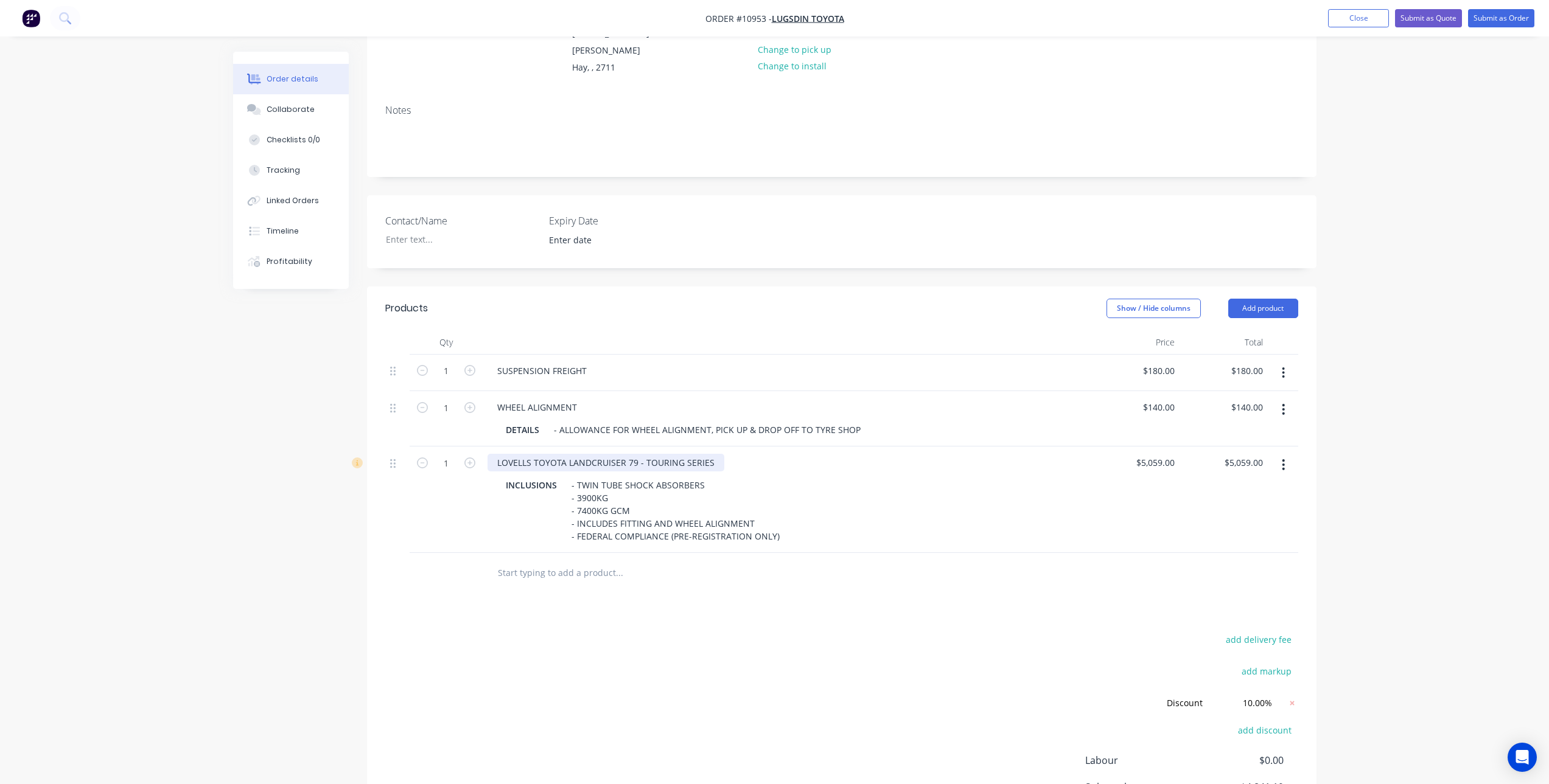
click at [707, 454] on div "LOVELLS TOYOTA LANDCRUISER 79 - TOURING SERIES" at bounding box center [606, 462] width 237 height 18
click at [726, 586] on div "Products Show / Hide columns Add product Qty Price Total 1 SUSPENSION FREIGHT $…" at bounding box center [842, 586] width 949 height 600
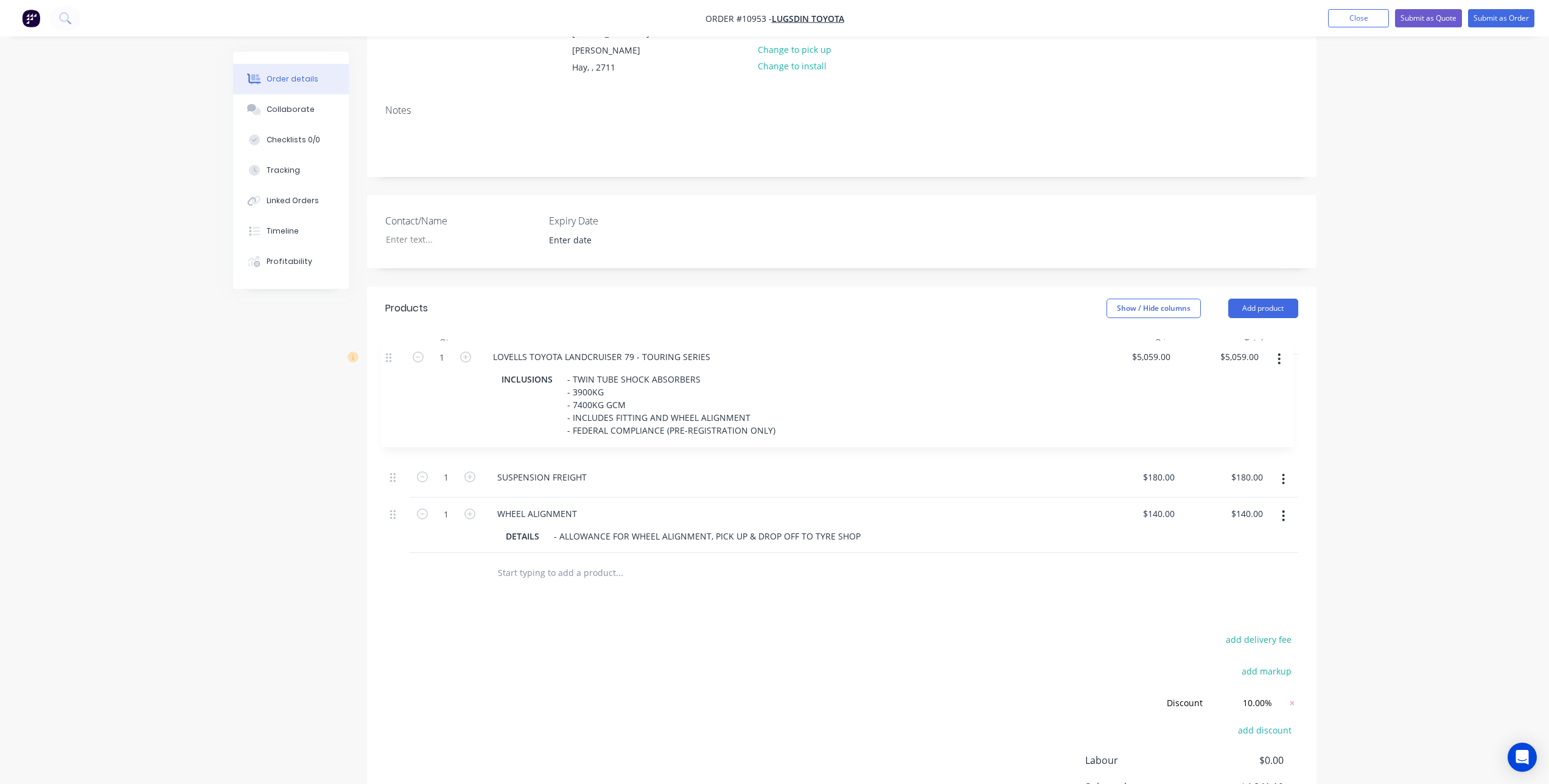
drag, startPoint x: 398, startPoint y: 454, endPoint x: 394, endPoint y: 340, distance: 114.1
click at [394, 340] on div "Qty Price Total 1 SUSPENSION FREIGHT $180.00 $180.00 $180.00 $180.00 1 WHEEL AL…" at bounding box center [842, 442] width 913 height 223
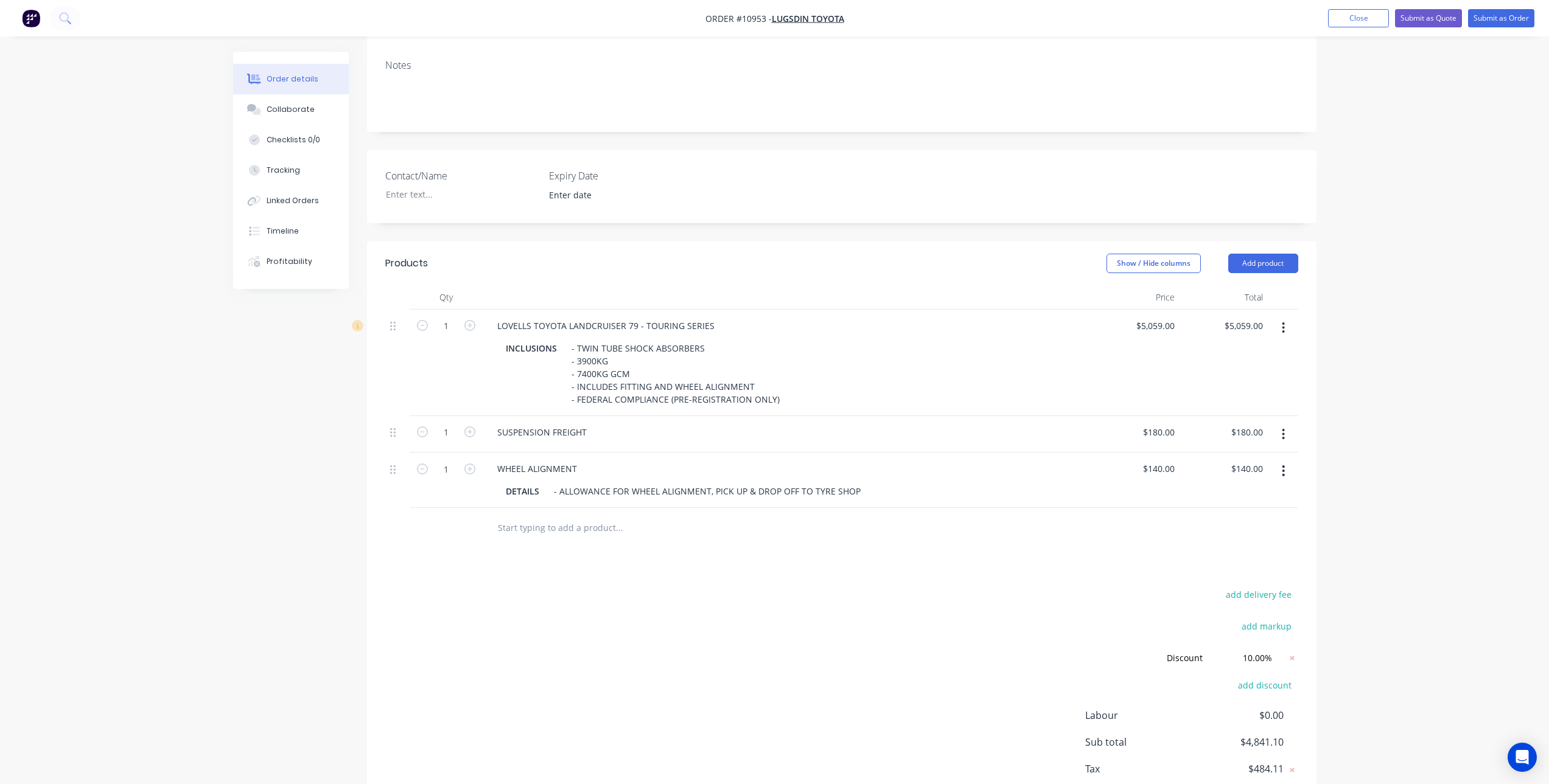
scroll to position [252, 0]
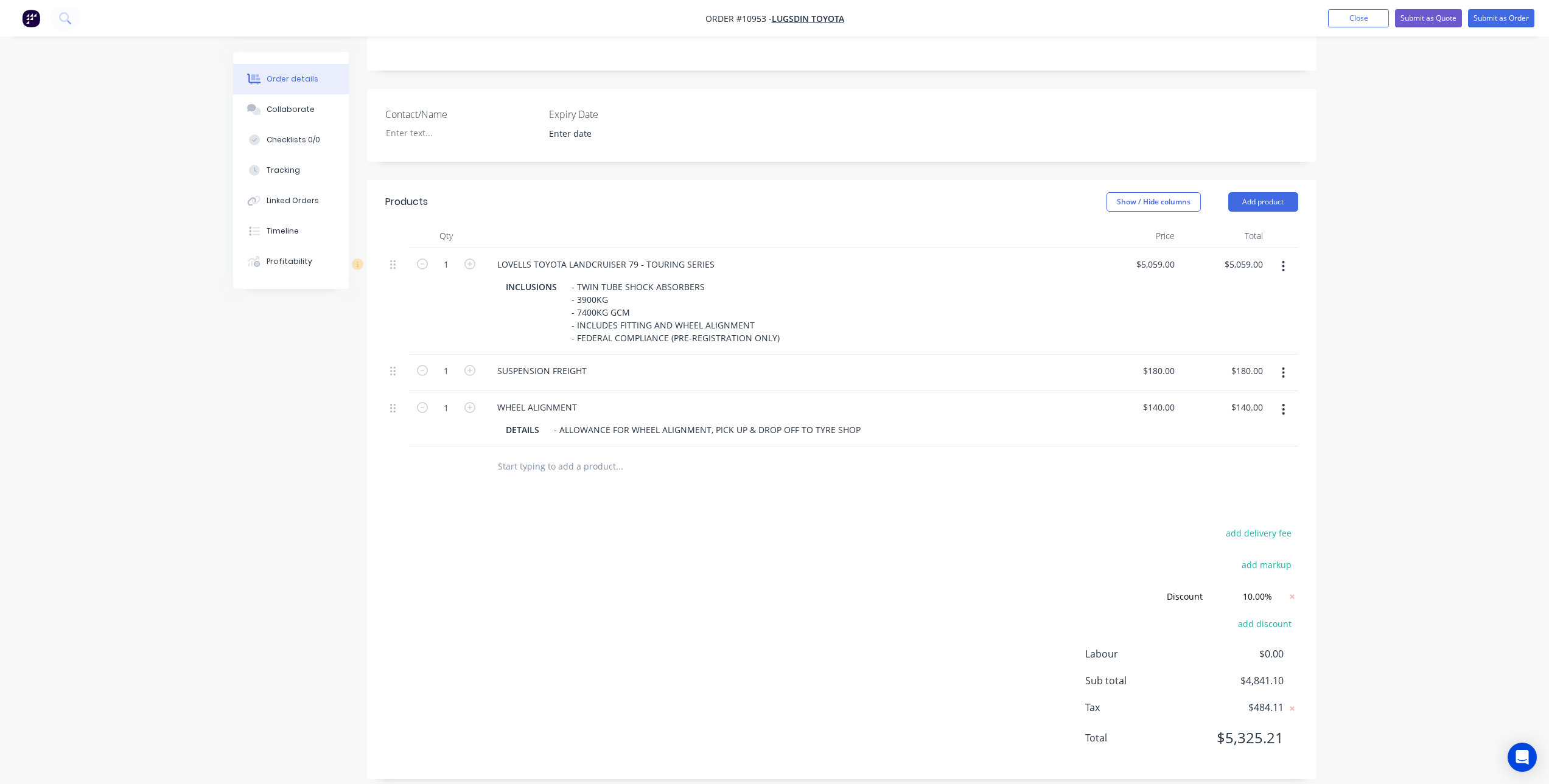
click at [757, 570] on div "add delivery fee add markup Discount Discount Discount name (Optional) 10.00% 1…" at bounding box center [842, 643] width 913 height 236
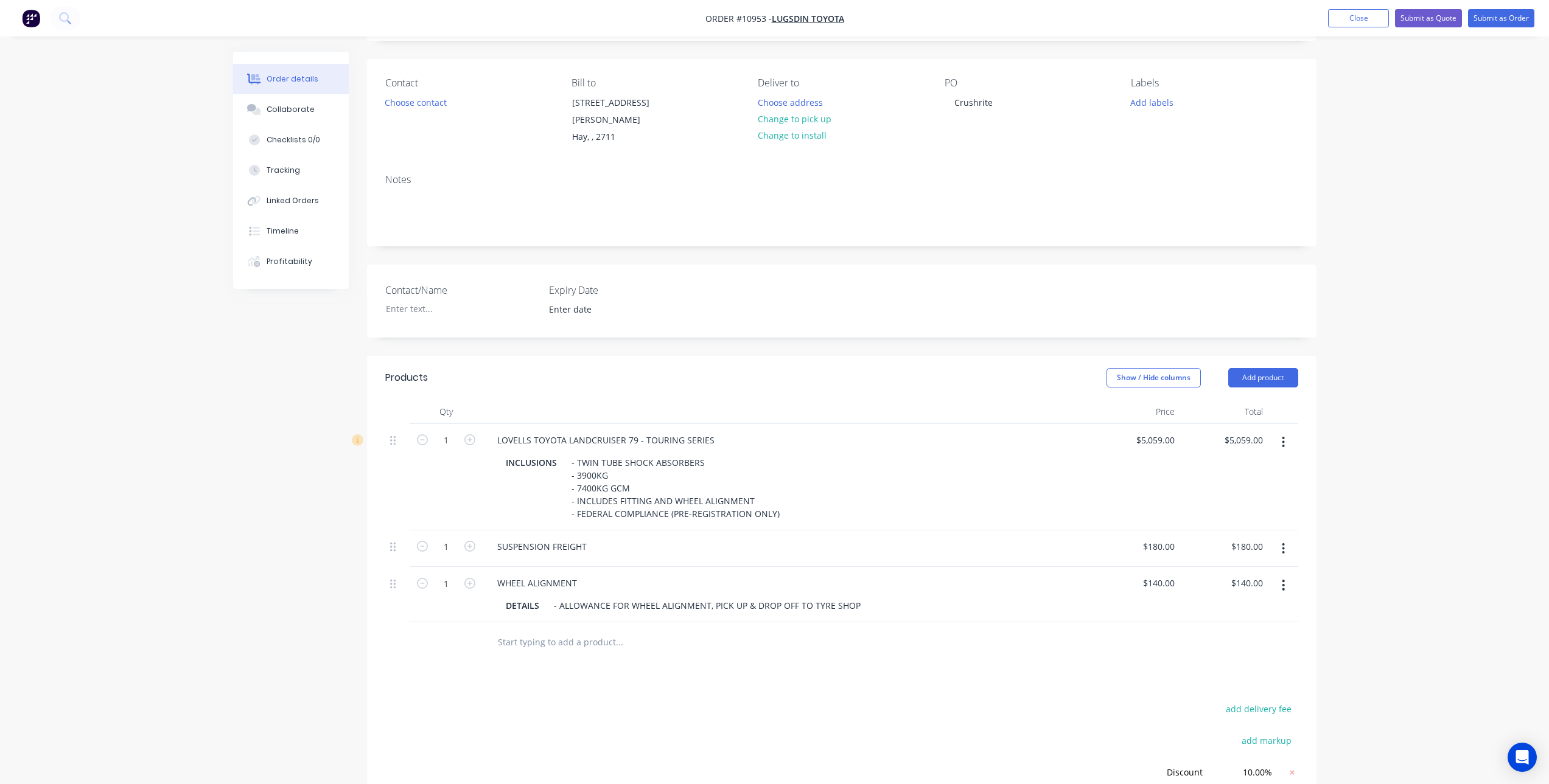
scroll to position [70, 0]
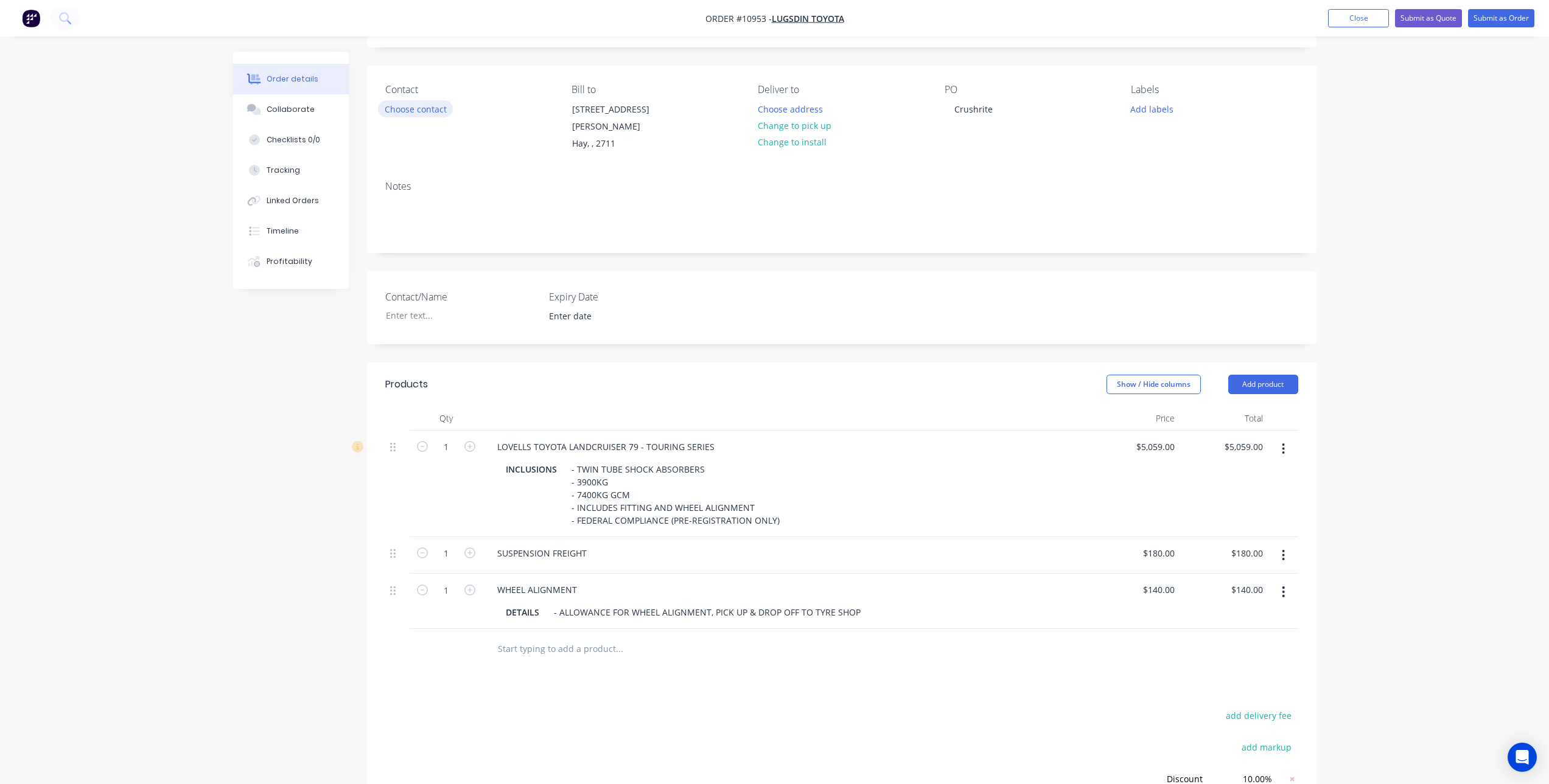
click at [403, 103] on button "Choose contact" at bounding box center [416, 108] width 75 height 16
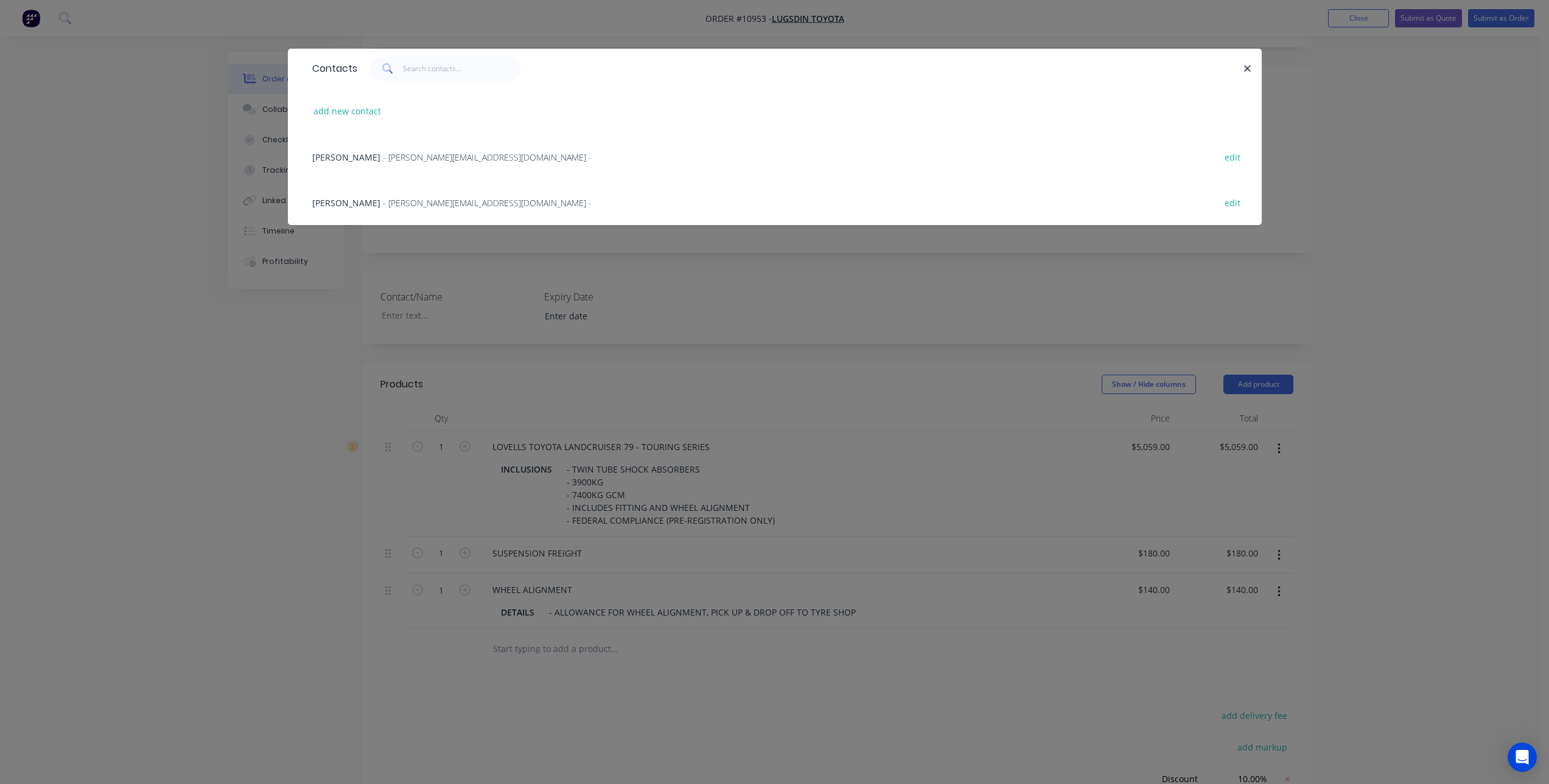
click at [401, 156] on span "- polly@lugsdintoyota.com.au -" at bounding box center [487, 158] width 209 height 12
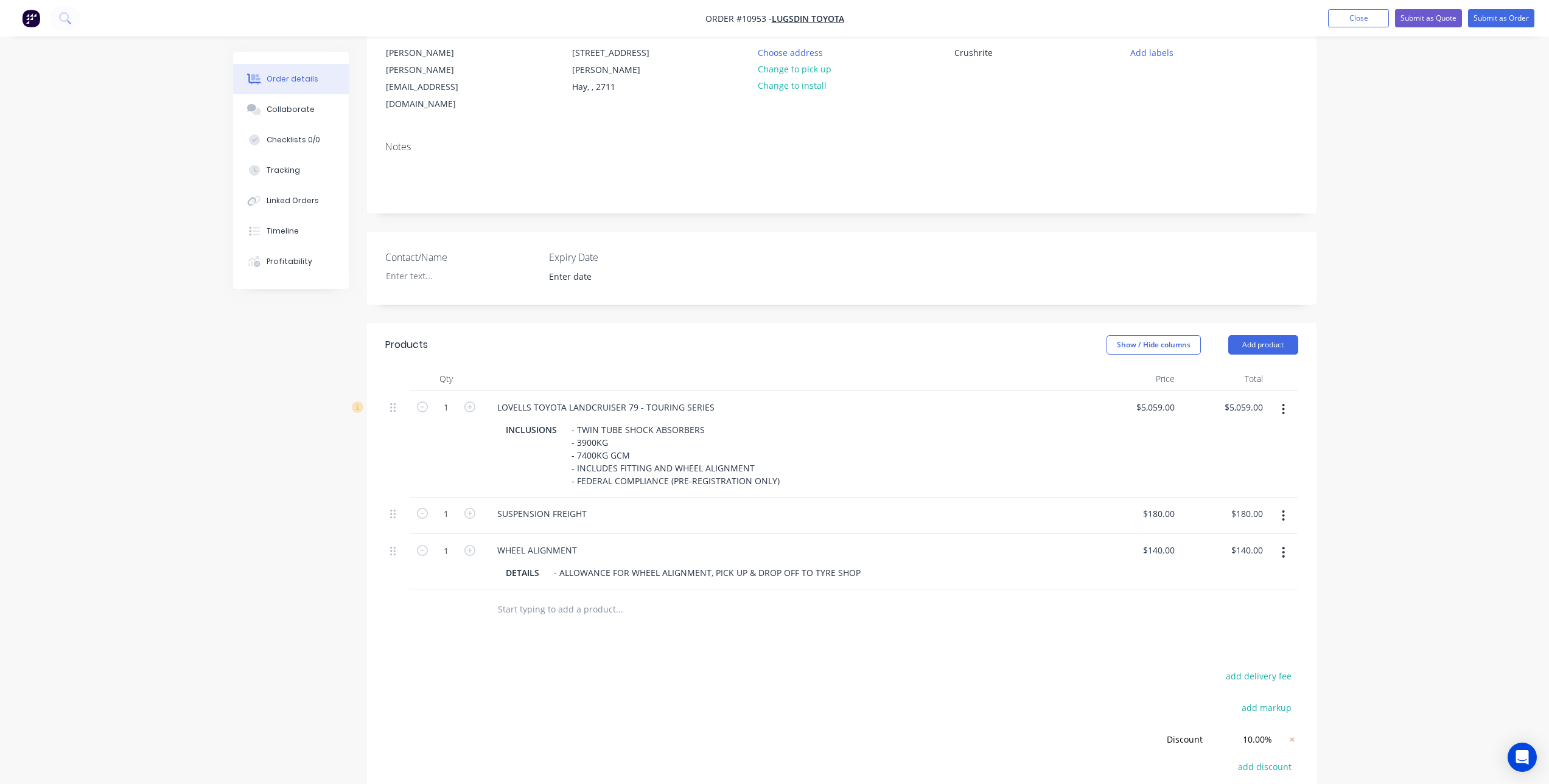
scroll to position [0, 0]
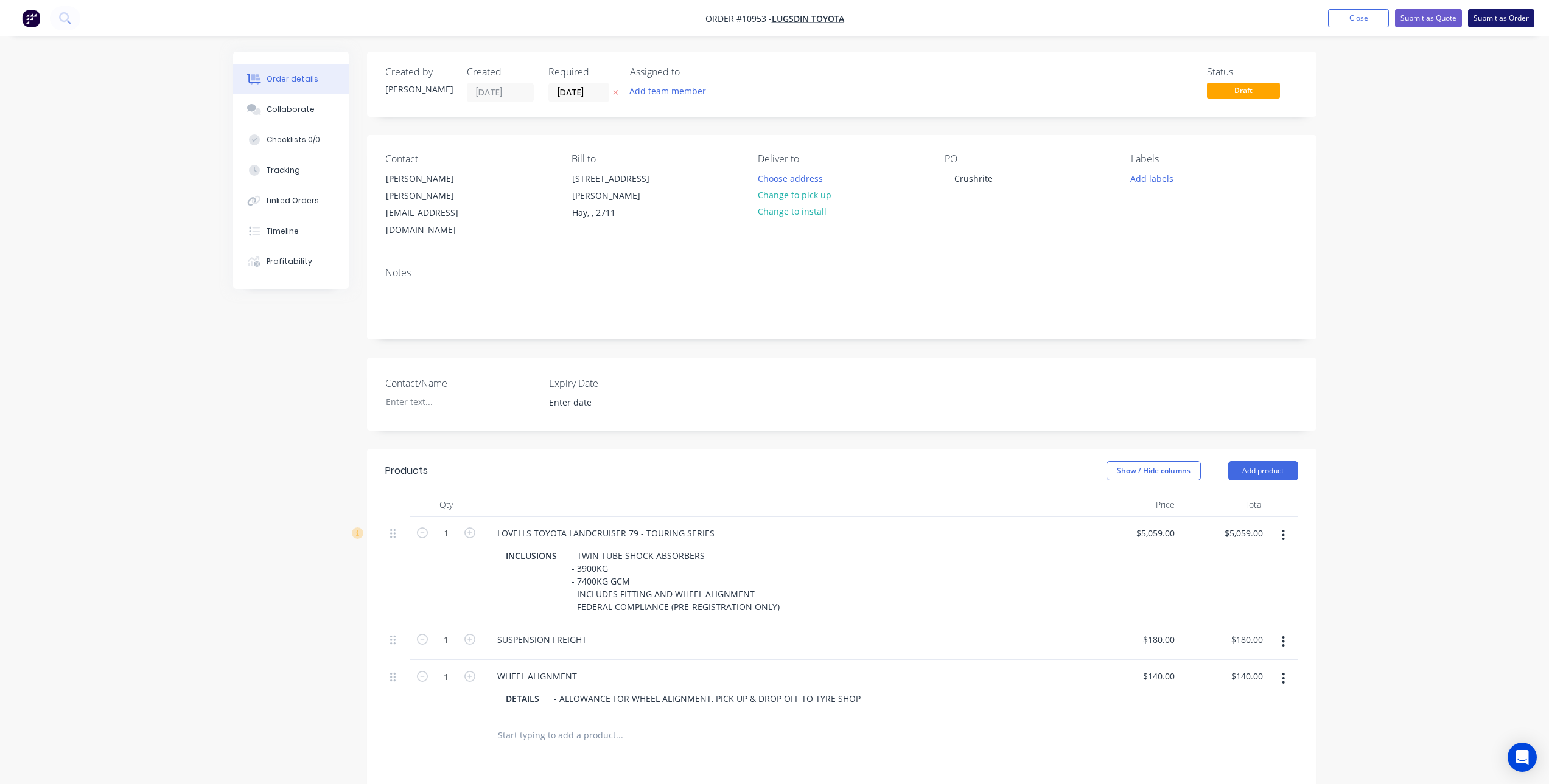
click at [1492, 16] on button "Submit as Order" at bounding box center [1501, 18] width 67 height 18
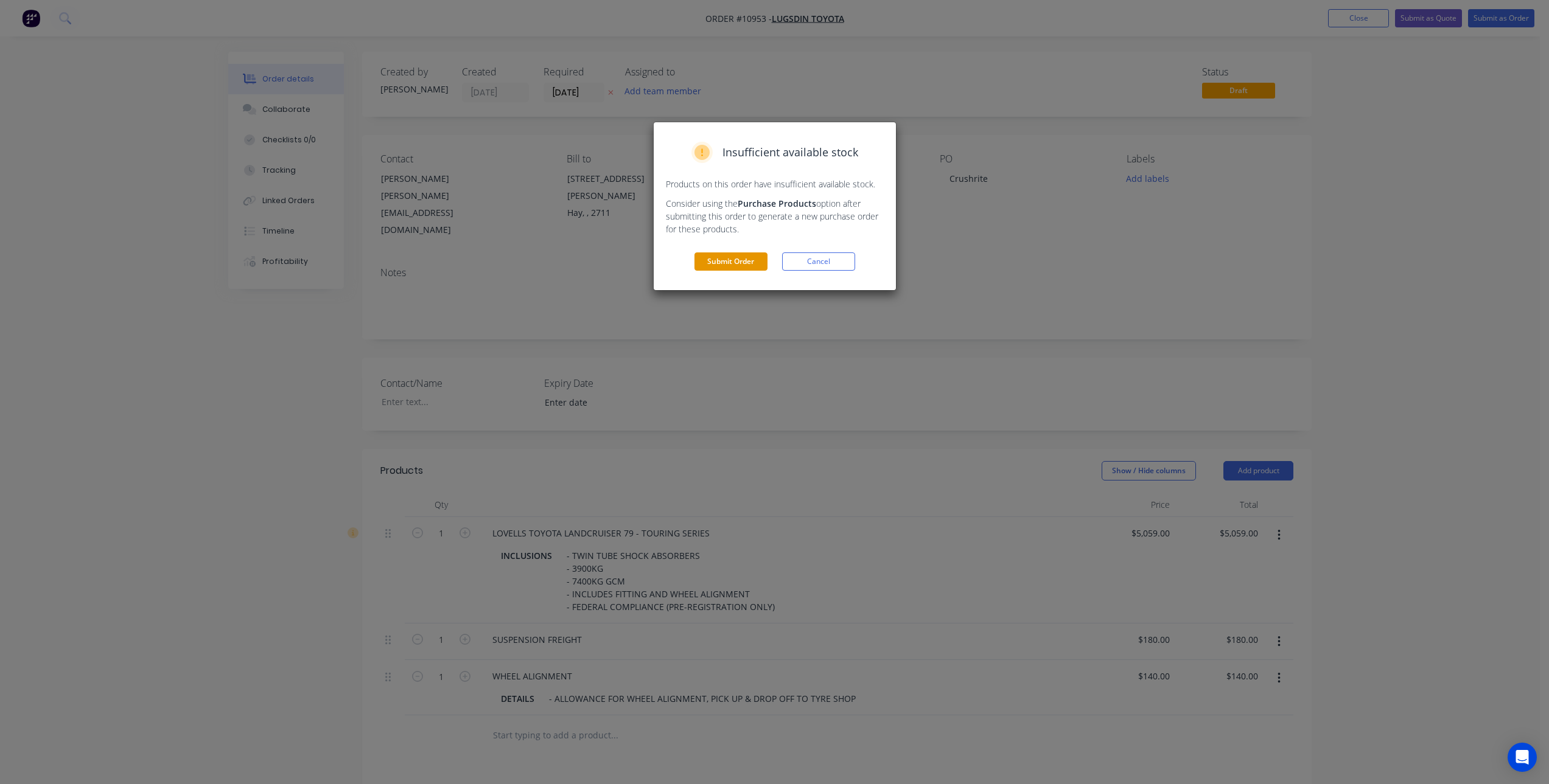
click at [738, 265] on button "Submit Order" at bounding box center [731, 262] width 73 height 18
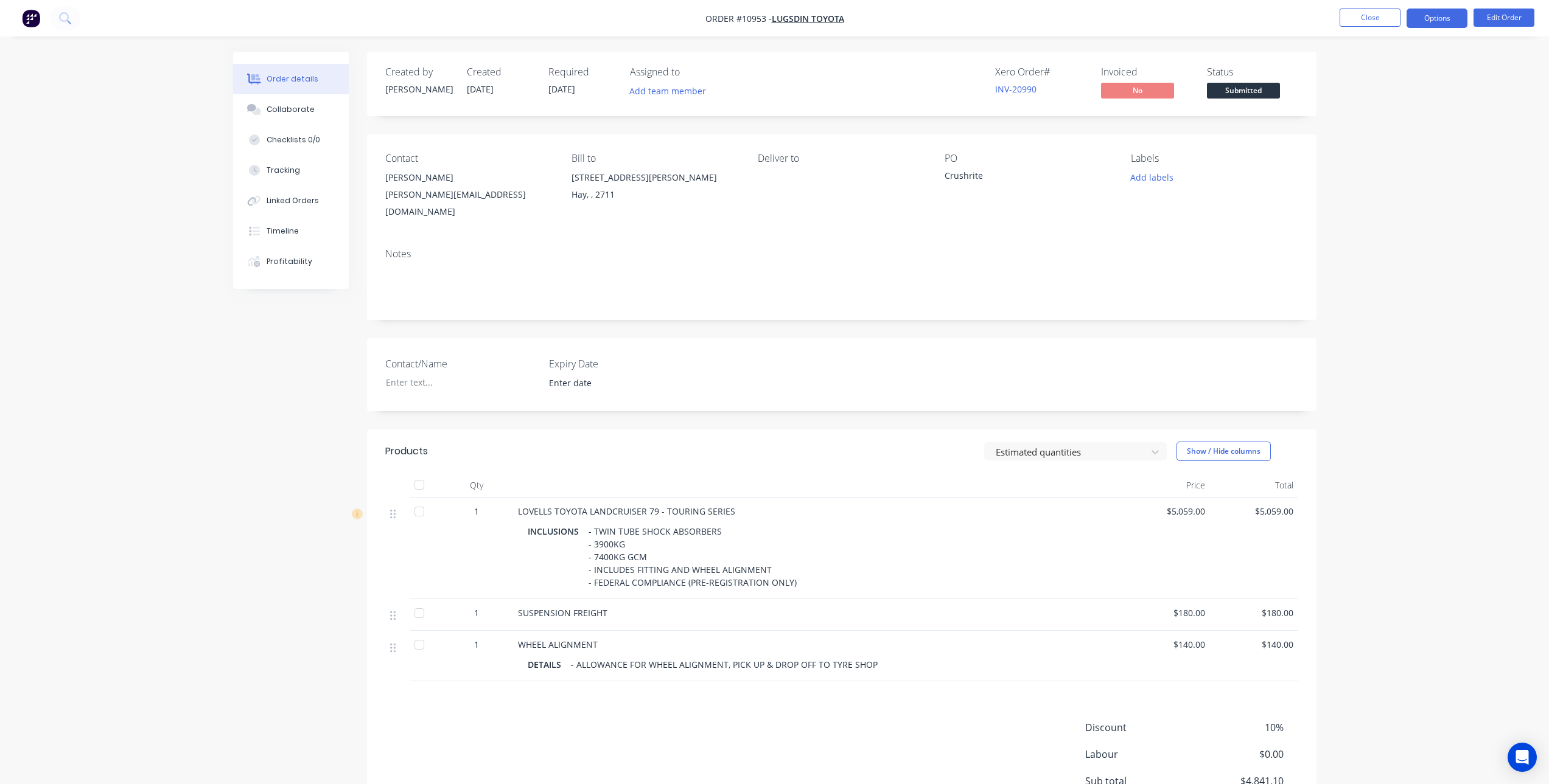
click at [1446, 17] on button "Options" at bounding box center [1437, 18] width 61 height 20
click at [1383, 70] on div "Invoice" at bounding box center [1400, 74] width 112 height 18
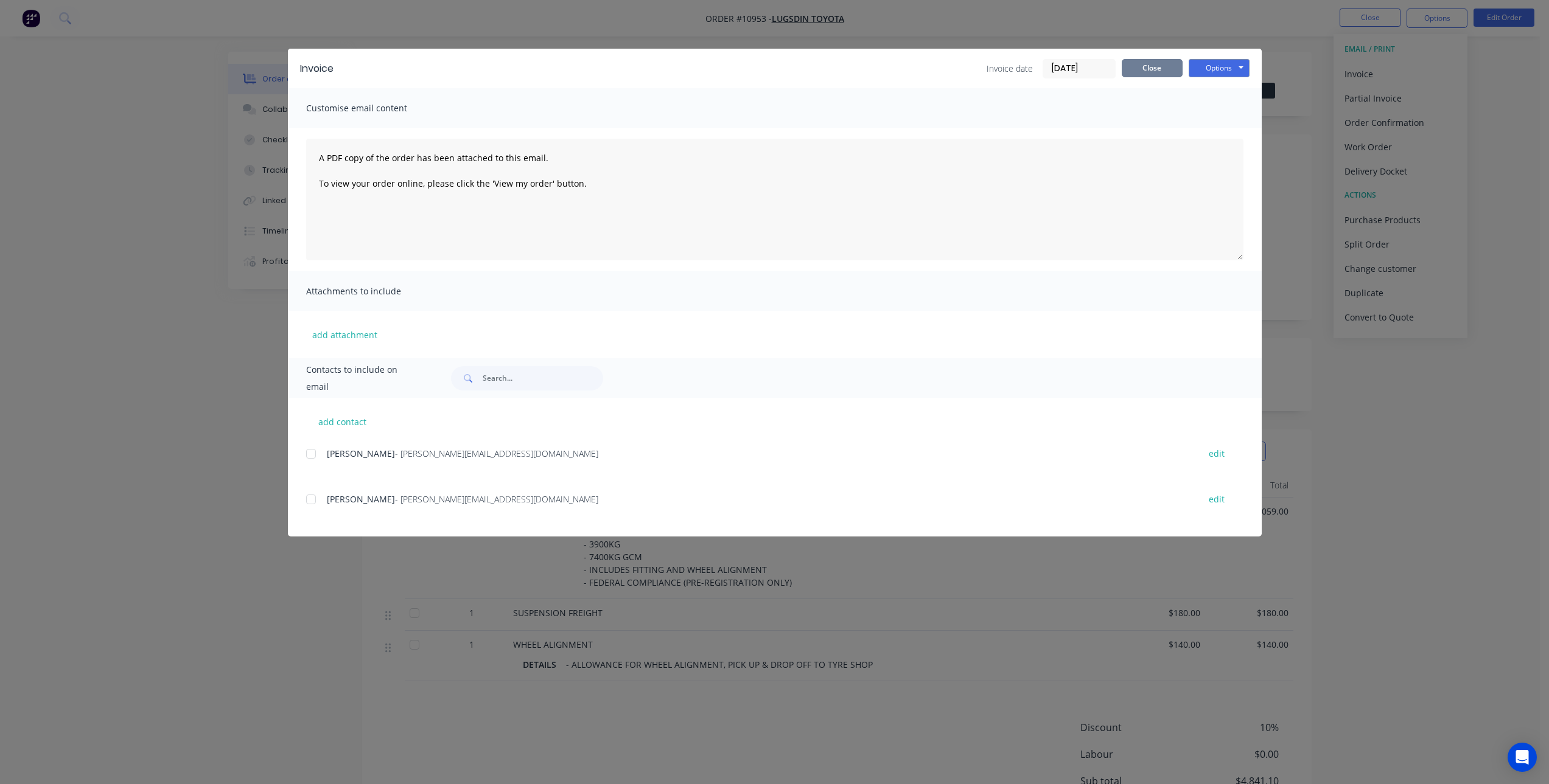
click at [1146, 61] on button "Close" at bounding box center [1152, 68] width 61 height 18
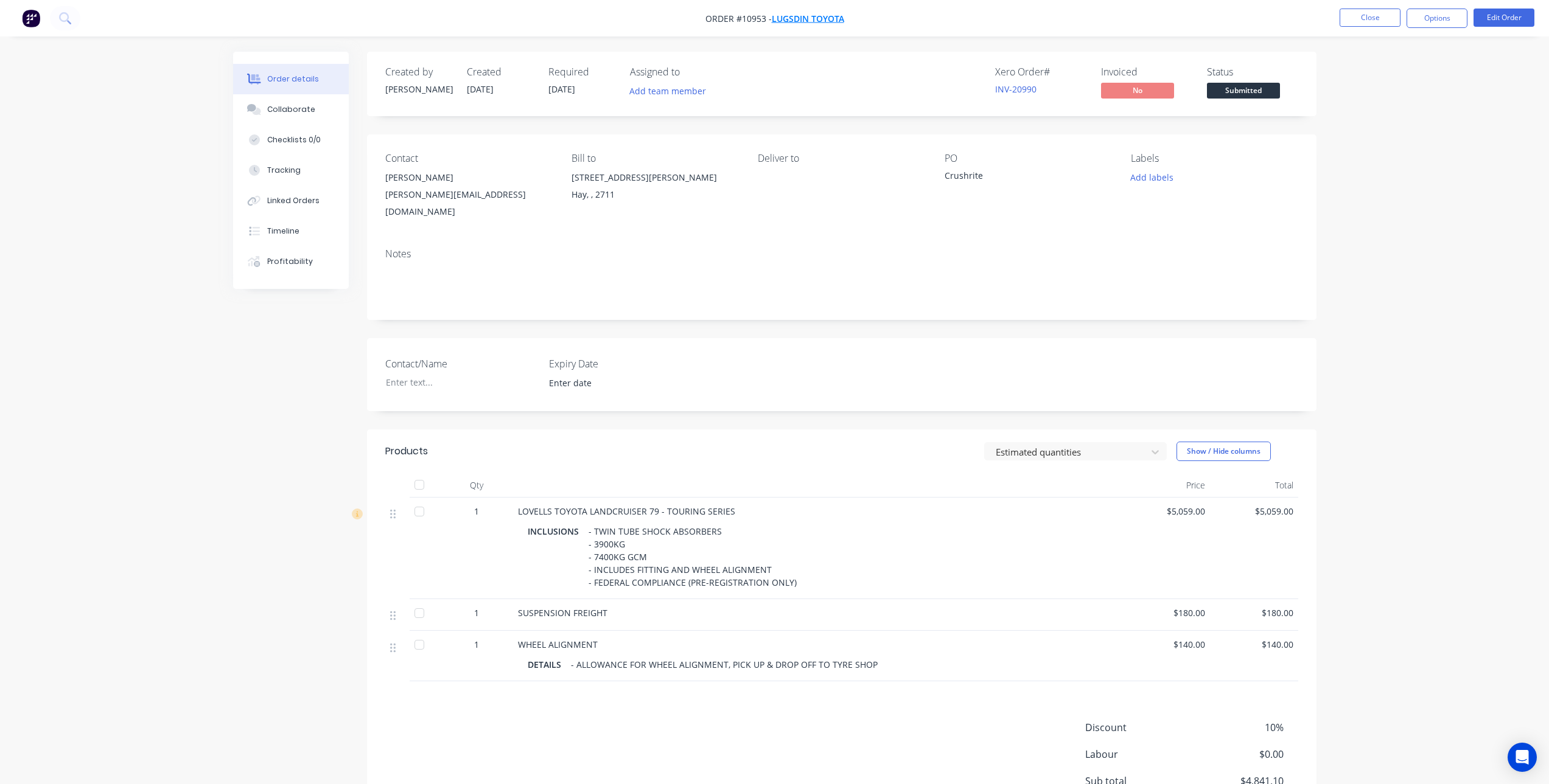
click at [814, 20] on span "Lugsdin Toyota" at bounding box center [808, 18] width 73 height 12
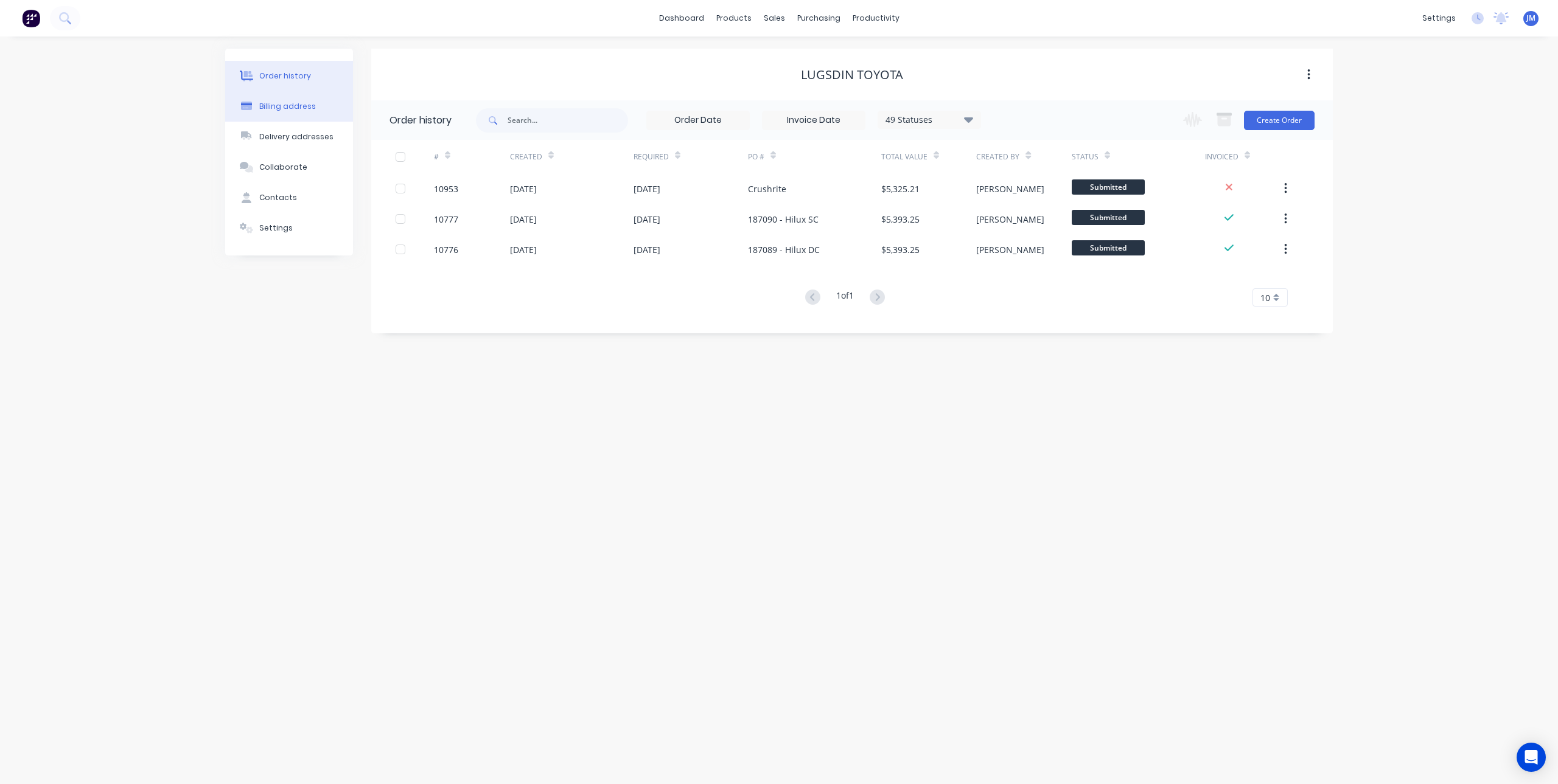
click at [287, 116] on button "Billing address" at bounding box center [289, 107] width 128 height 31
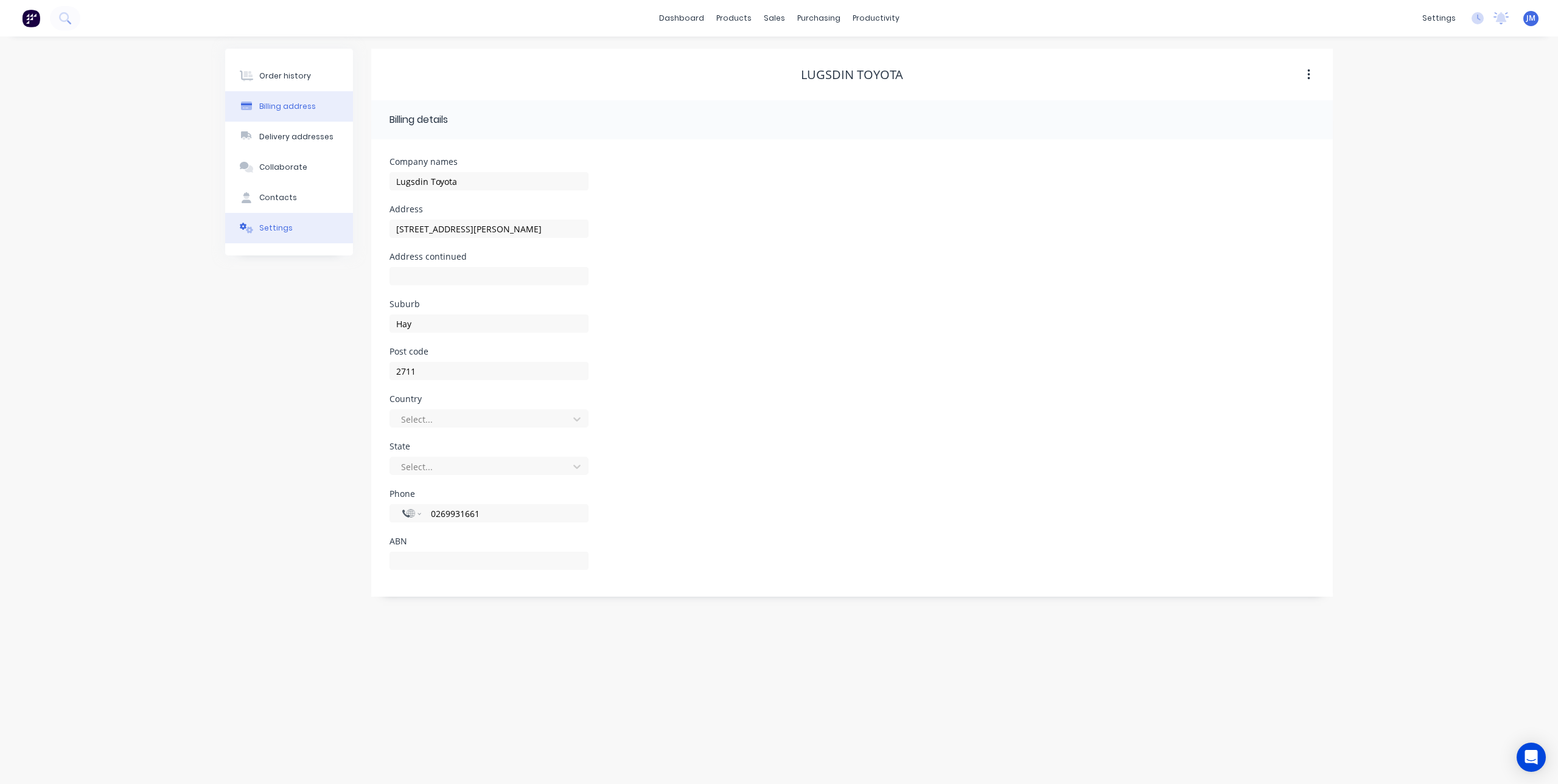
click at [273, 226] on div "Settings" at bounding box center [276, 228] width 34 height 11
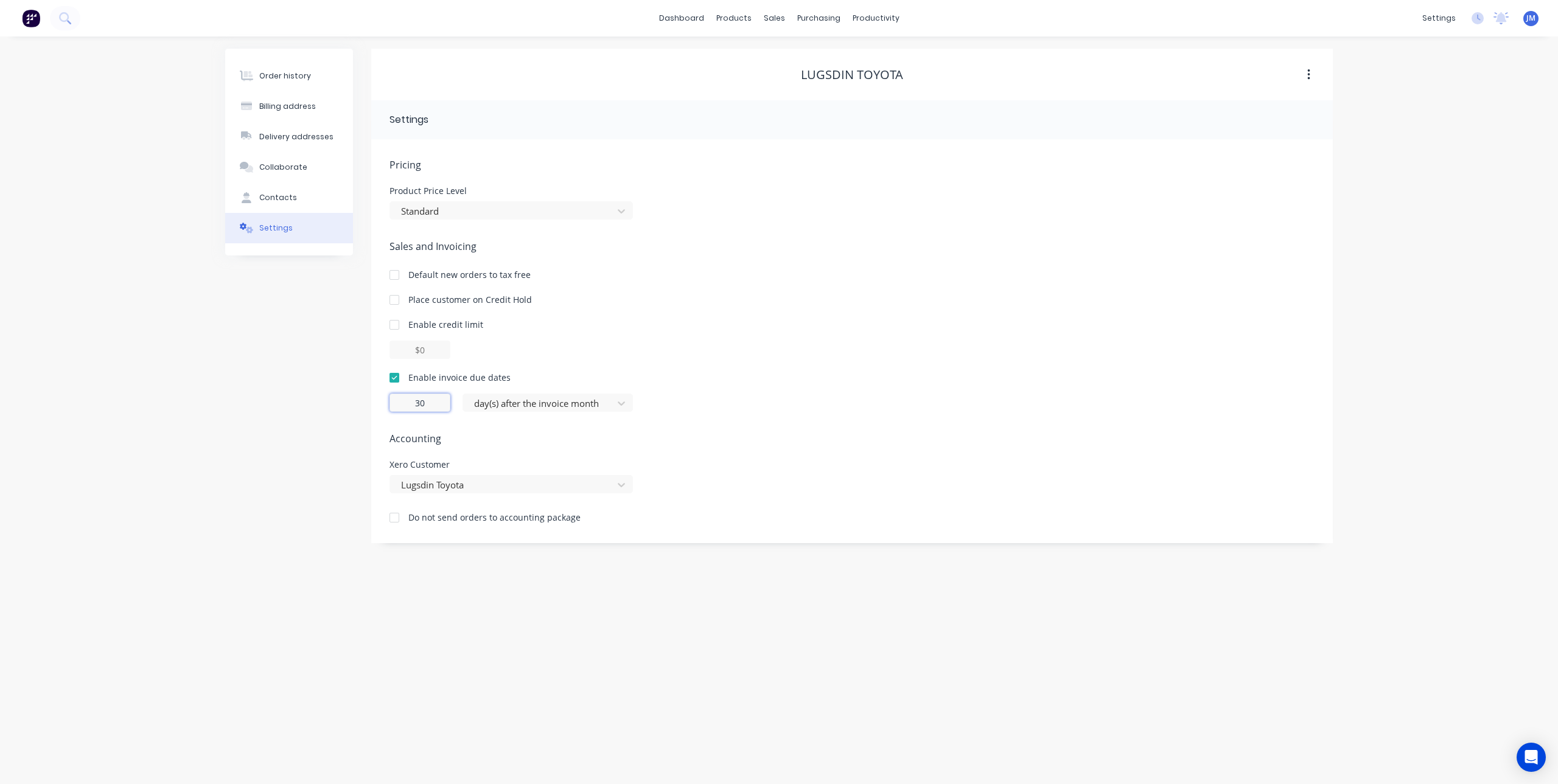
drag, startPoint x: 435, startPoint y: 404, endPoint x: 404, endPoint y: 422, distance: 35.8
click at [404, 422] on div "Pricing Product Price Level Standard Sales and Invoicing Default new orders to …" at bounding box center [852, 350] width 925 height 385
type input "7"
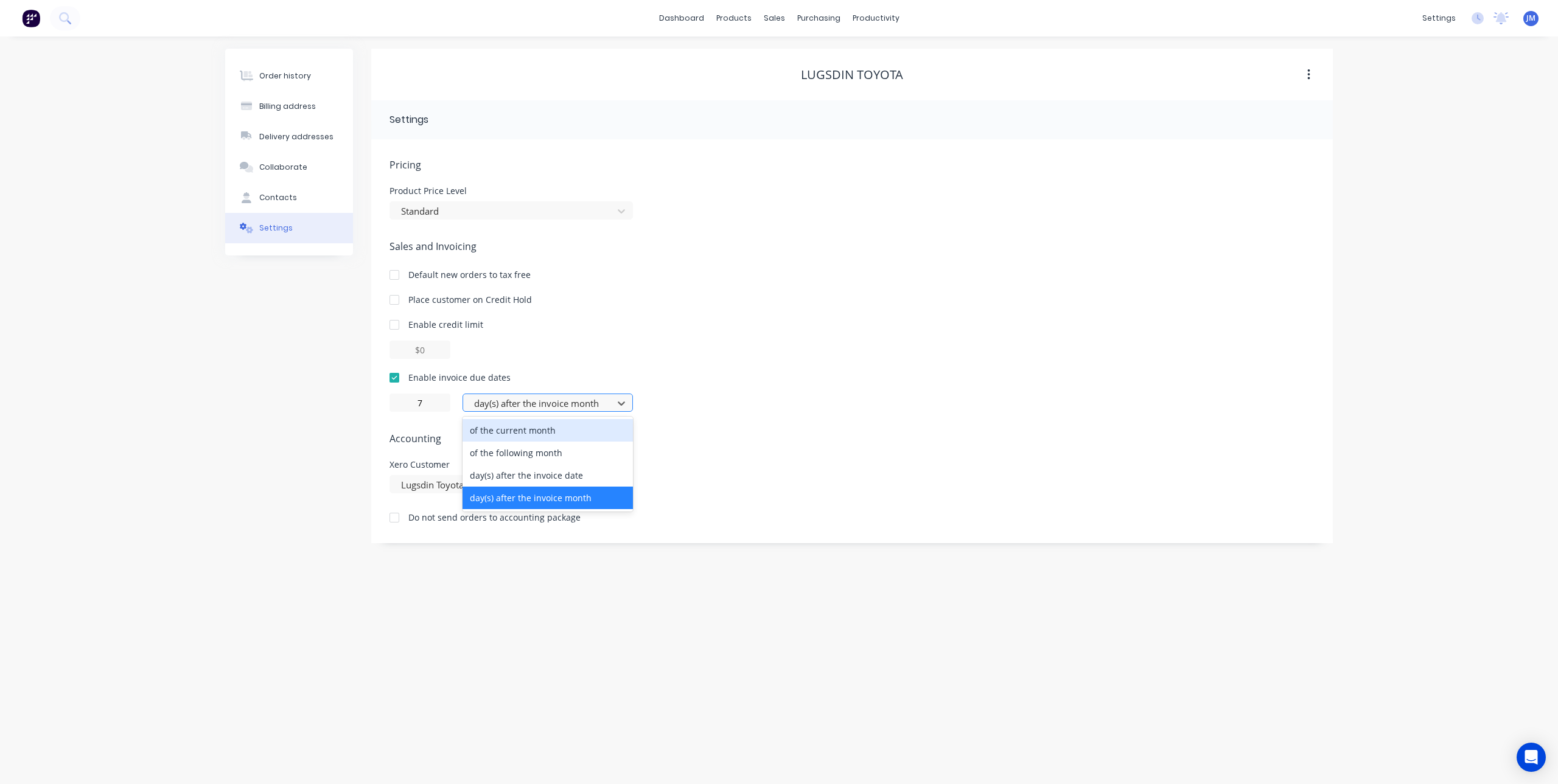
click at [525, 405] on div at bounding box center [539, 404] width 134 height 15
click at [532, 472] on div "day(s) after the invoice date" at bounding box center [547, 476] width 171 height 23
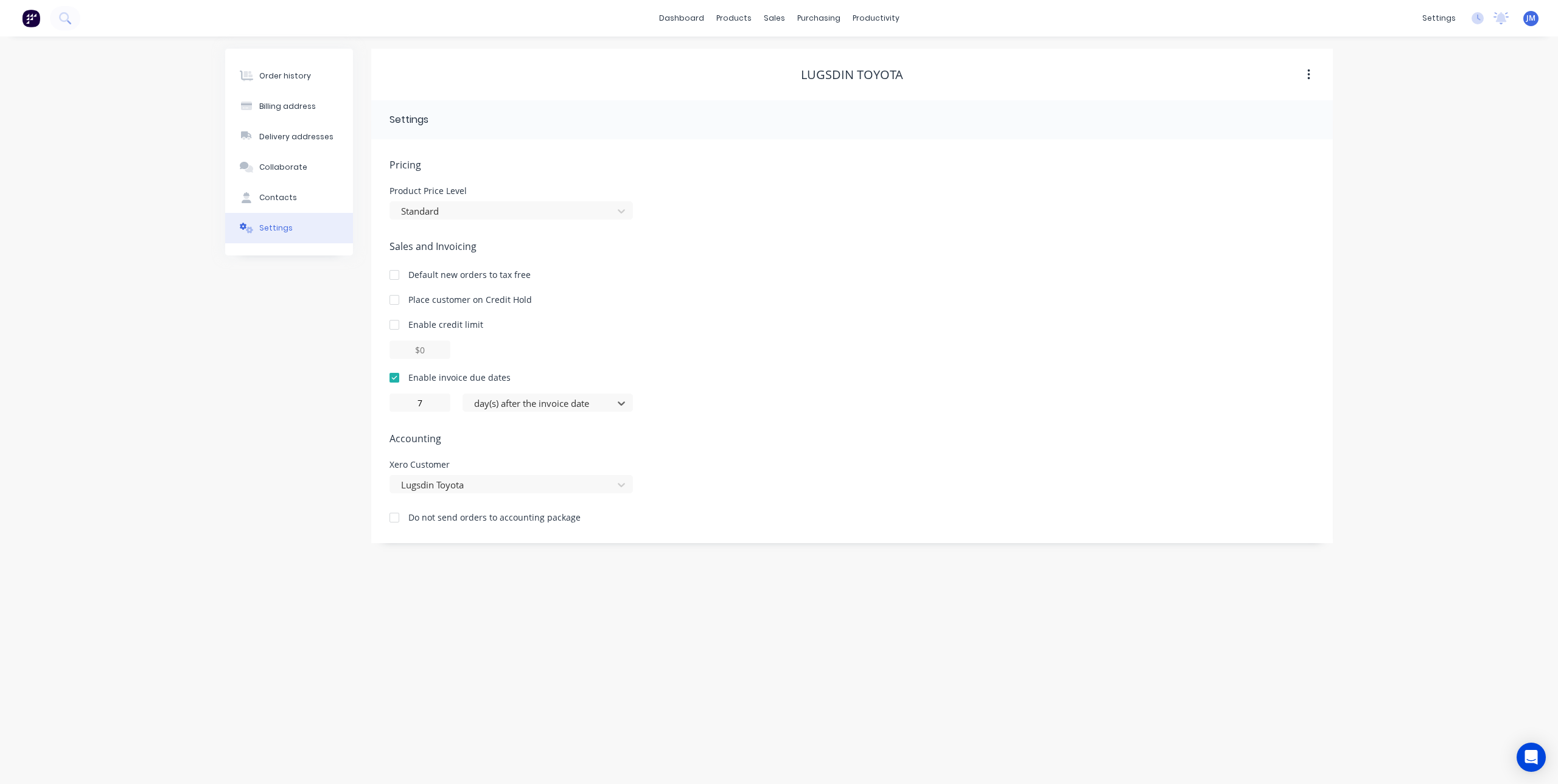
click at [671, 456] on div "Pricing Product Price Level Standard Sales and Invoicing Default new orders to …" at bounding box center [852, 350] width 925 height 385
click at [289, 81] on button "Order history" at bounding box center [289, 76] width 128 height 31
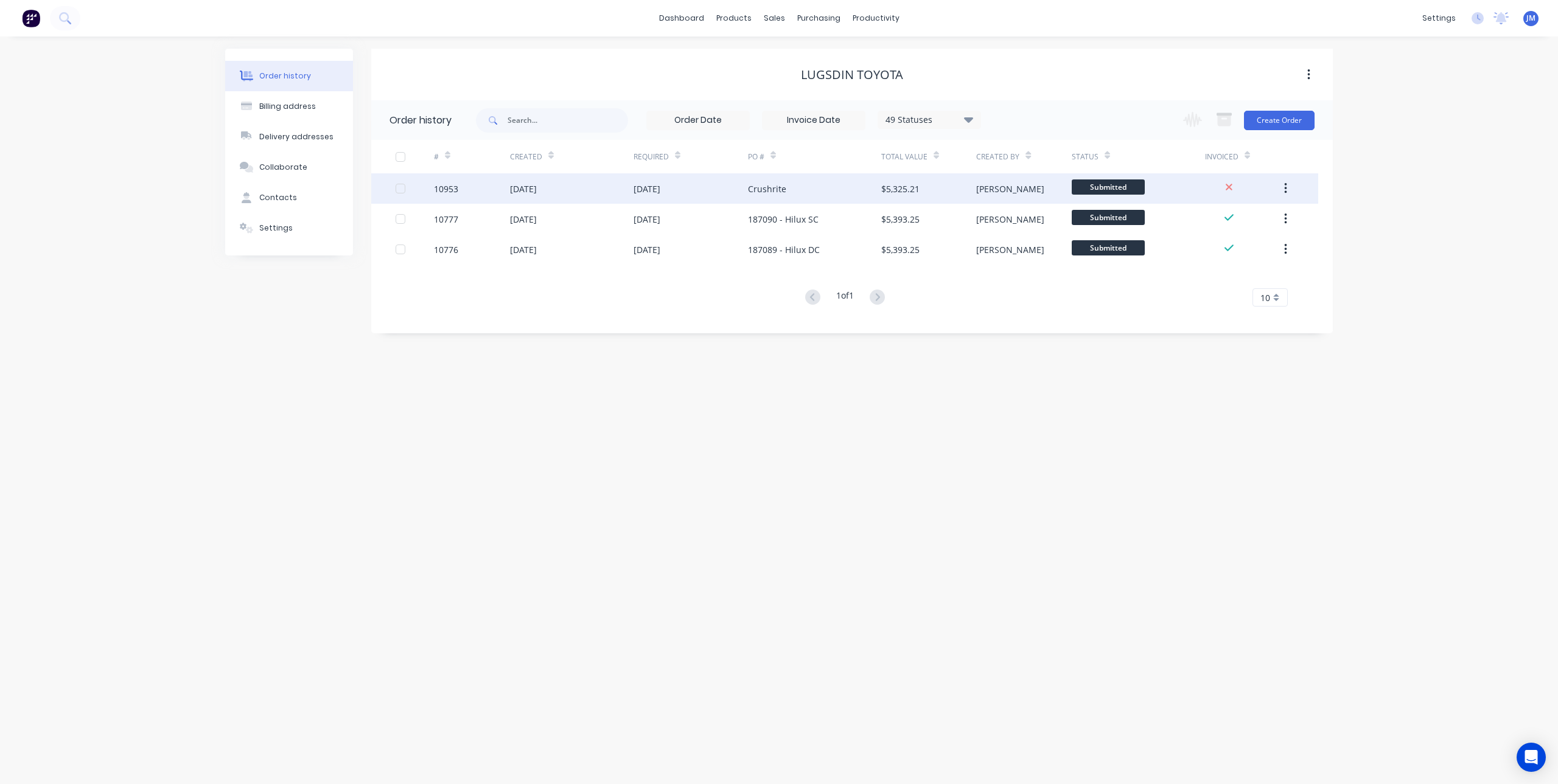
click at [637, 192] on div "[DATE]" at bounding box center [646, 188] width 27 height 12
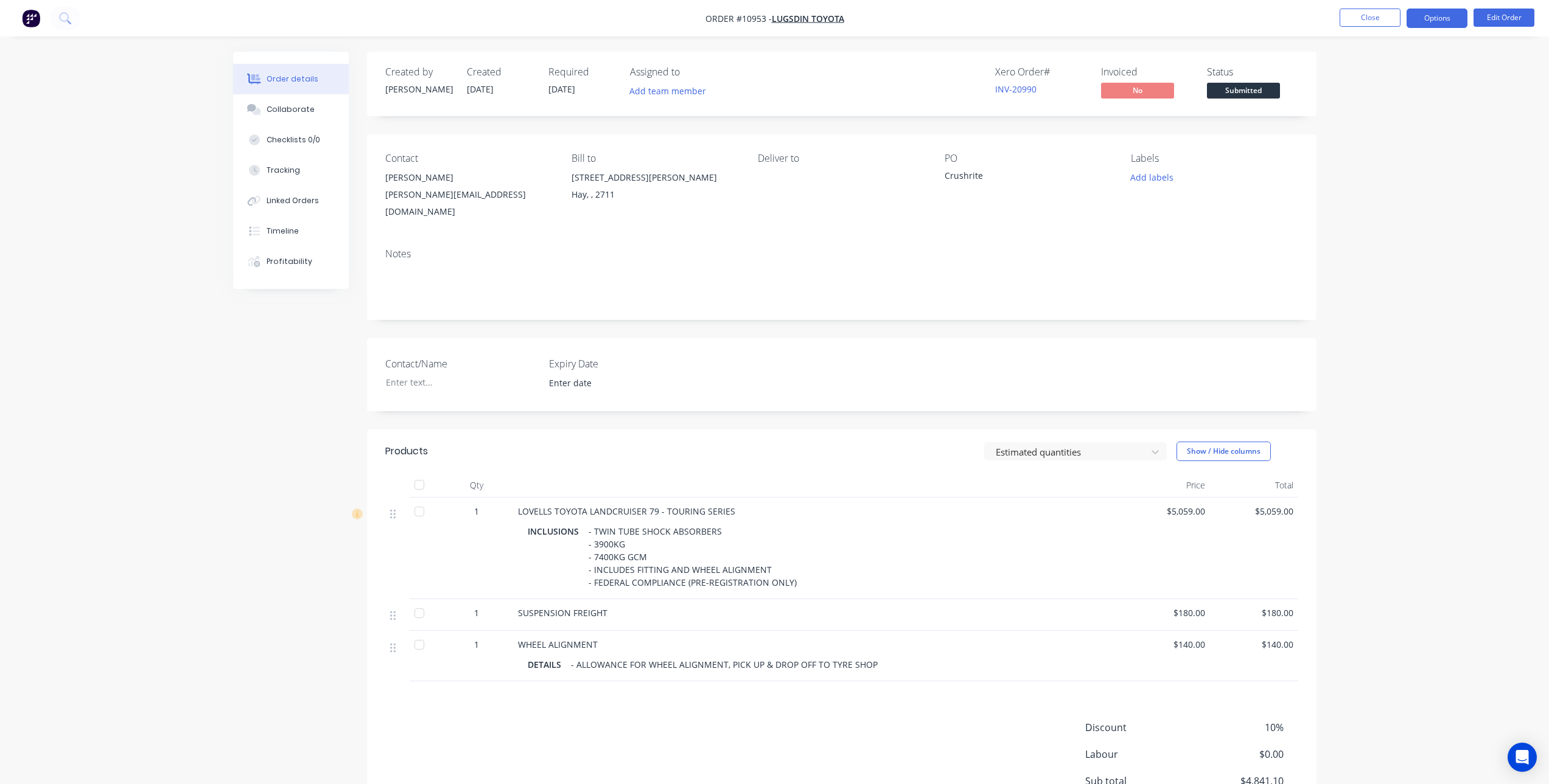
click at [1441, 14] on button "Options" at bounding box center [1437, 18] width 61 height 20
click at [1364, 69] on div "Invoice" at bounding box center [1400, 74] width 112 height 18
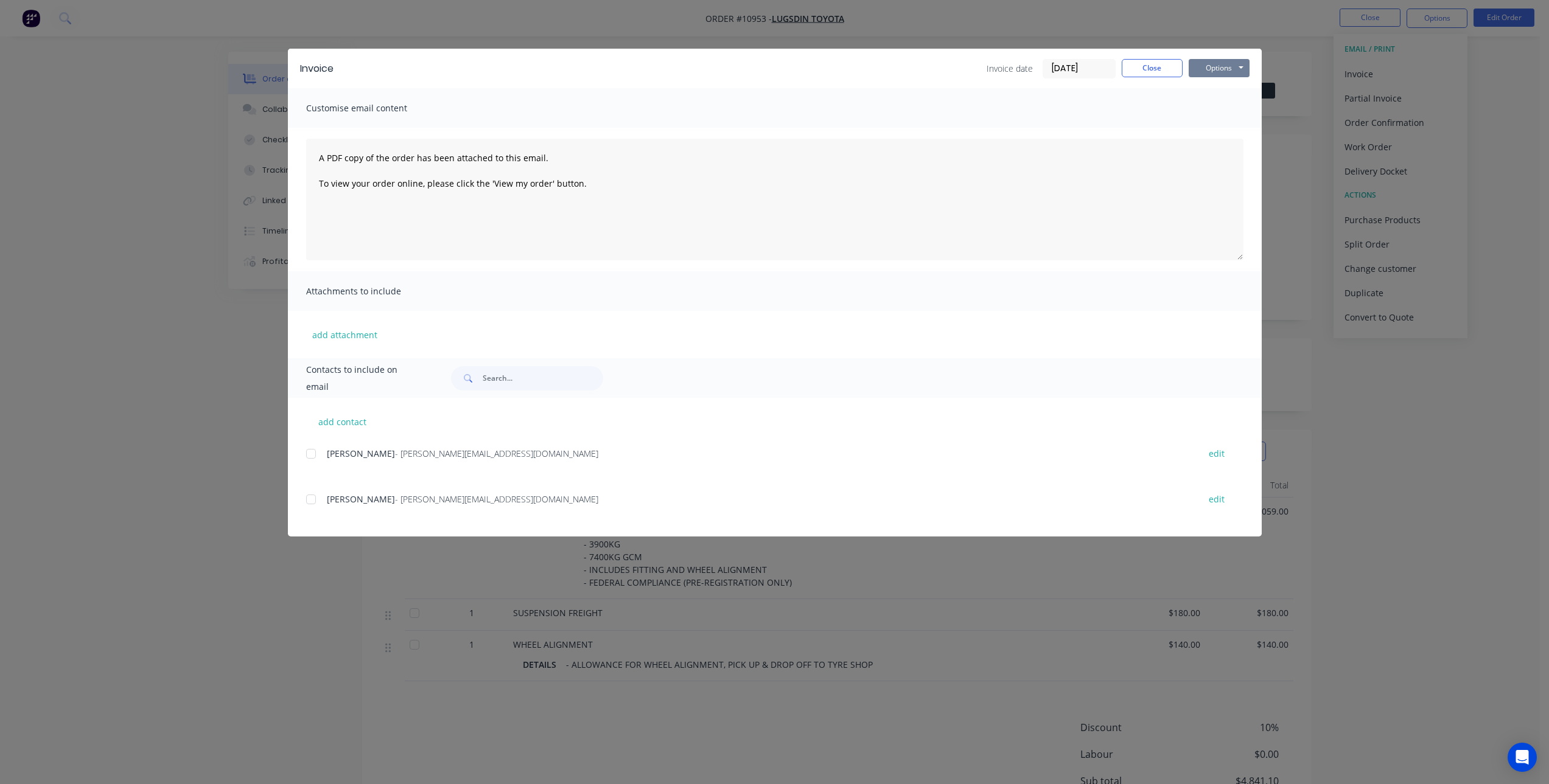
click at [1215, 71] on button "Options" at bounding box center [1219, 68] width 61 height 18
click at [1228, 90] on button "Preview" at bounding box center [1228, 89] width 78 height 20
click at [1224, 67] on button "Options" at bounding box center [1219, 68] width 61 height 18
click at [316, 454] on div at bounding box center [311, 454] width 24 height 24
click at [1223, 65] on button "Options" at bounding box center [1219, 68] width 61 height 18
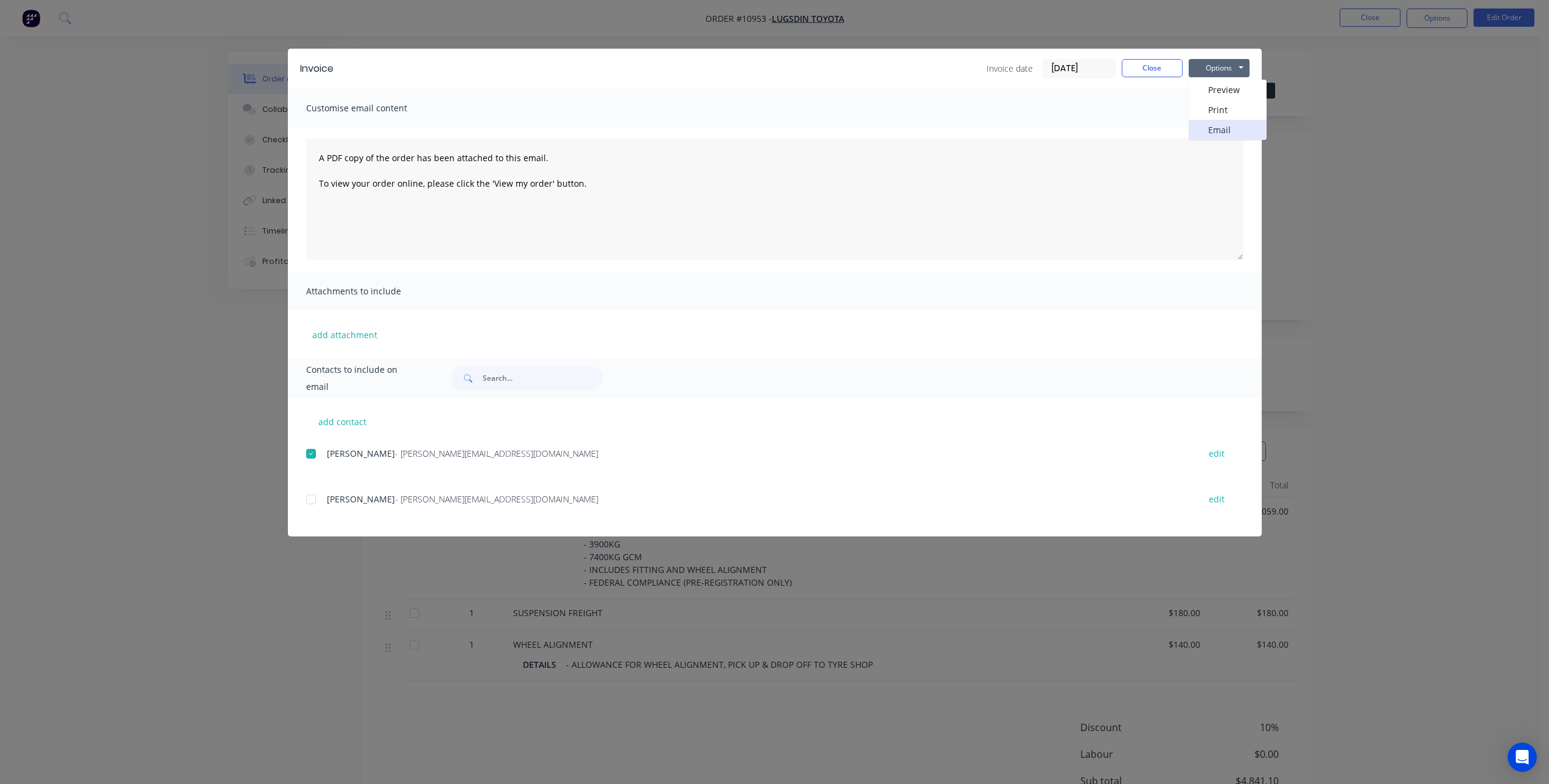
click at [1232, 128] on button "Email" at bounding box center [1228, 130] width 78 height 20
click at [1156, 70] on button "Close" at bounding box center [1152, 68] width 61 height 18
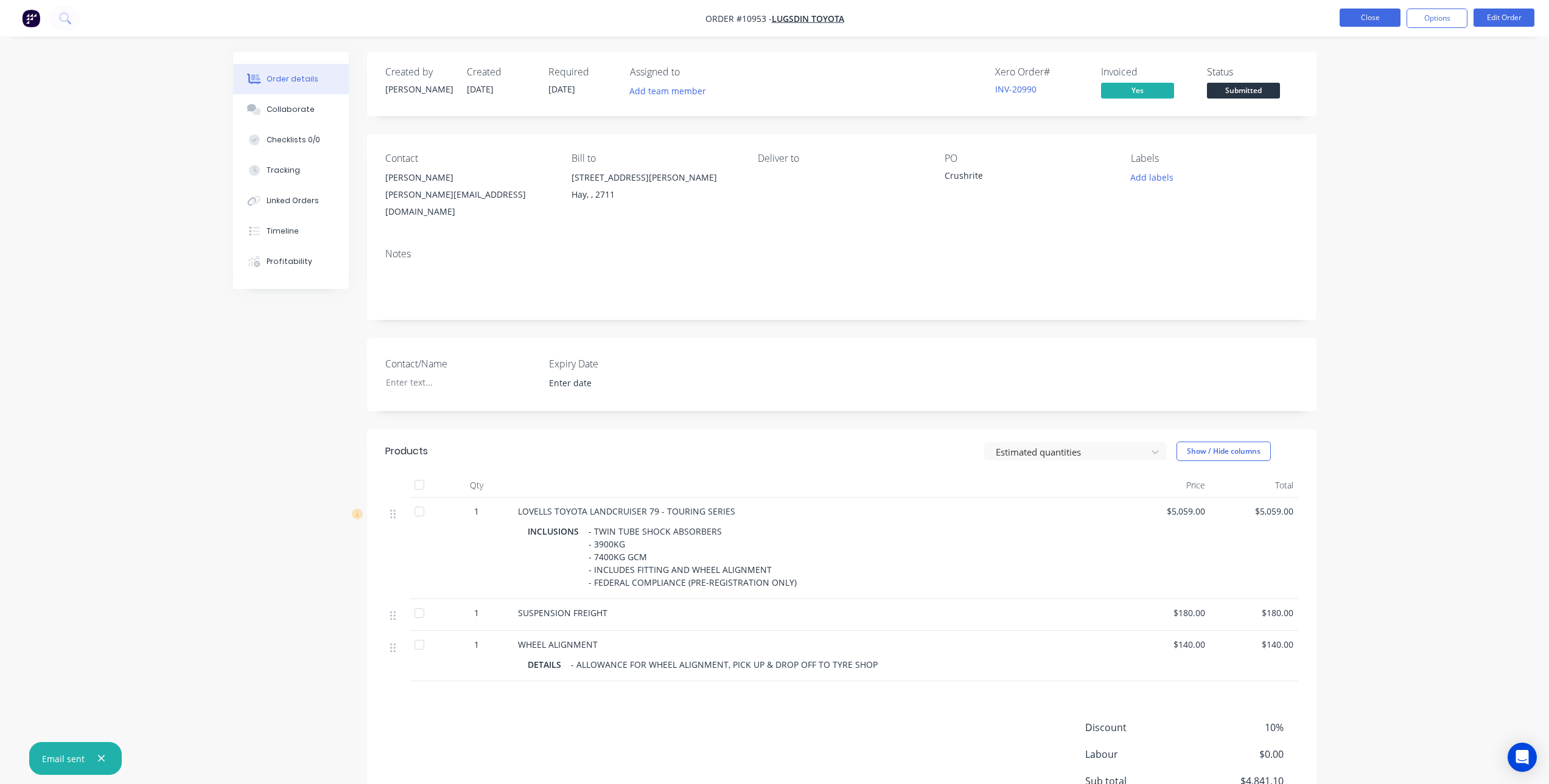
click at [1371, 15] on button "Close" at bounding box center [1370, 18] width 61 height 18
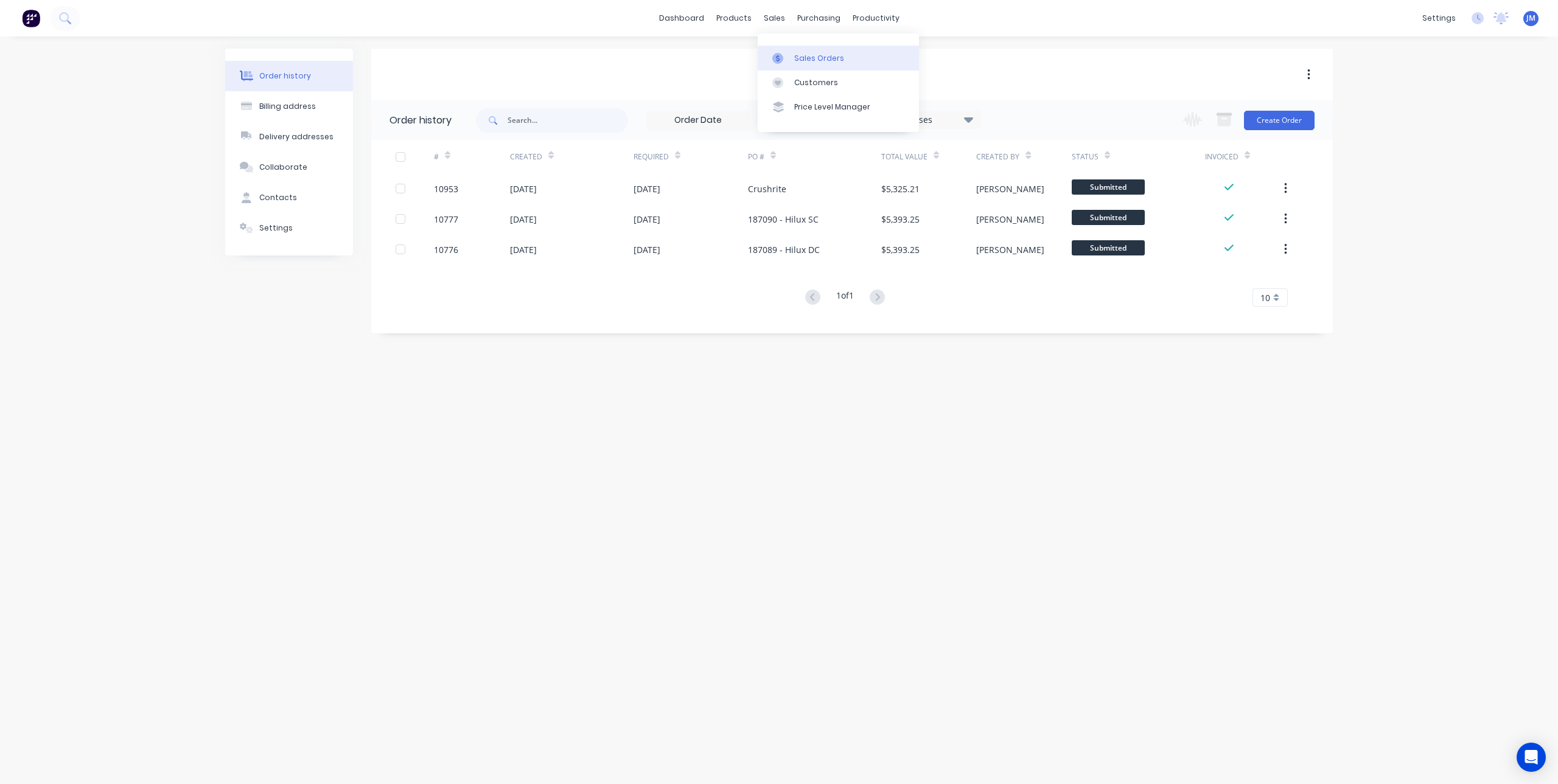
click at [794, 53] on div "Sales Orders" at bounding box center [819, 58] width 50 height 11
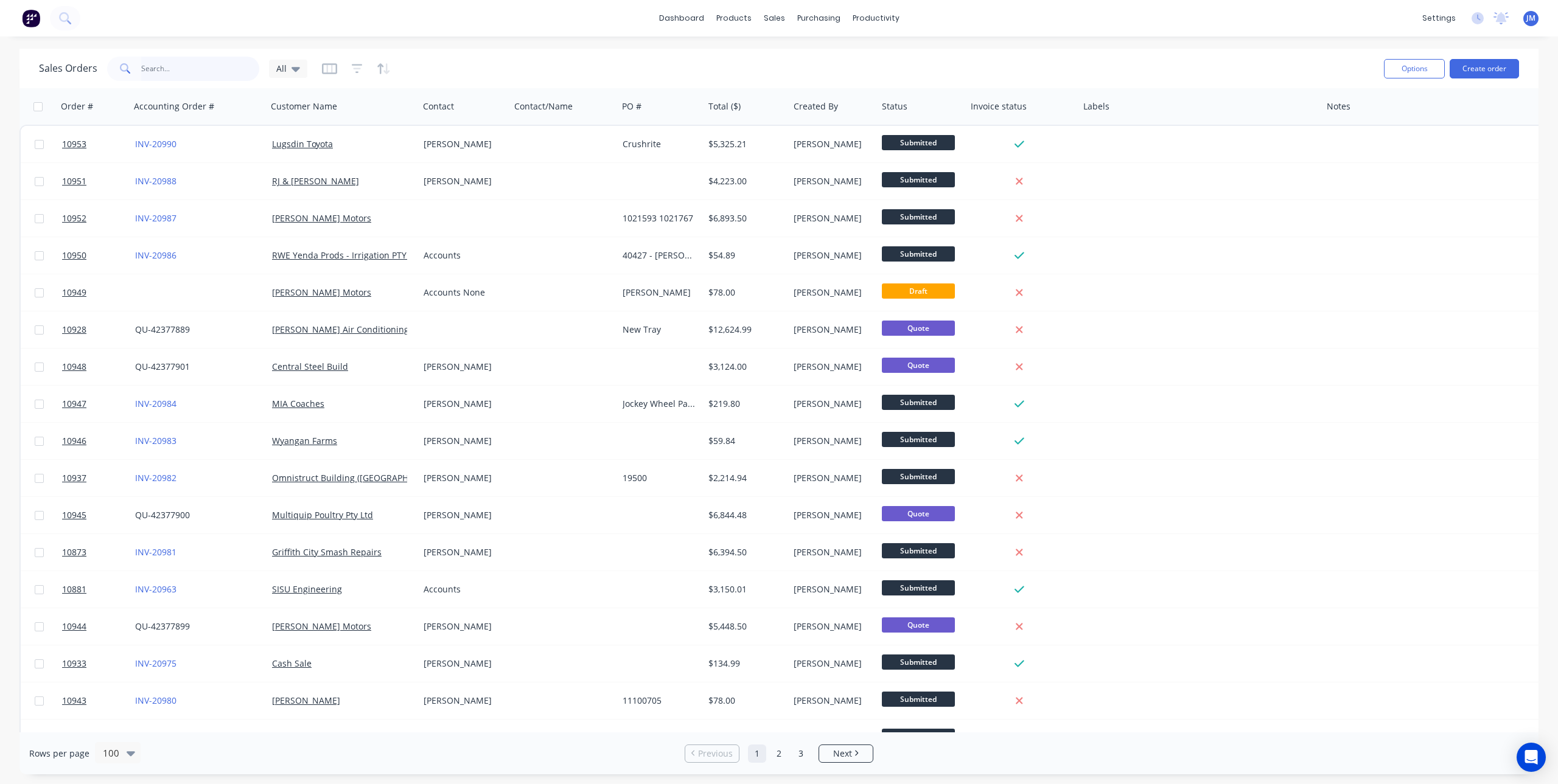
click at [160, 66] on input "text" at bounding box center [201, 68] width 119 height 24
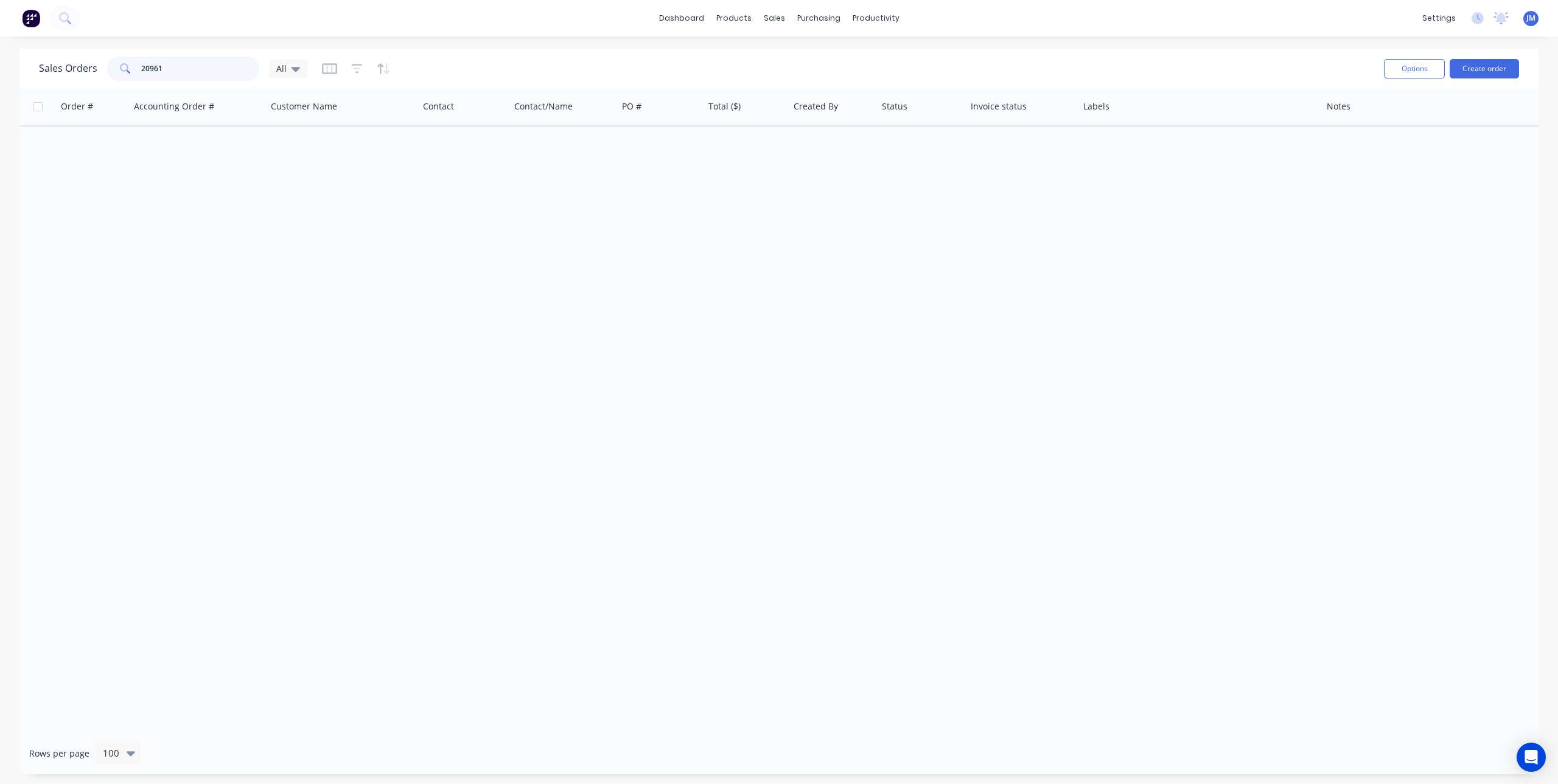
drag, startPoint x: 204, startPoint y: 67, endPoint x: 93, endPoint y: 75, distance: 111.3
click at [93, 75] on div "Sales Orders 20961 All" at bounding box center [173, 68] width 268 height 24
click at [182, 71] on input "20961" at bounding box center [201, 68] width 119 height 24
drag, startPoint x: 186, startPoint y: 67, endPoint x: 128, endPoint y: 75, distance: 58.5
click at [128, 75] on div "20961" at bounding box center [183, 68] width 152 height 24
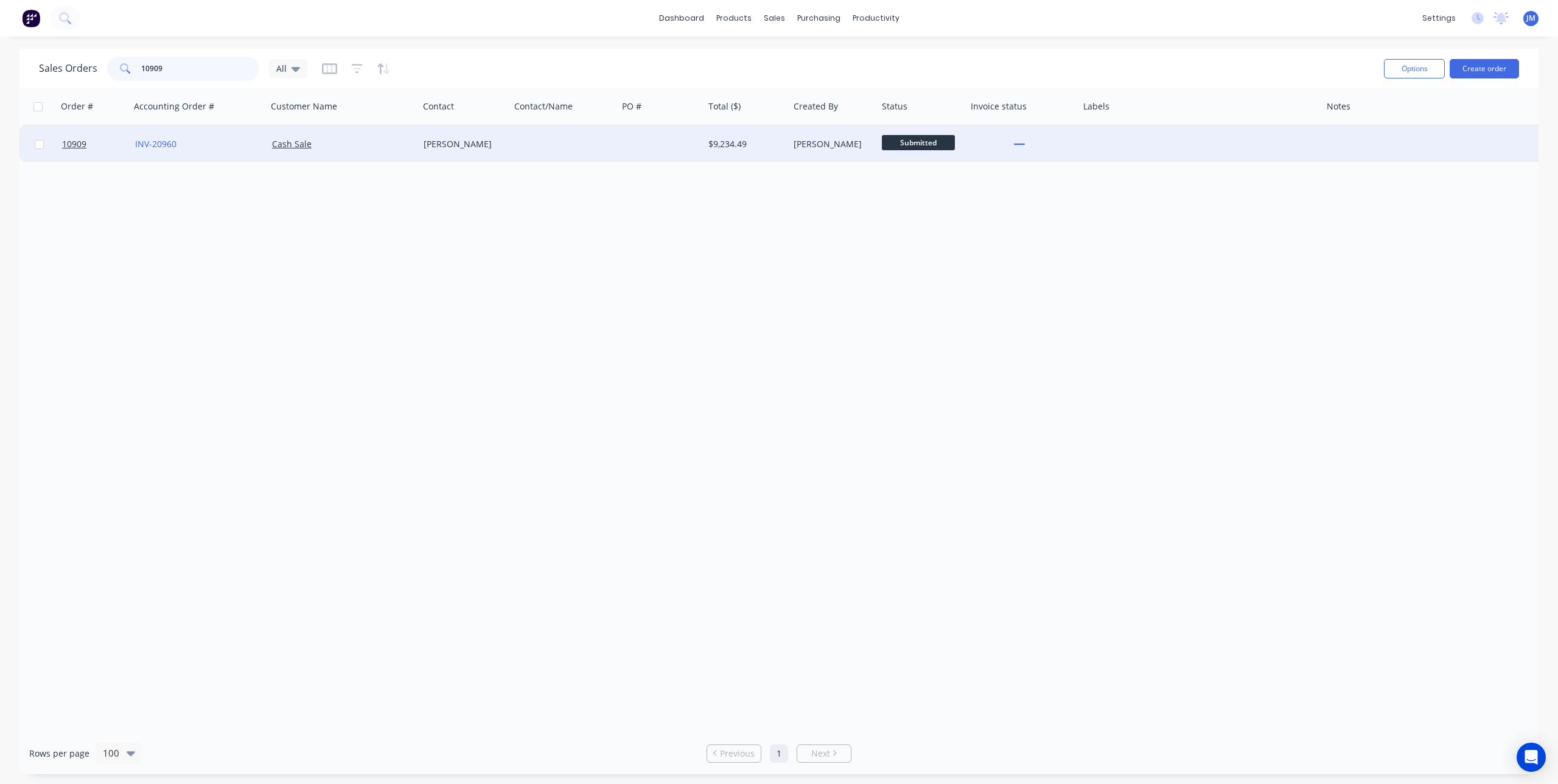
type input "10909"
click at [351, 149] on div "Cash Sale" at bounding box center [339, 144] width 135 height 12
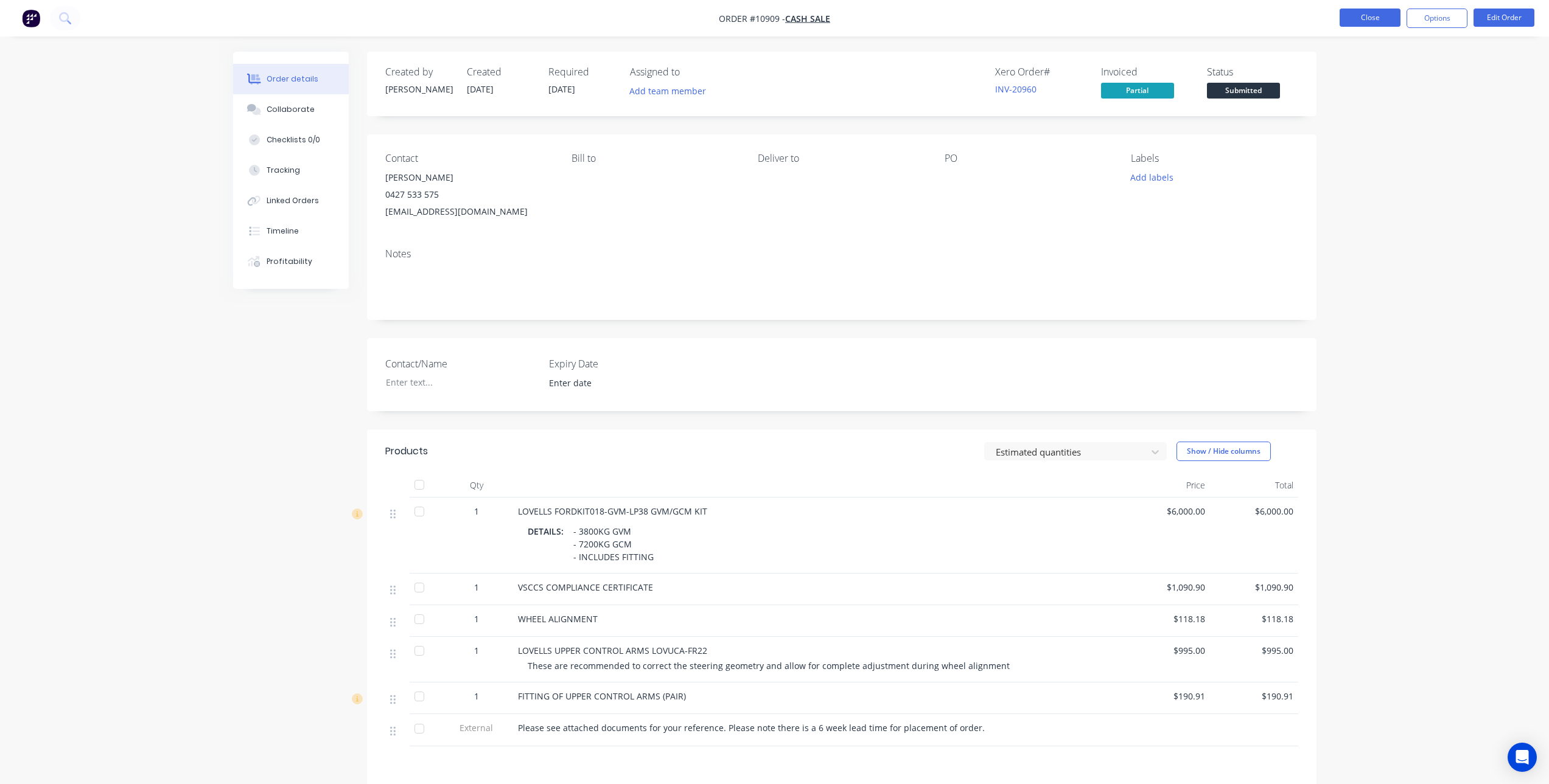
click at [1364, 15] on button "Close" at bounding box center [1370, 18] width 61 height 18
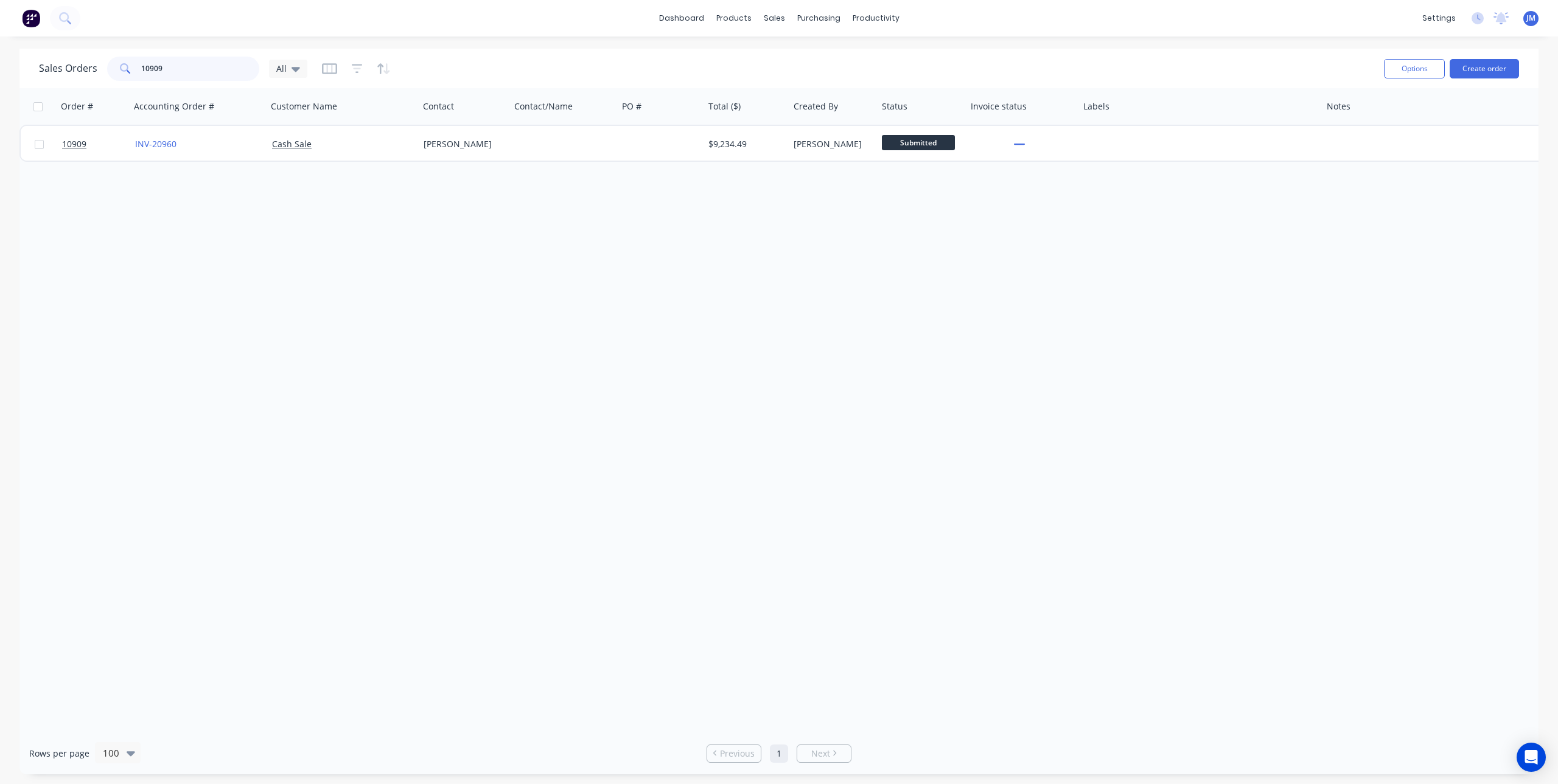
drag, startPoint x: 186, startPoint y: 67, endPoint x: 113, endPoint y: 86, distance: 75.4
click at [113, 86] on div "Sales Orders 10909 All Options Create order" at bounding box center [779, 68] width 1519 height 40
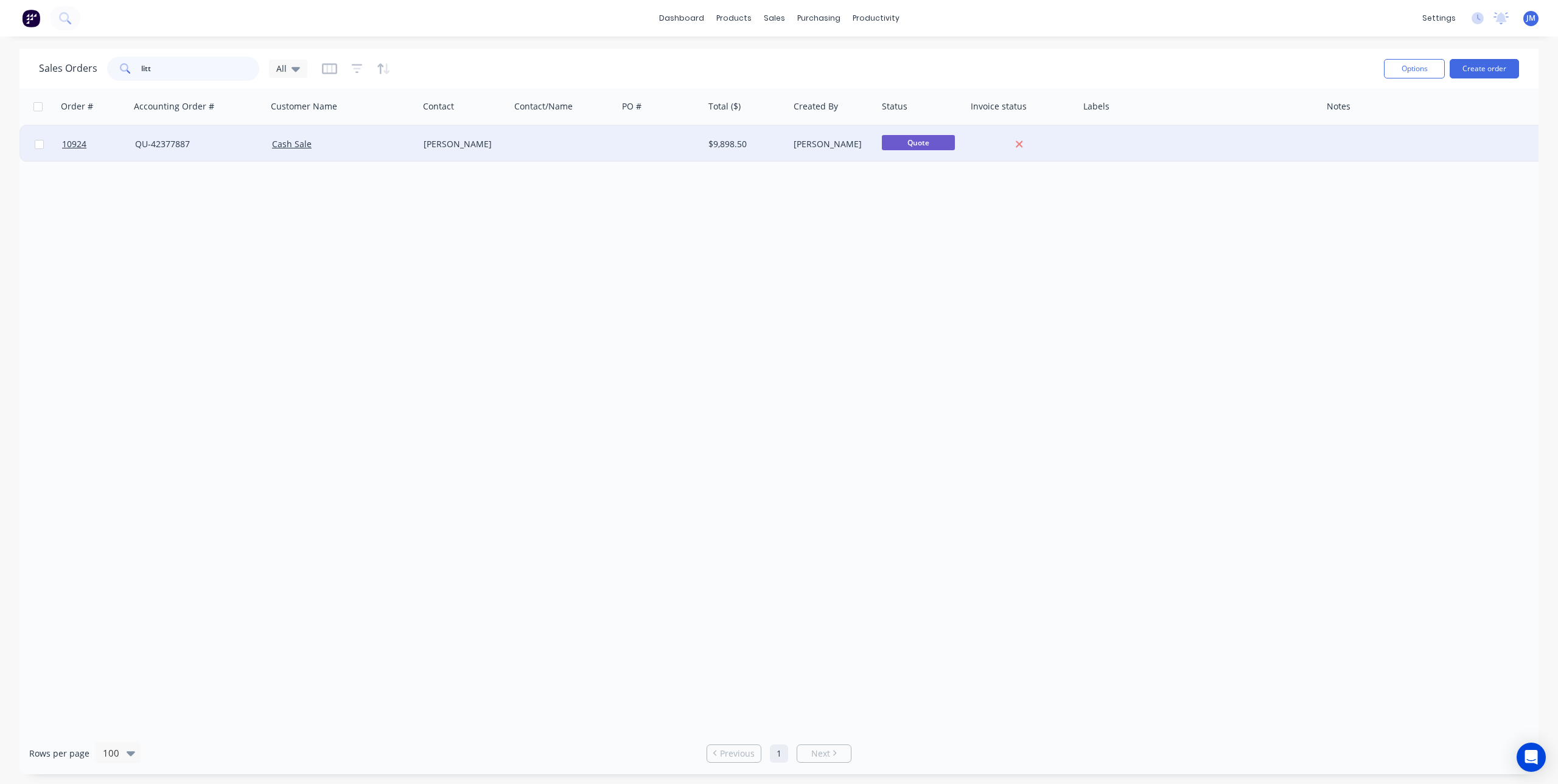
type input "litt"
click at [169, 152] on div "QU-42377887" at bounding box center [199, 144] width 137 height 37
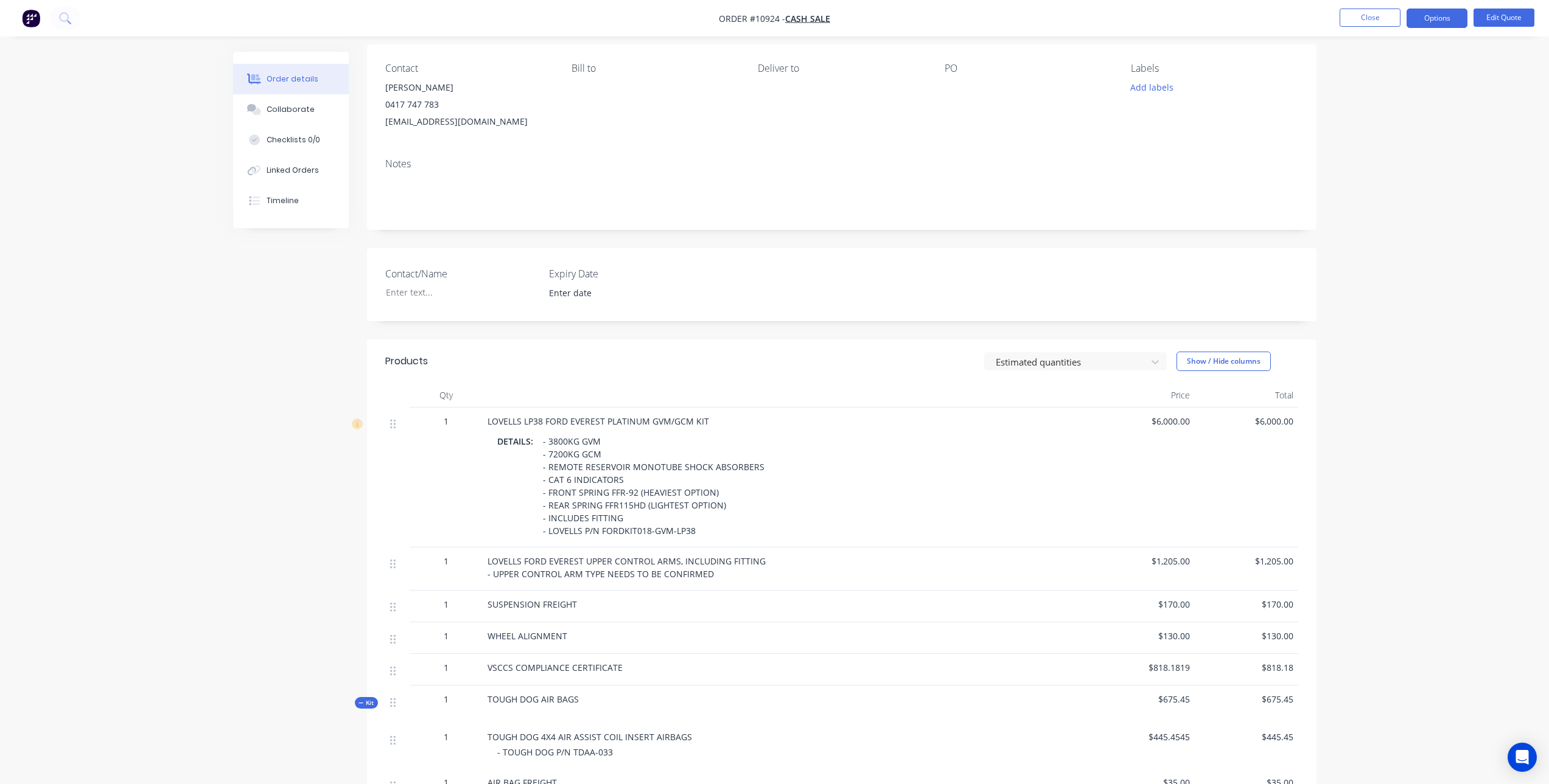
scroll to position [243, 0]
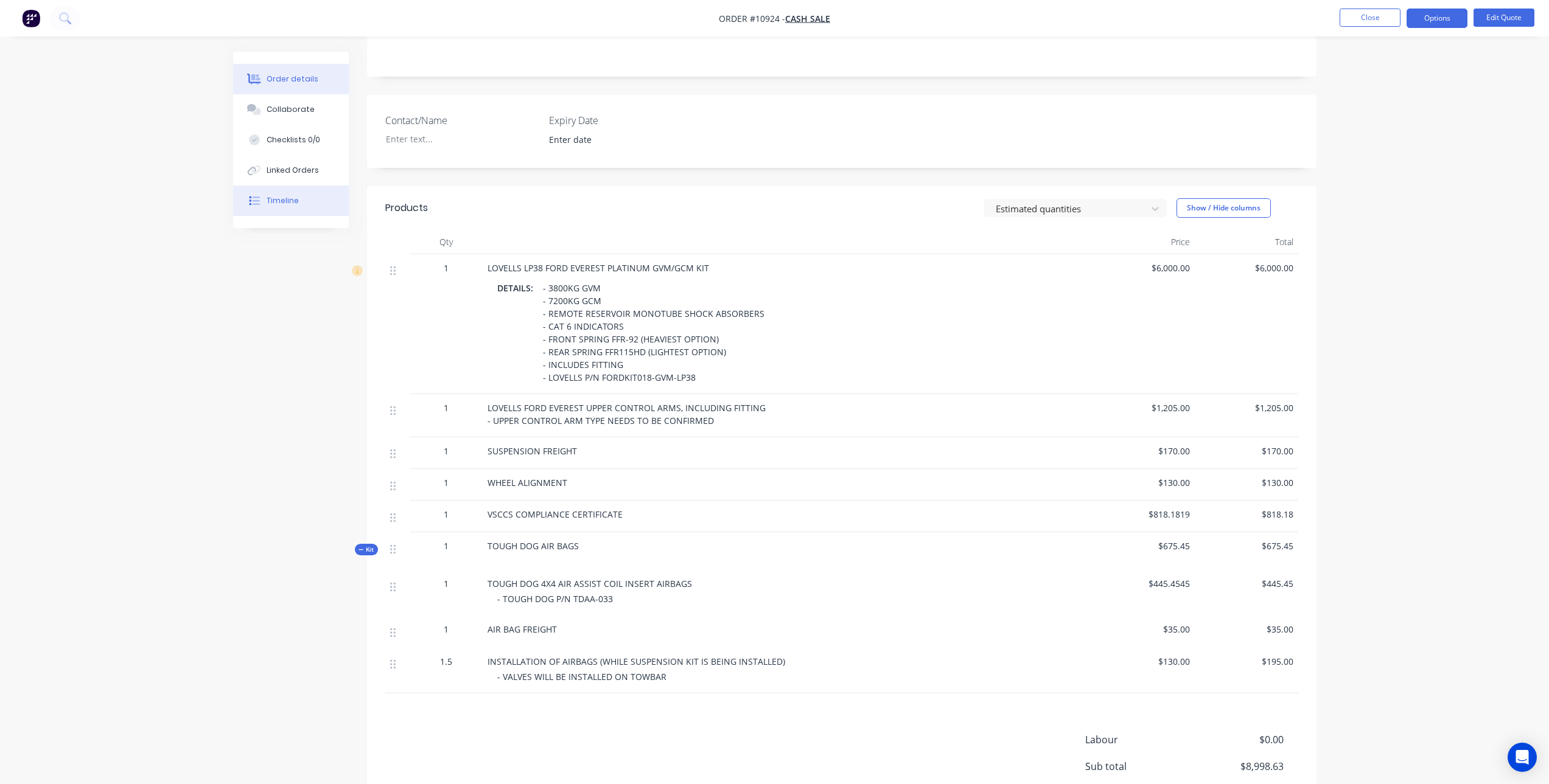
click at [289, 200] on div "Timeline" at bounding box center [283, 201] width 32 height 11
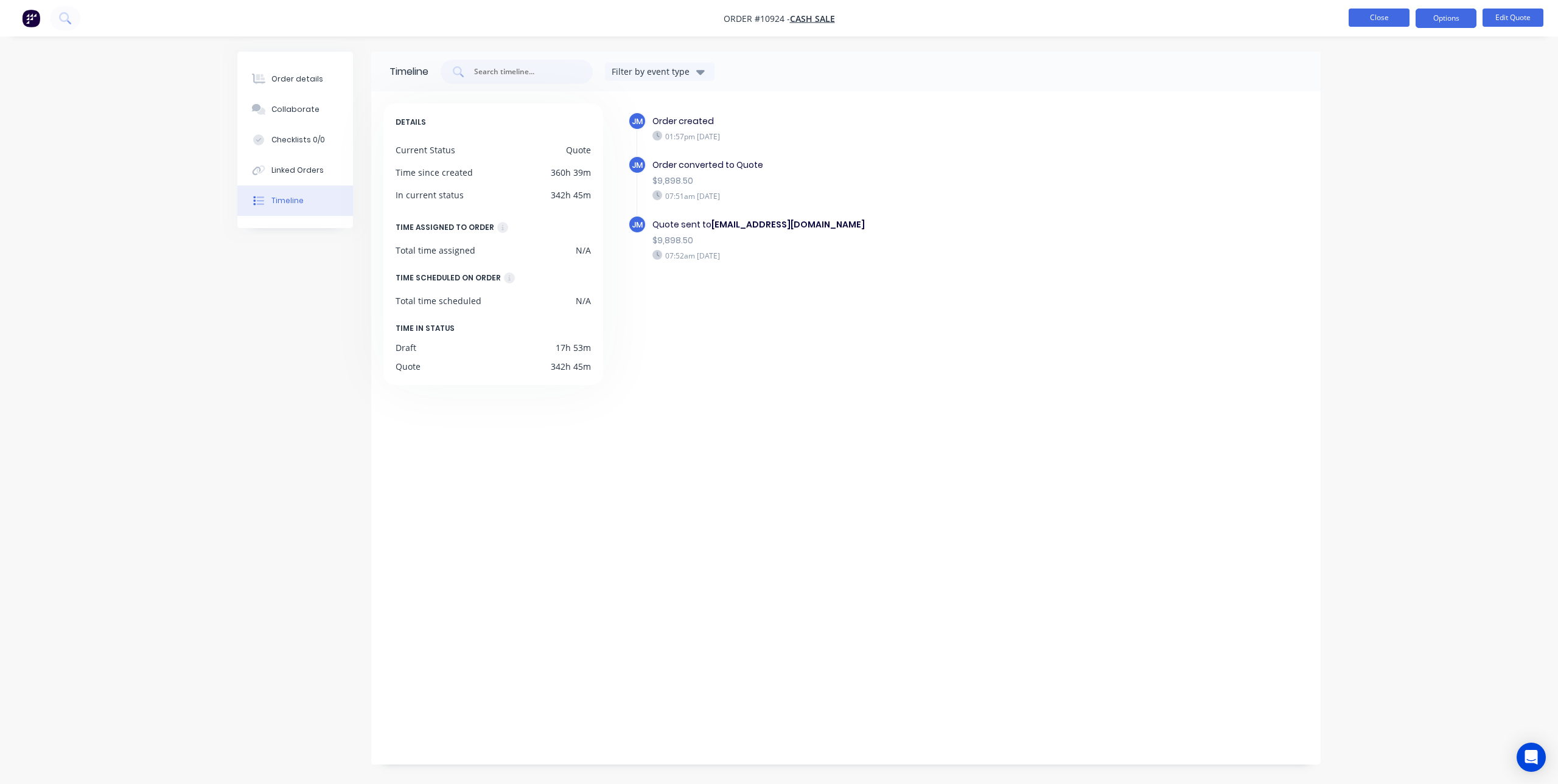
click at [1389, 22] on button "Close" at bounding box center [1378, 18] width 61 height 18
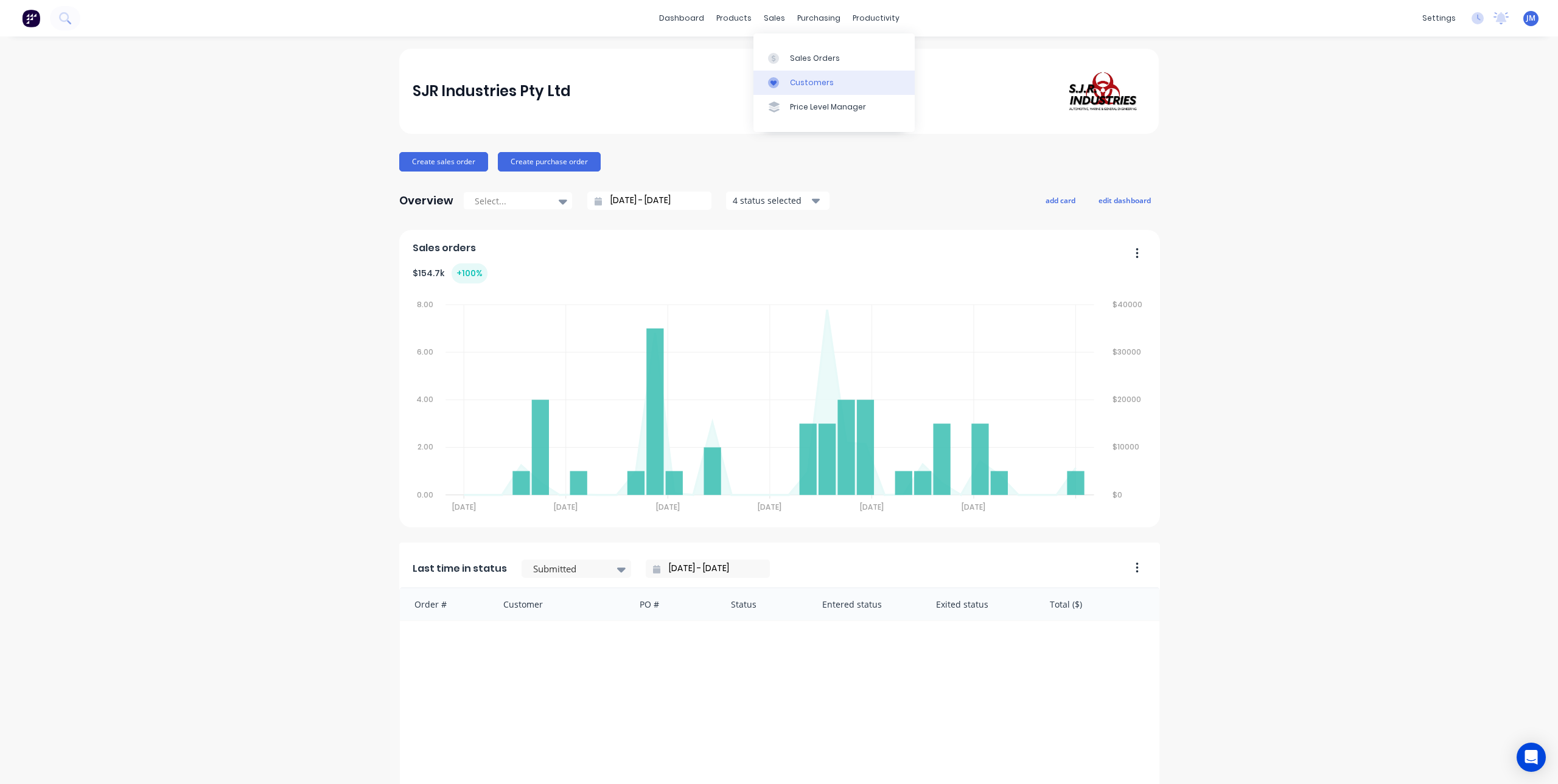
click at [779, 77] on div at bounding box center [777, 82] width 18 height 11
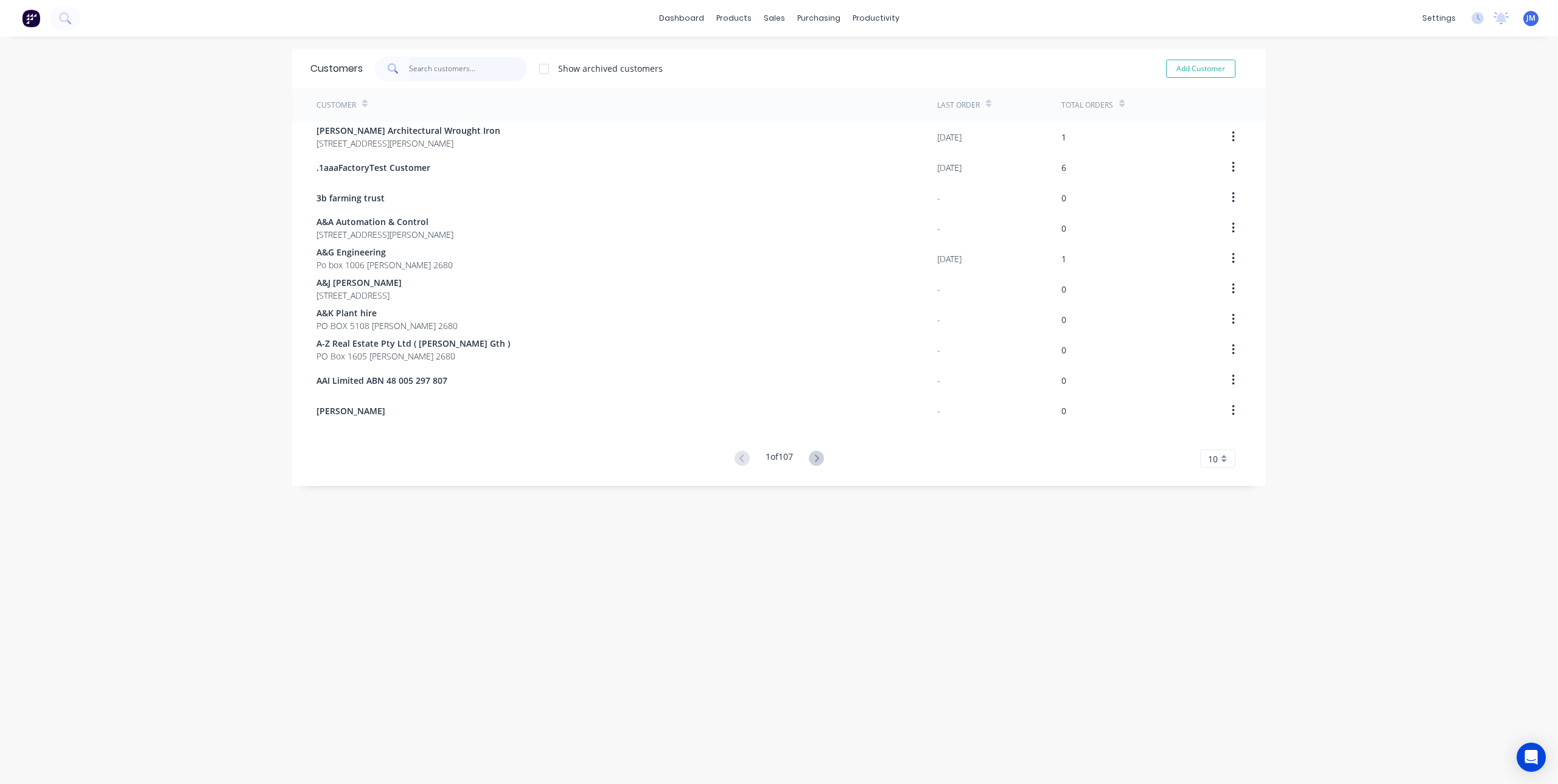
click at [472, 64] on input "text" at bounding box center [468, 68] width 119 height 24
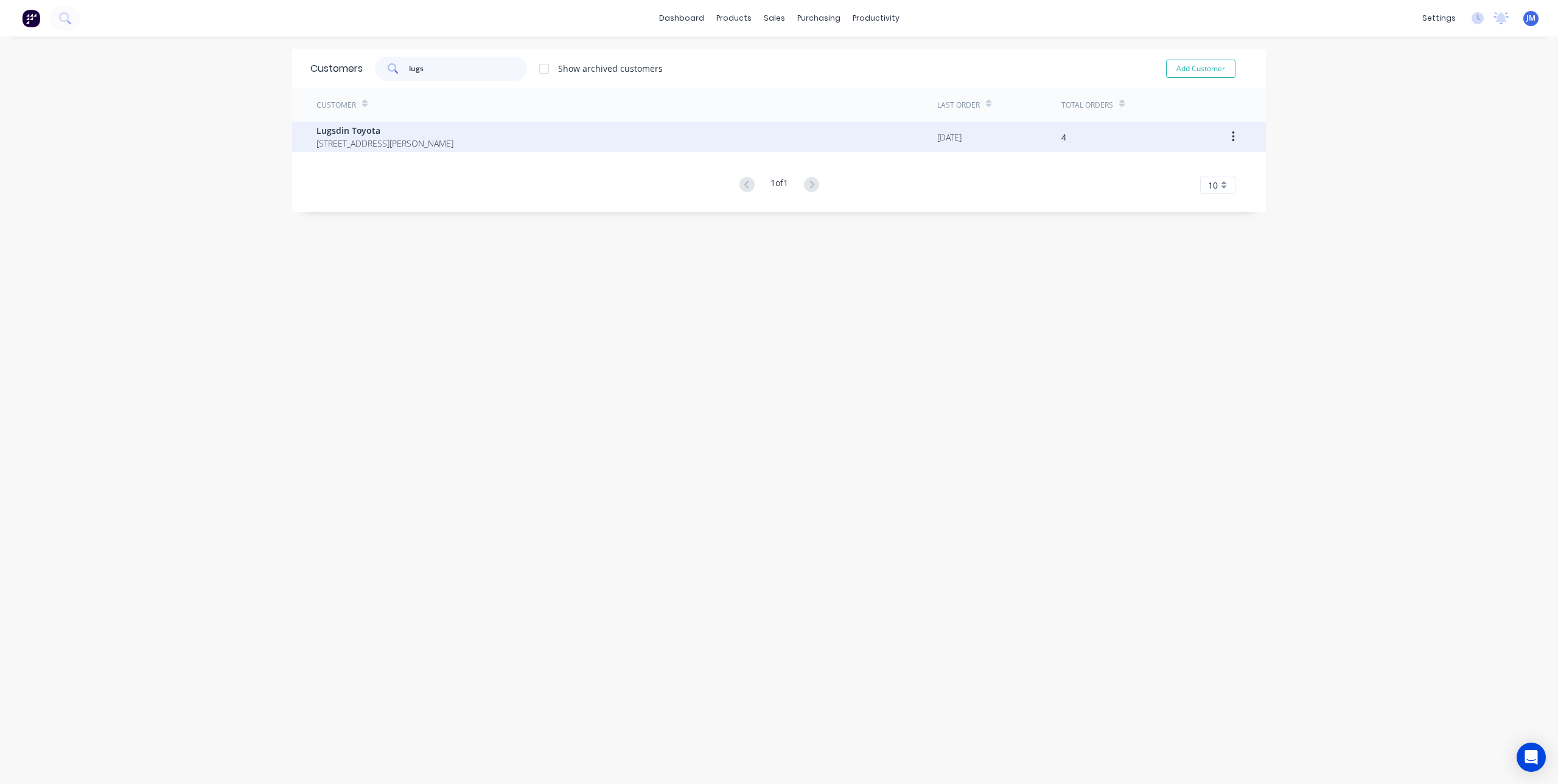
type input "lugs"
click at [336, 136] on span "Lugsdin Toyota" at bounding box center [385, 130] width 137 height 12
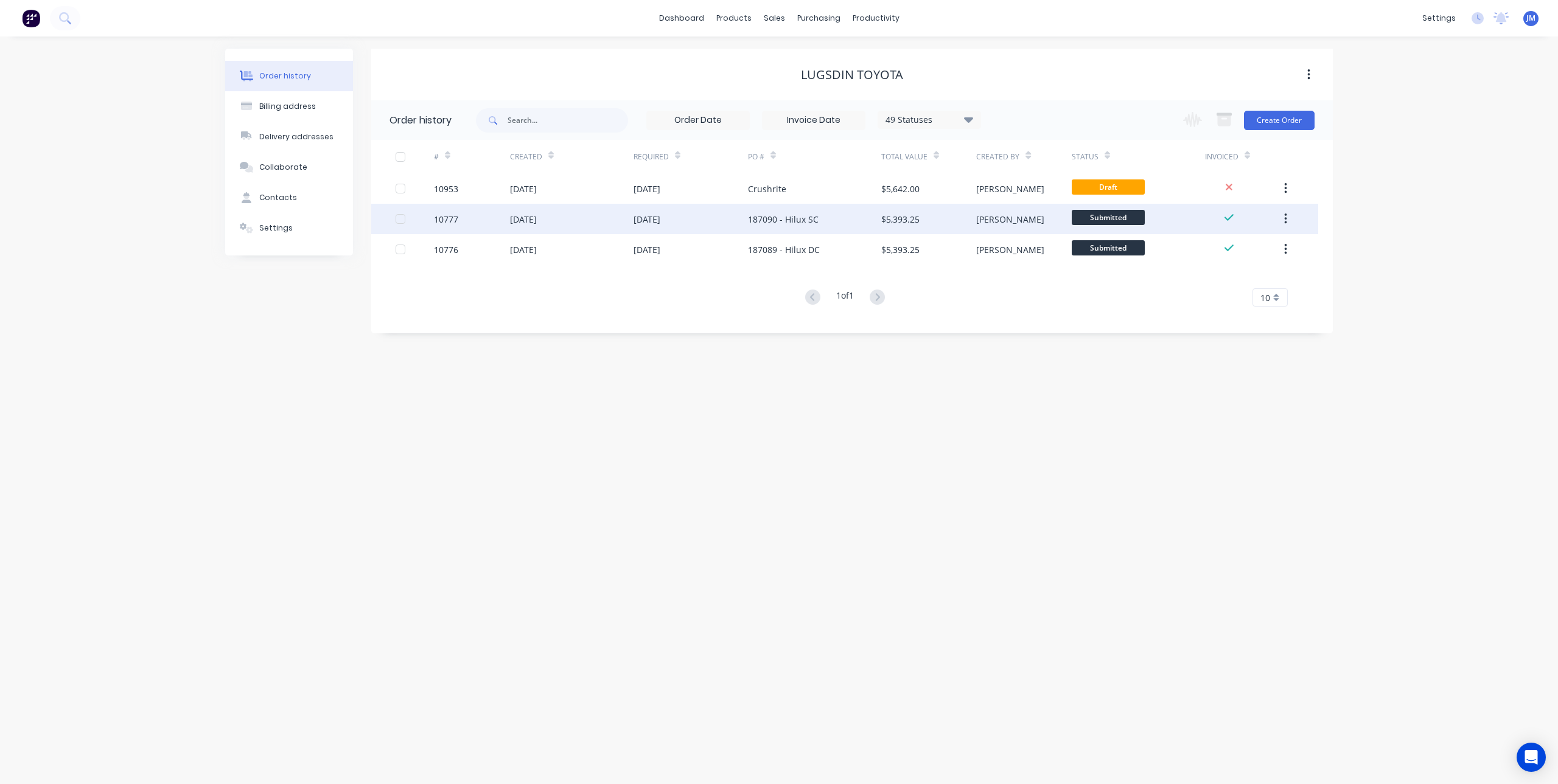
click at [687, 215] on div "[DATE]" at bounding box center [690, 219] width 114 height 31
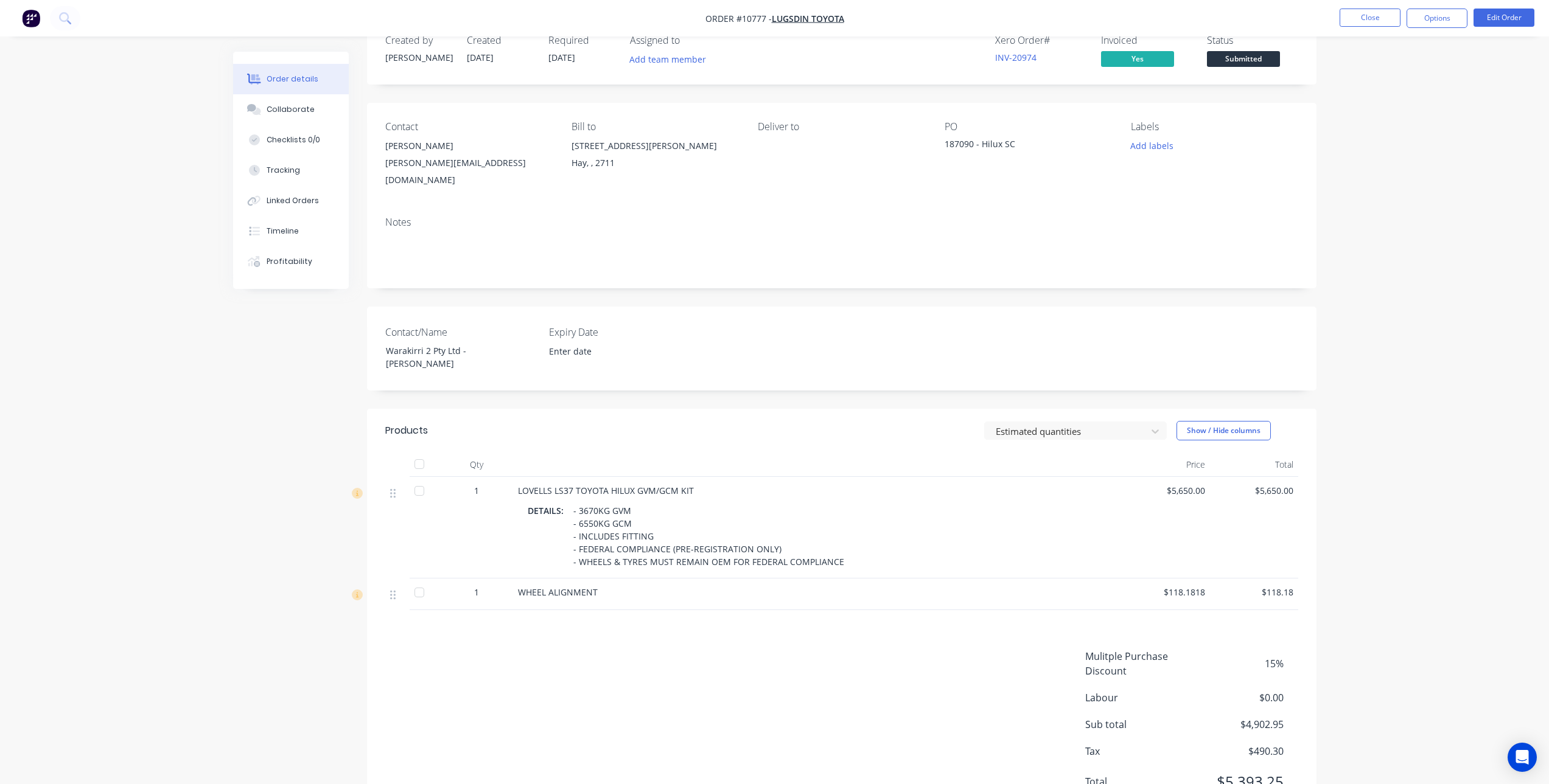
scroll to position [61, 0]
